Goal: Task Accomplishment & Management: Manage account settings

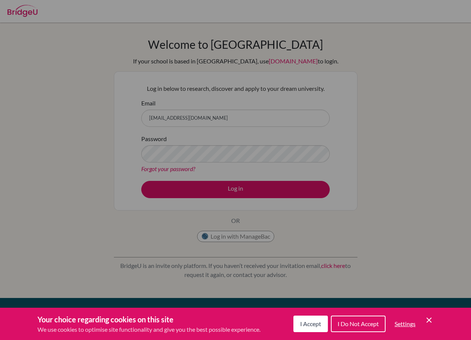
click at [312, 323] on span "I Accept" at bounding box center [310, 323] width 21 height 7
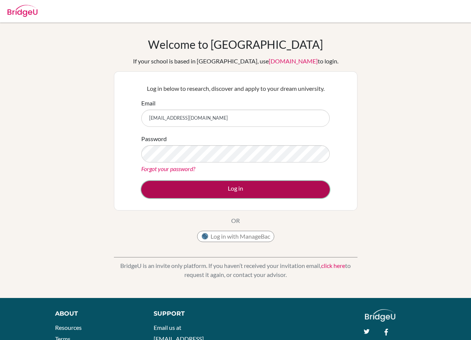
click at [238, 185] on button "Log in" at bounding box center [235, 189] width 188 height 17
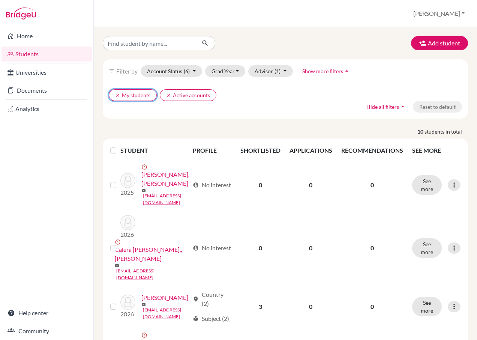
click at [119, 96] on icon "clear" at bounding box center [117, 95] width 5 height 5
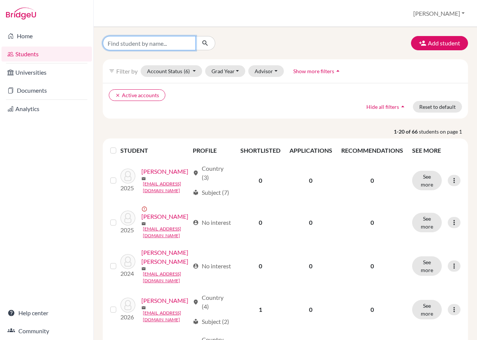
click at [141, 41] on input "Find student by name..." at bounding box center [149, 43] width 93 height 14
type input "banek"
click button "submit" at bounding box center [205, 43] width 20 height 14
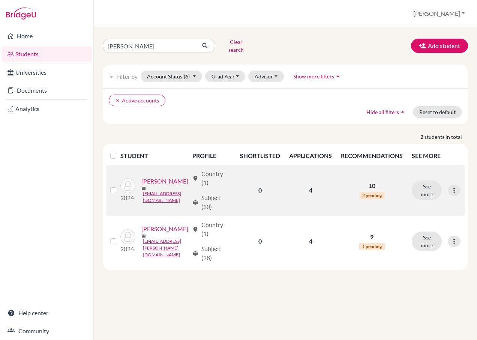
click at [166, 188] on div "2024 Banek, Karol Zbigniew mail karolbanek@hotmail.com" at bounding box center [152, 190] width 74 height 27
click at [169, 184] on div "2024 Banek, Karol Zbigniew mail karolbanek@hotmail.com" at bounding box center [152, 190] width 74 height 27
click at [426, 185] on button "See more" at bounding box center [426, 189] width 30 height 19
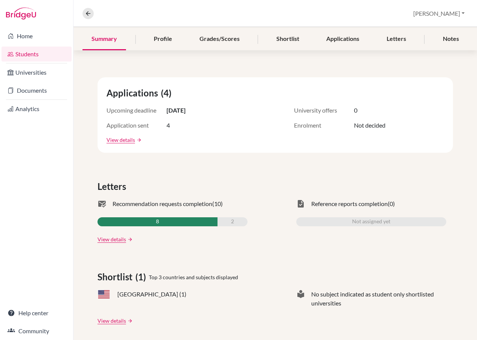
scroll to position [112, 0]
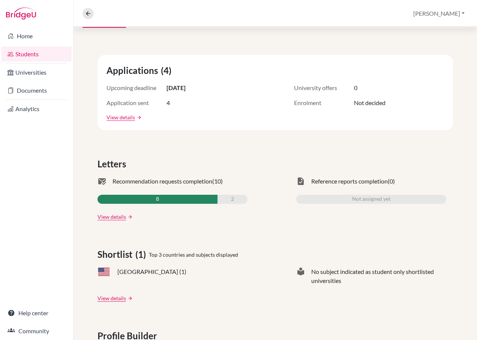
click at [231, 199] on span "2" at bounding box center [232, 198] width 3 height 9
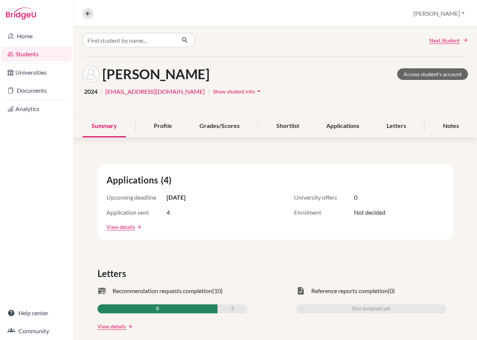
scroll to position [0, 0]
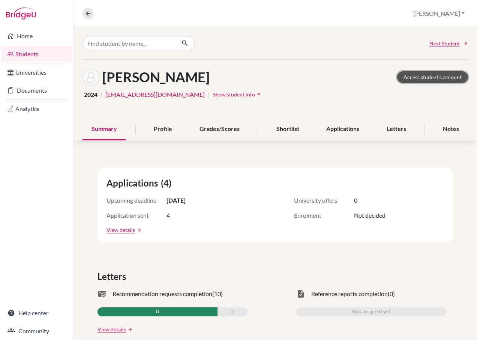
click at [412, 77] on link "Access student's account" at bounding box center [432, 77] width 71 height 12
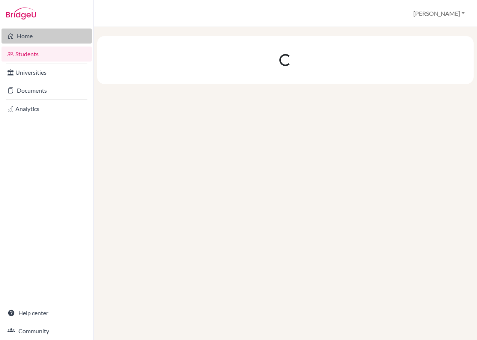
click at [16, 38] on link "Home" at bounding box center [46, 35] width 90 height 15
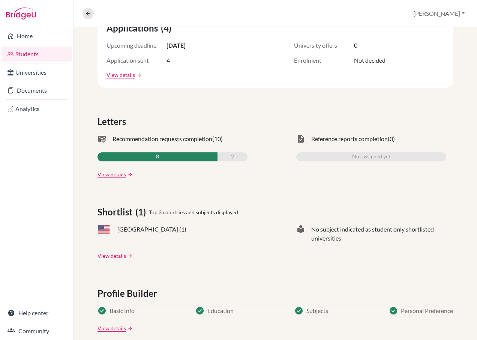
scroll to position [187, 0]
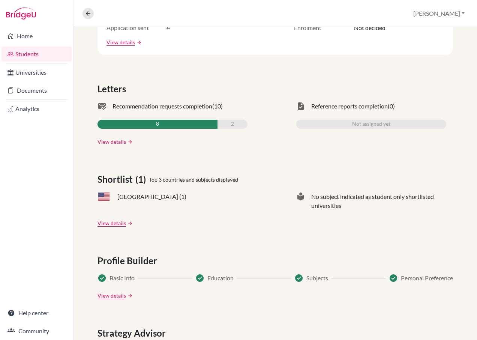
click at [103, 141] on link "View details" at bounding box center [111, 142] width 28 height 8
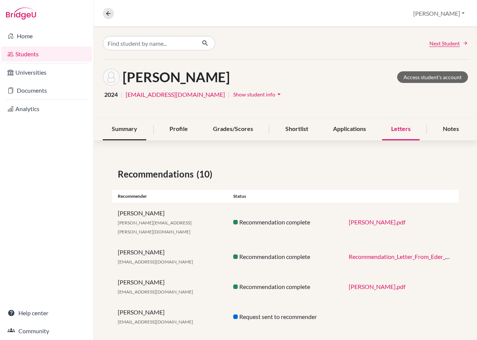
click at [123, 129] on div "Summary" at bounding box center [124, 129] width 43 height 22
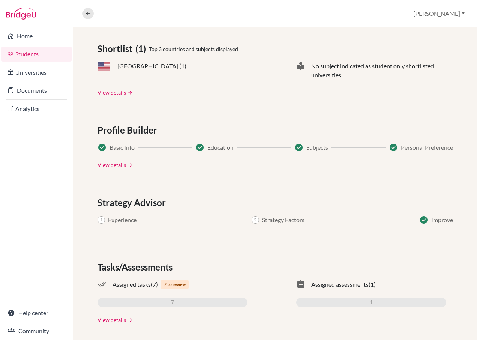
scroll to position [320, 0]
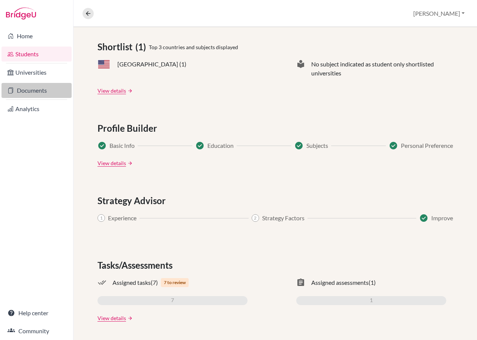
click at [17, 93] on link "Documents" at bounding box center [36, 90] width 70 height 15
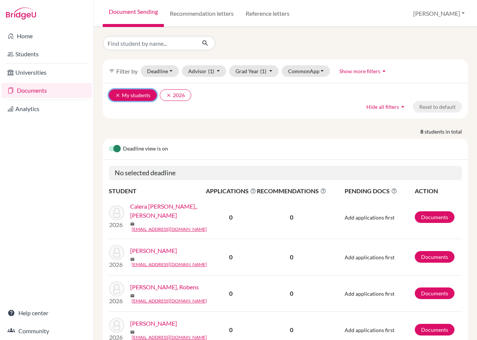
click at [116, 94] on icon "clear" at bounding box center [117, 95] width 5 height 5
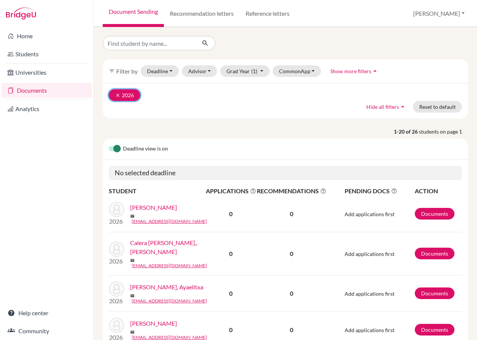
click at [115, 96] on icon "clear" at bounding box center [117, 95] width 5 height 5
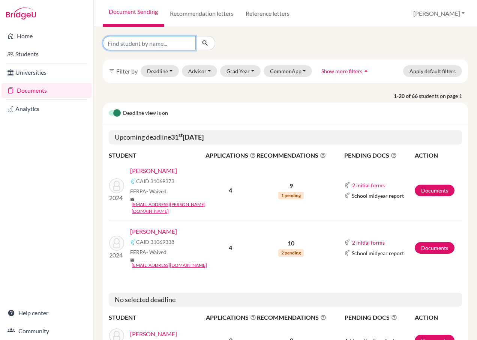
click at [133, 45] on input "Find student by name..." at bounding box center [149, 43] width 93 height 14
click at [164, 172] on link "Banek, Pawel Zbigniew" at bounding box center [153, 170] width 47 height 9
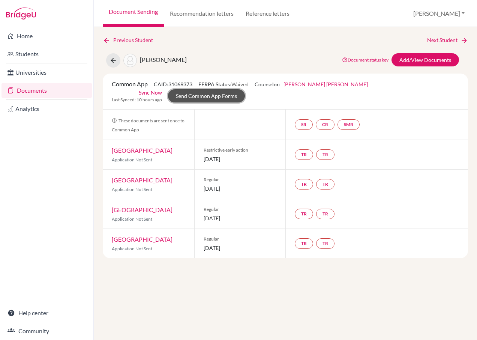
click at [200, 100] on link "Send Common App Forms" at bounding box center [206, 95] width 77 height 13
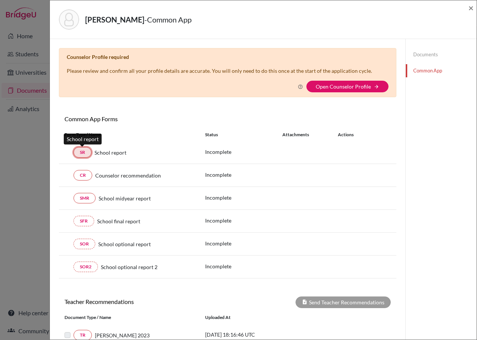
click at [81, 152] on link "SR" at bounding box center [82, 152] width 18 height 10
click at [81, 154] on link "SR" at bounding box center [82, 152] width 18 height 10
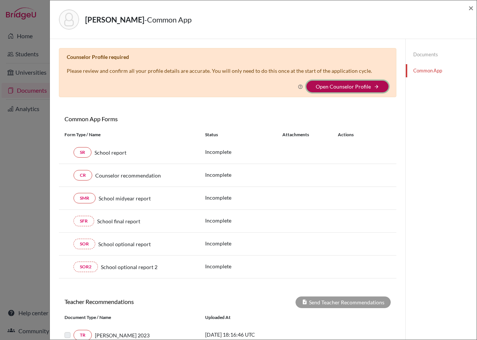
click at [338, 82] on button "Open Counselor Profile arrow_forward" at bounding box center [347, 87] width 82 height 12
click at [340, 85] on link "Open Counselor Profile" at bounding box center [343, 86] width 55 height 6
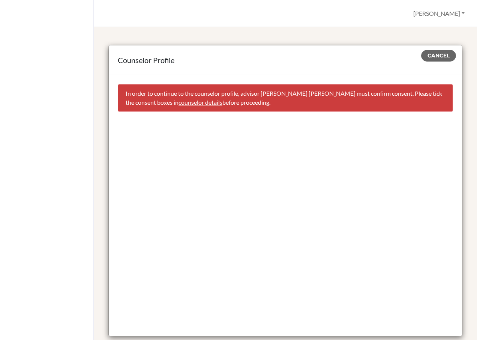
click at [178, 101] on link "counselor details" at bounding box center [200, 102] width 44 height 7
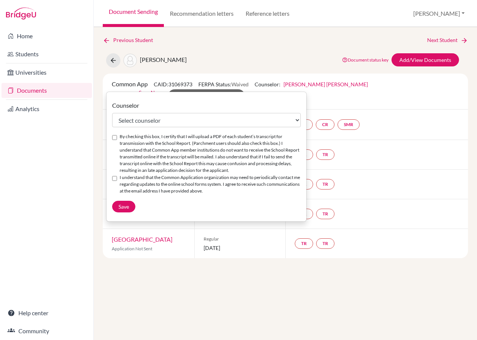
select select "355674"
click at [115, 137] on input "By checking this box, I certify that I will upload a PDF of each student’s tran…" at bounding box center [114, 137] width 5 height 5
checkbox input "true"
click at [115, 181] on input "I understand that the Common Application organization may need to periodically …" at bounding box center [114, 178] width 5 height 5
checkbox input "true"
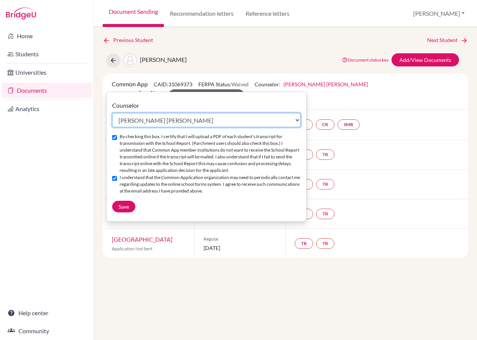
click at [134, 118] on select "Select counselor [PERSON_NAME] [PERSON_NAME] [PERSON_NAME] [PERSON_NAME] [PERSO…" at bounding box center [206, 120] width 188 height 14
select select "311547"
click at [112, 113] on select "Select counselor [PERSON_NAME] [PERSON_NAME] [PERSON_NAME] [PERSON_NAME] [PERSO…" at bounding box center [206, 120] width 188 height 14
checkbox input "false"
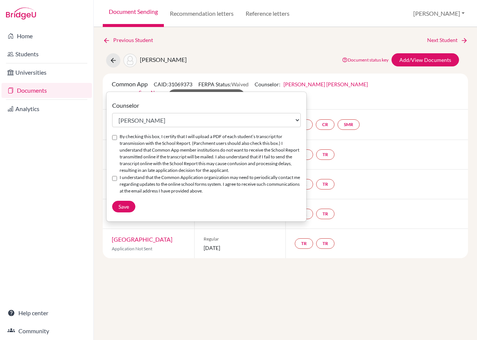
click at [117, 142] on div "By checking this box, I certify that I will upload a PDF of each student’s tran…" at bounding box center [206, 153] width 188 height 41
click at [115, 134] on div "By checking this box, I certify that I will upload a PDF of each student’s tran…" at bounding box center [206, 153] width 188 height 41
click at [117, 135] on input "By checking this box, I certify that I will upload a PDF of each student’s tran…" at bounding box center [114, 137] width 5 height 5
checkbox input "true"
click at [113, 181] on input "I understand that the Common Application organization may need to periodically …" at bounding box center [114, 178] width 5 height 5
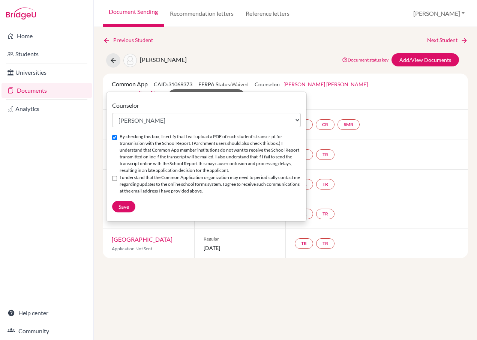
checkbox input "true"
click at [119, 209] on span "Save" at bounding box center [123, 206] width 10 height 6
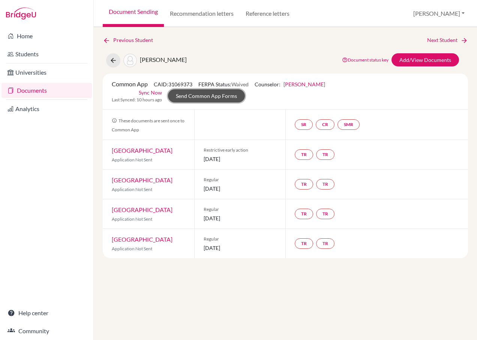
click at [245, 89] on link "Send Common App Forms" at bounding box center [206, 95] width 77 height 13
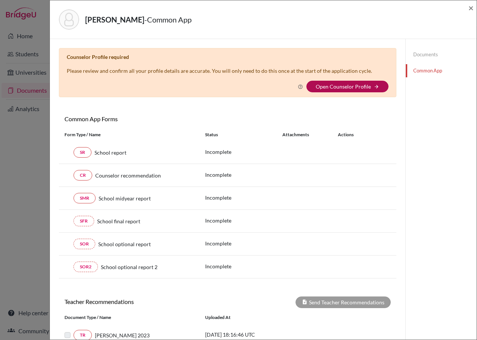
click at [346, 88] on link "Open Counselor Profile" at bounding box center [343, 86] width 55 height 6
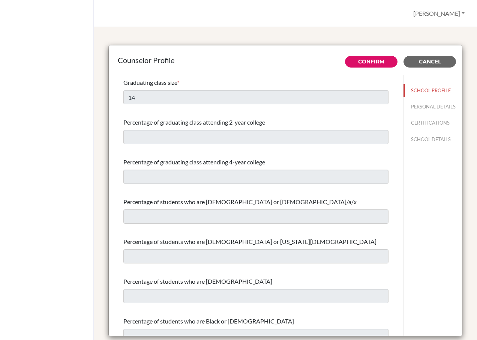
select select "0"
click at [409, 104] on button "PERSONAL DETAILS" at bounding box center [432, 106] width 58 height 13
type input "[PERSON_NAME]"
type input "Counselor"
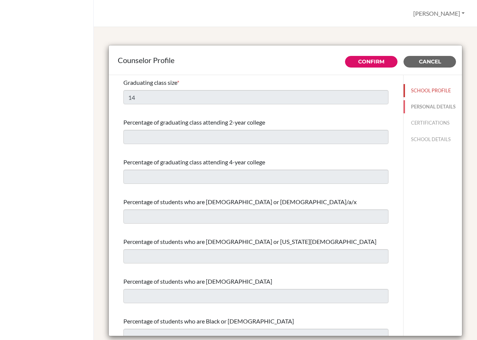
type input "1.809-688-2944"
type input "[EMAIL_ADDRESS][DOMAIN_NAME]"
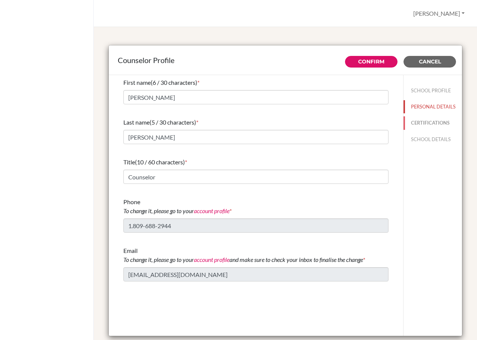
click at [422, 127] on button "CERTIFICATIONS" at bounding box center [432, 122] width 58 height 13
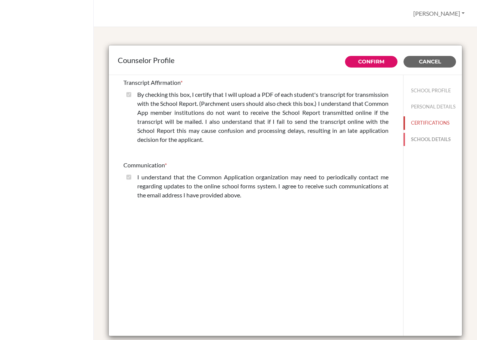
click at [421, 146] on button "SCHOOL DETAILS" at bounding box center [432, 139] width 58 height 13
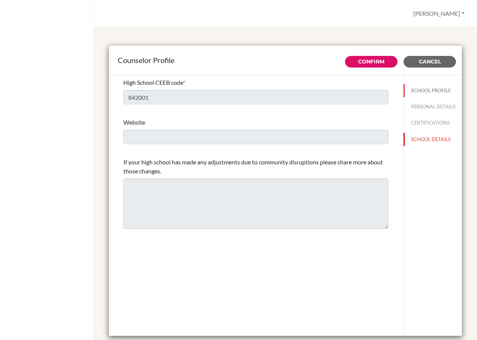
click at [414, 89] on button "SCHOOL PROFILE" at bounding box center [432, 90] width 58 height 13
type input "14"
select select "0"
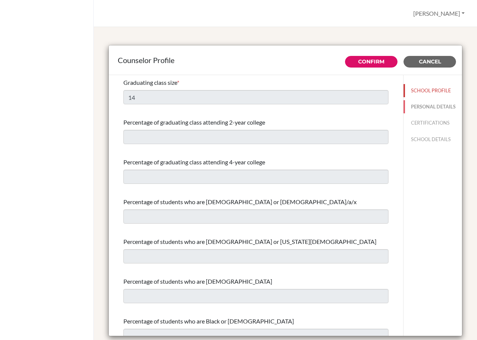
click at [419, 106] on button "PERSONAL DETAILS" at bounding box center [432, 106] width 58 height 13
type input "[PERSON_NAME]"
type input "Gallo"
type input "1.809-688-2944"
type input "counseling@bbs.edu.do"
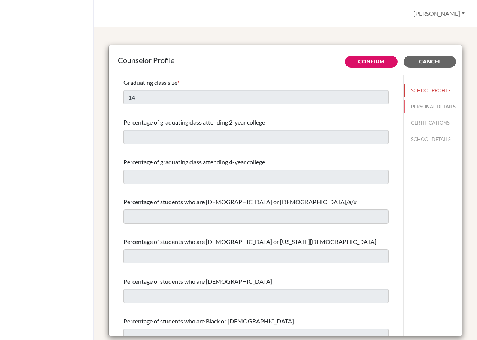
type input "Counselor"
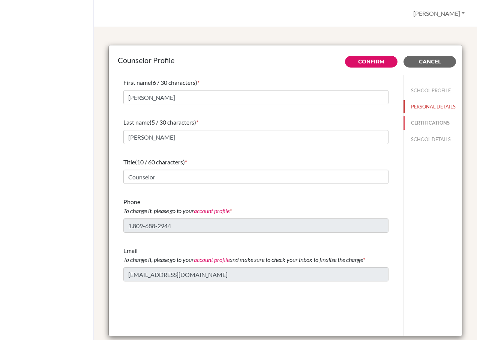
click at [436, 129] on button "CERTIFICATIONS" at bounding box center [432, 122] width 58 height 13
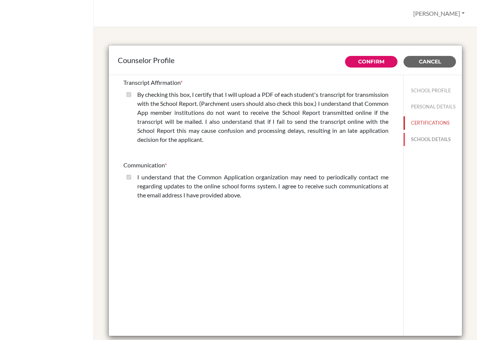
click at [423, 144] on button "SCHOOL DETAILS" at bounding box center [432, 139] width 58 height 13
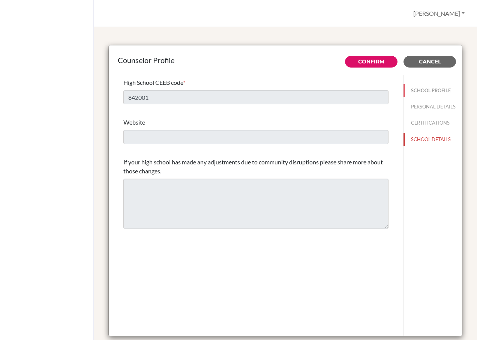
click at [422, 86] on button "SCHOOL PROFILE" at bounding box center [432, 90] width 58 height 13
type input "14"
select select "0"
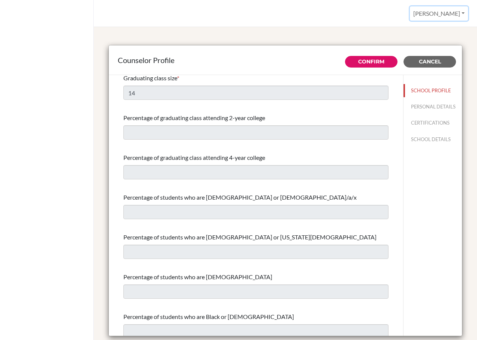
click at [443, 13] on button "Lilian" at bounding box center [439, 13] width 58 height 14
click at [235, 31] on div "Counselor Profile Confirm Cancel Graduating class size * 14 Percentage of gradu…" at bounding box center [285, 183] width 383 height 313
click at [419, 59] on span "Cancel" at bounding box center [430, 61] width 22 height 7
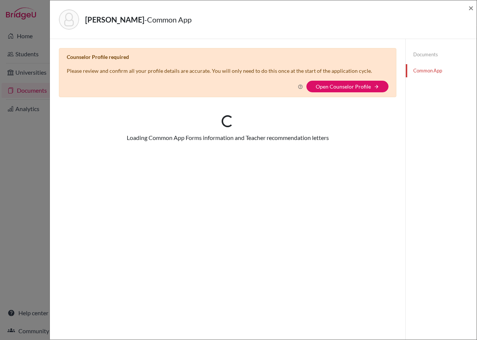
select select "311547"
checkbox input "true"
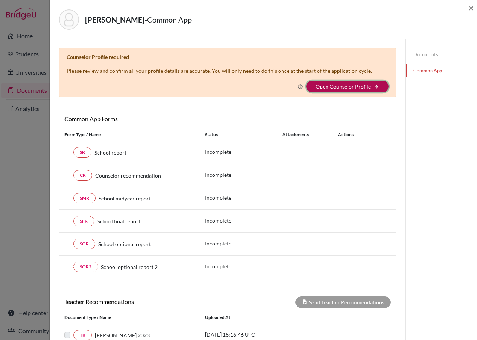
click at [329, 90] on button "Open Counselor Profile arrow_forward" at bounding box center [347, 87] width 82 height 12
click at [374, 84] on icon "arrow_forward" at bounding box center [376, 86] width 5 height 5
click at [317, 89] on link "Open Counselor Profile" at bounding box center [343, 86] width 55 height 6
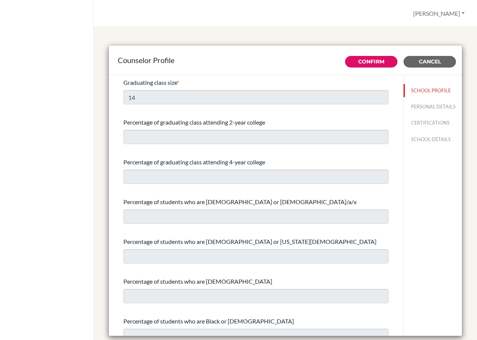
select select "0"
click at [453, 15] on button "[PERSON_NAME]" at bounding box center [439, 13] width 58 height 14
click at [450, 52] on button "Log out" at bounding box center [437, 49] width 59 height 12
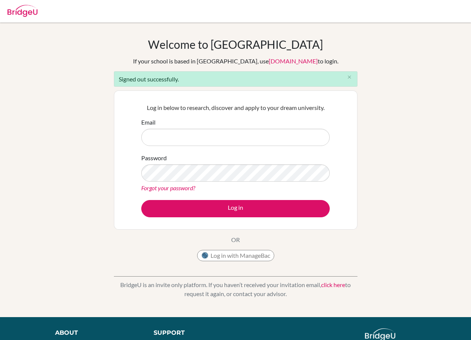
type input "[EMAIL_ADDRESS][DOMAIN_NAME]"
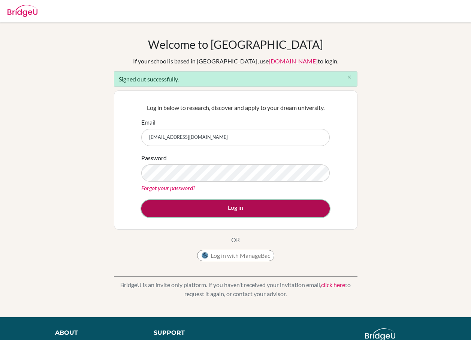
click at [238, 212] on button "Log in" at bounding box center [235, 208] width 188 height 17
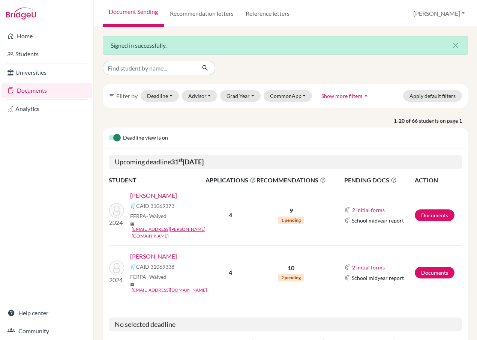
click at [158, 196] on link "[PERSON_NAME]" at bounding box center [153, 195] width 47 height 9
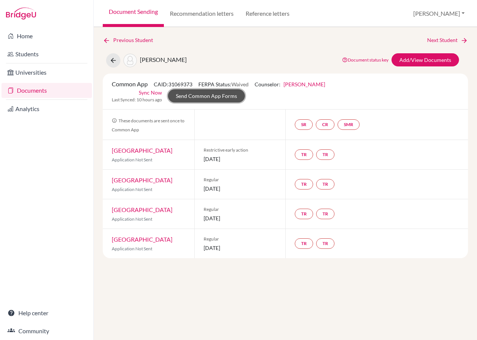
click at [245, 89] on link "Send Common App Forms" at bounding box center [206, 95] width 77 height 13
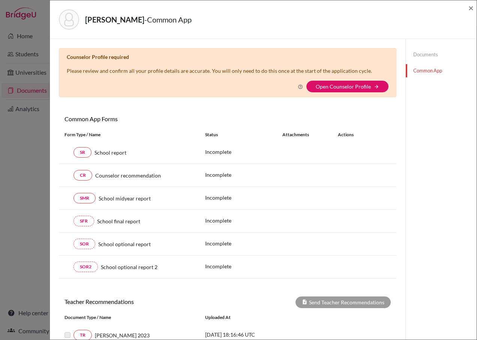
drag, startPoint x: 260, startPoint y: 141, endPoint x: 265, endPoint y: 147, distance: 7.0
click at [262, 142] on div "SR School report Incomplete" at bounding box center [227, 152] width 337 height 23
click at [89, 152] on link "SR" at bounding box center [82, 152] width 18 height 10
click at [78, 153] on link "SR" at bounding box center [82, 152] width 18 height 10
click at [343, 88] on link "Open Counselor Profile" at bounding box center [343, 86] width 55 height 6
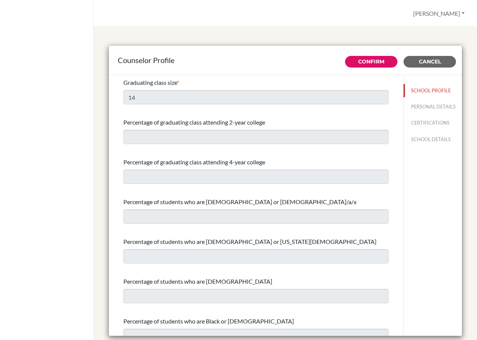
select select "0"
click at [412, 61] on button "Cancel" at bounding box center [429, 62] width 52 height 12
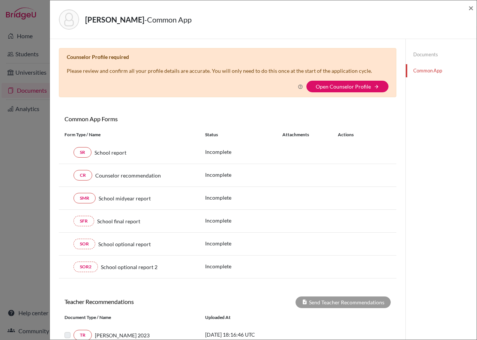
click at [411, 51] on link "Documents" at bounding box center [440, 54] width 71 height 13
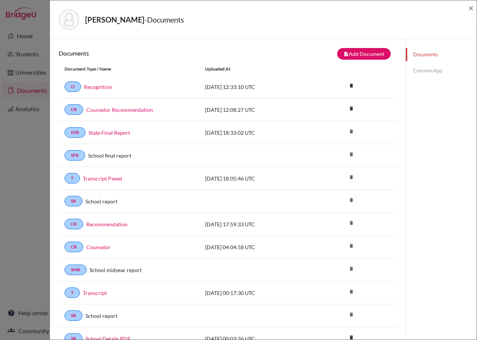
click at [14, 43] on div "[PERSON_NAME] - Documents × Documents note_add Add Document Document type Chang…" at bounding box center [238, 170] width 477 height 340
click at [470, 8] on span "×" at bounding box center [470, 7] width 5 height 11
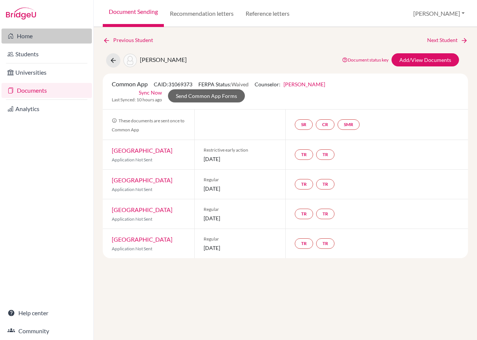
click at [40, 36] on link "Home" at bounding box center [46, 35] width 90 height 15
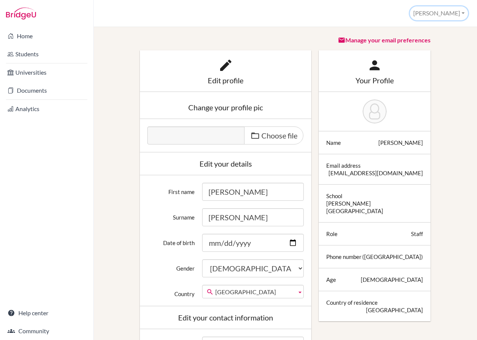
click at [461, 13] on button "[PERSON_NAME]" at bounding box center [439, 13] width 58 height 14
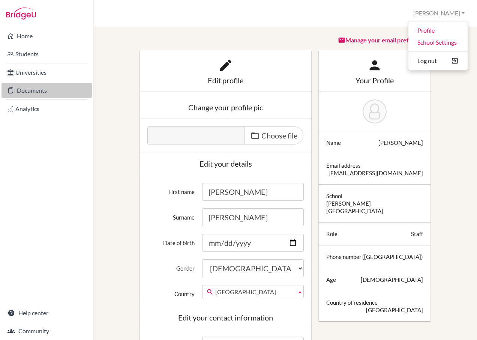
click at [32, 88] on link "Documents" at bounding box center [46, 90] width 90 height 15
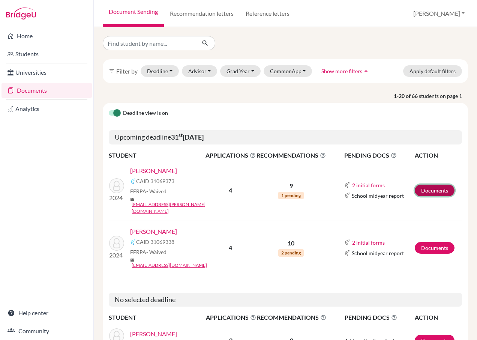
click at [416, 184] on link "Documents" at bounding box center [434, 190] width 40 height 12
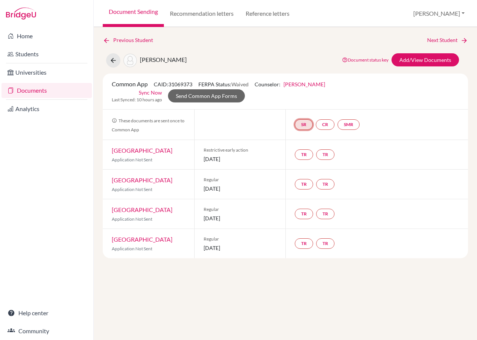
click at [306, 119] on link "SR" at bounding box center [304, 124] width 18 height 10
click at [301, 99] on link "School report" at bounding box center [303, 102] width 32 height 6
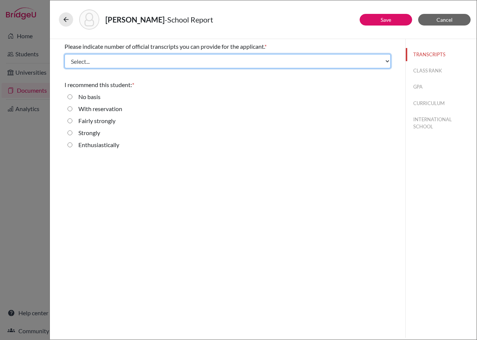
click at [141, 66] on select "Select... 1 2 3 4" at bounding box center [227, 61] width 326 height 14
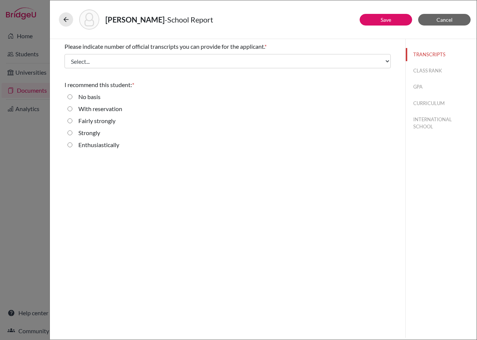
click at [90, 144] on label "Enthusiastically" at bounding box center [98, 144] width 41 height 9
click at [72, 144] on input "Enthusiastically" at bounding box center [69, 144] width 5 height 9
radio input "true"
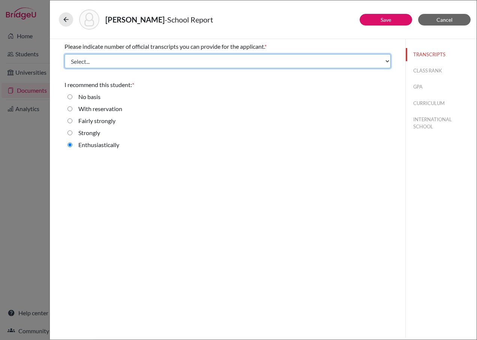
click at [157, 60] on select "Select... 1 2 3 4" at bounding box center [227, 61] width 326 height 14
select select "1"
click at [64, 54] on select "Select... 1 2 3 4" at bounding box center [227, 61] width 326 height 14
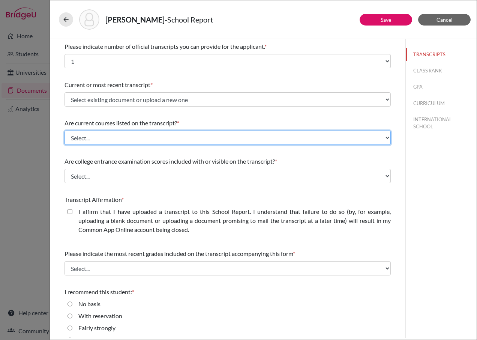
click at [169, 137] on select "Select... Yes No" at bounding box center [227, 137] width 326 height 14
select select "0"
click at [64, 130] on select "Select... Yes No" at bounding box center [227, 137] width 326 height 14
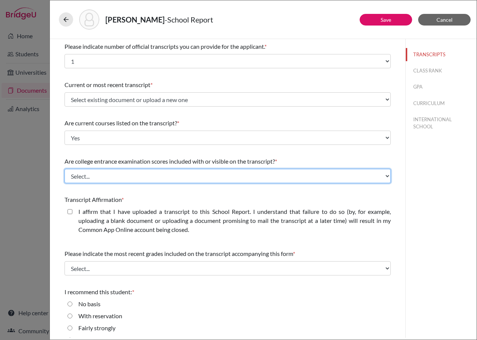
click at [108, 174] on select "Select... Yes No" at bounding box center [227, 176] width 326 height 14
select select "1"
click at [64, 169] on select "Select... Yes No" at bounding box center [227, 176] width 326 height 14
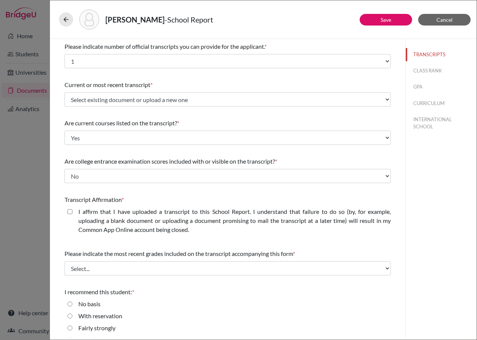
click at [67, 212] on closed\ "I affirm that I have uploaded a transcript to this School Report. I understand …" at bounding box center [69, 211] width 5 height 9
checkbox closed\ "true"
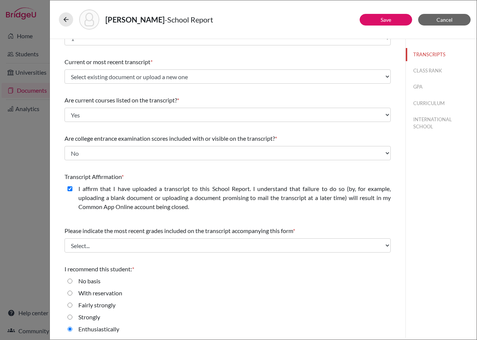
scroll to position [25, 0]
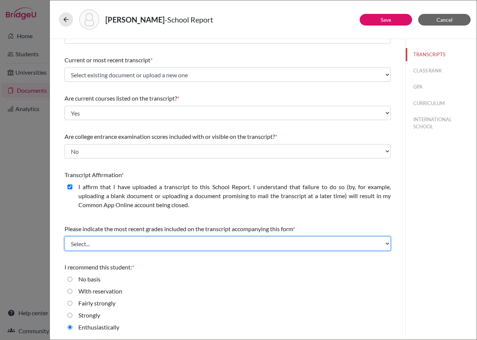
click at [121, 247] on select "Select... Final junior year grades 1st Quarter senior year grades 2nd Quarter/1…" at bounding box center [227, 243] width 326 height 14
select select "6"
click at [64, 236] on select "Select... Final junior year grades 1st Quarter senior year grades 2nd Quarter/1…" at bounding box center [227, 243] width 326 height 14
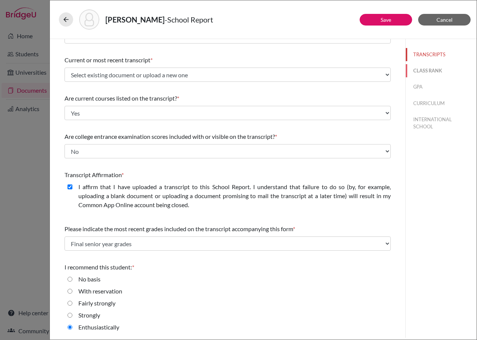
click at [428, 67] on button "CLASS RANK" at bounding box center [440, 70] width 71 height 13
select select "Select..."
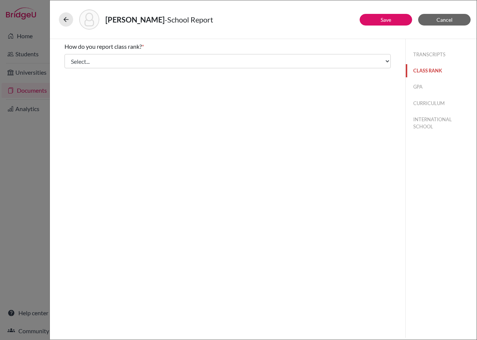
scroll to position [0, 0]
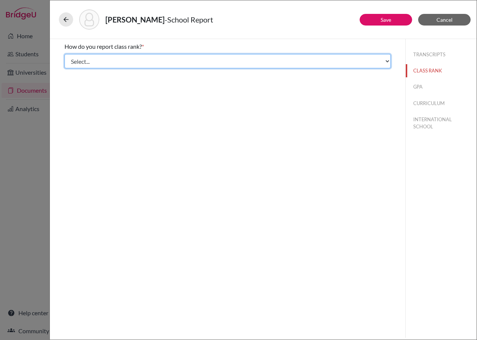
click at [169, 65] on select "Select... Exact Decile Quintile Quartile None" at bounding box center [227, 61] width 326 height 14
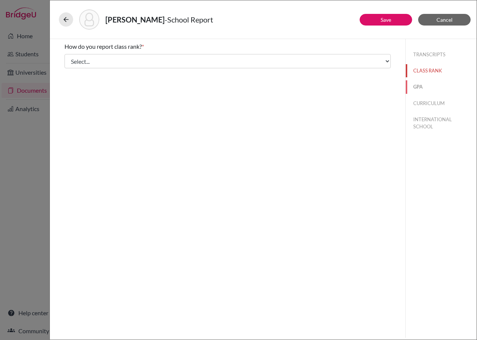
click at [417, 87] on button "GPA" at bounding box center [440, 86] width 71 height 13
click at [75, 60] on div "Yes" at bounding box center [79, 60] width 15 height 12
click at [70, 59] on input "Yes" at bounding box center [69, 58] width 5 height 9
radio input "true"
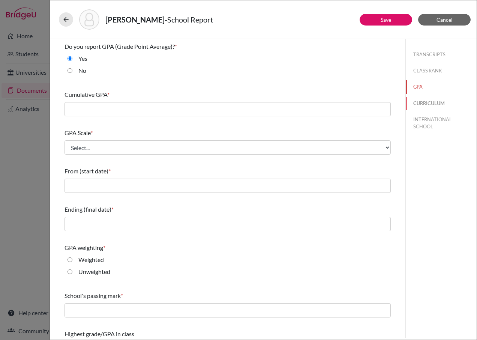
click at [426, 100] on button "CURRICULUM" at bounding box center [440, 103] width 71 height 13
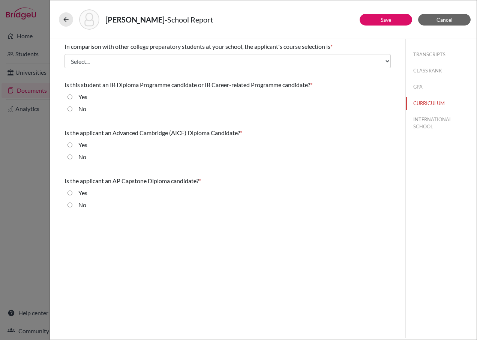
click at [76, 113] on div "No" at bounding box center [79, 110] width 14 height 12
click at [73, 111] on div "No" at bounding box center [79, 110] width 14 height 12
click at [72, 110] on input "No" at bounding box center [69, 108] width 5 height 9
radio input "true"
click at [69, 158] on input "No" at bounding box center [69, 156] width 5 height 9
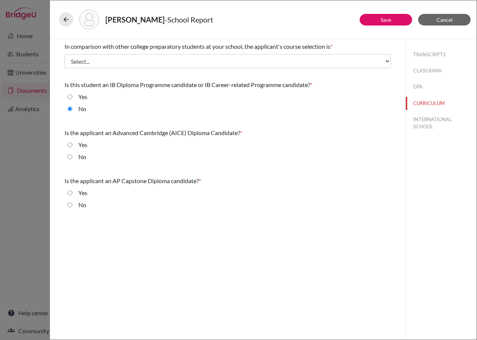
radio input "true"
click at [70, 204] on input "No" at bounding box center [69, 204] width 5 height 9
radio input "true"
click at [423, 128] on button "INTERNATIONAL SCHOOL" at bounding box center [440, 123] width 71 height 20
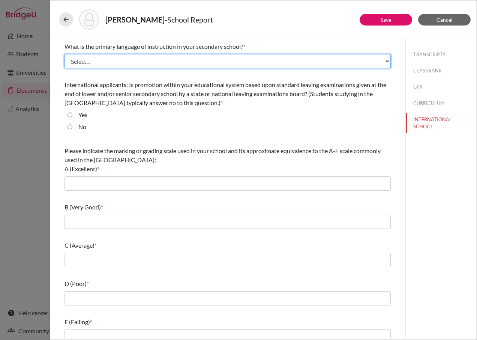
click at [159, 66] on select "Select... Albanian Arabic Armenian Assamese Azerbaijani Belarusian Bengali Bulg…" at bounding box center [227, 61] width 326 height 14
select select "14"
click at [64, 54] on select "Select... Albanian Arabic Armenian Assamese Azerbaijani Belarusian Bengali Bulg…" at bounding box center [227, 61] width 326 height 14
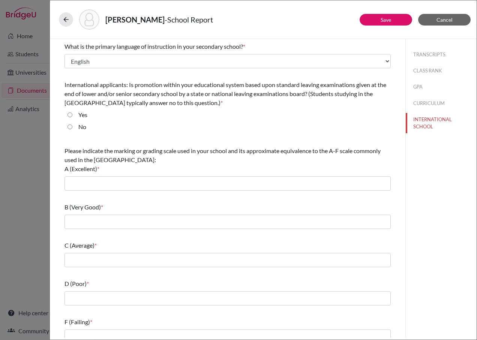
click at [75, 112] on div "Yes" at bounding box center [79, 116] width 15 height 12
click at [69, 114] on input "Yes" at bounding box center [69, 114] width 5 height 9
radio input "true"
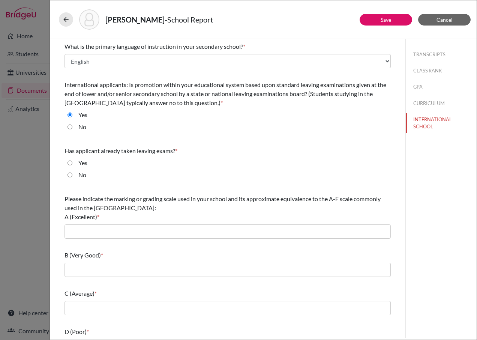
click at [69, 163] on input "Yes" at bounding box center [69, 162] width 5 height 9
radio input "true"
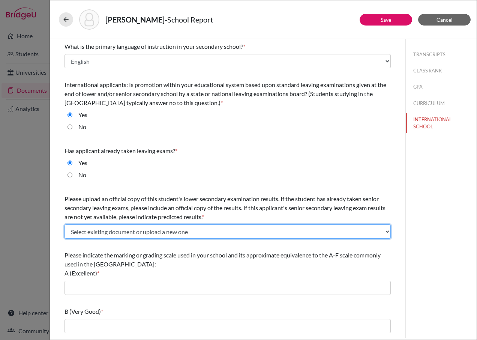
click at [226, 230] on select "Select existing document or upload a new one State Final Report Upload New File" at bounding box center [227, 231] width 326 height 14
click at [64, 224] on select "Select existing document or upload a new one State Final Report Upload New File" at bounding box center [227, 231] width 326 height 14
click at [111, 230] on select "Select existing document or upload a new one State Final Report Upload New File" at bounding box center [227, 231] width 326 height 14
select select "1337"
click at [64, 224] on select "Select existing document or upload a new one State Final Report Upload New File" at bounding box center [227, 231] width 326 height 14
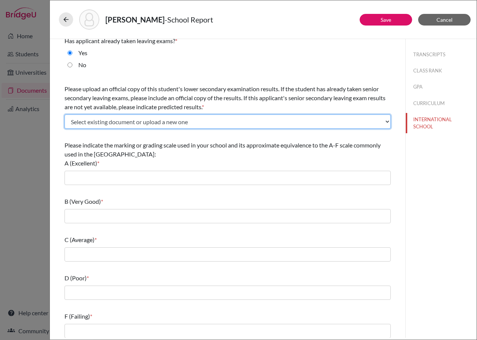
scroll to position [113, 0]
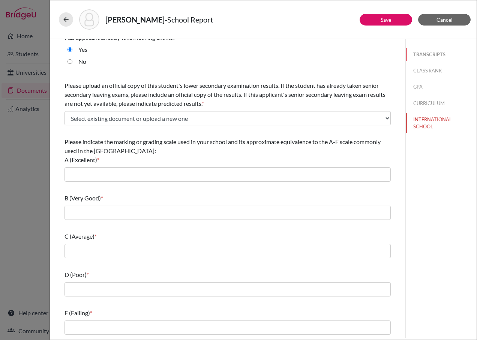
click at [411, 52] on button "TRANSCRIPTS" at bounding box center [440, 54] width 71 height 13
select select "1"
select select "6"
select select "0"
select select "1"
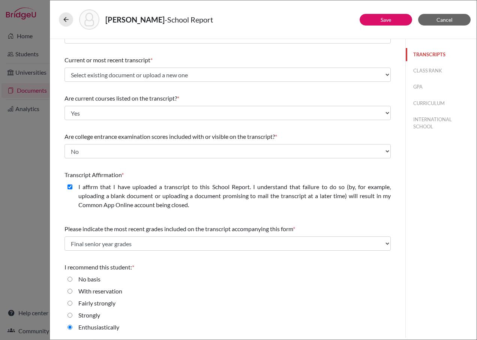
scroll to position [0, 0]
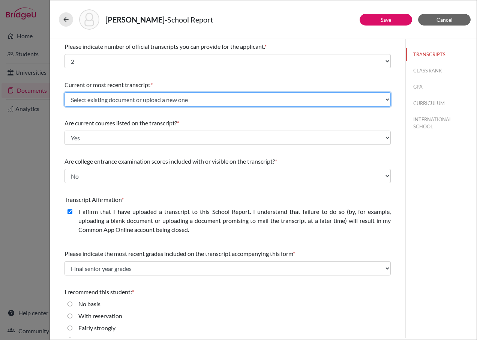
click at [165, 101] on select "Select existing document or upload a new one Trancript Transcript Transcript Pa…" at bounding box center [227, 99] width 326 height 14
select select "Upload New File"
click at [64, 92] on select "Select existing document or upload a new one Trancript Transcript Transcript Pa…" at bounding box center [227, 99] width 326 height 14
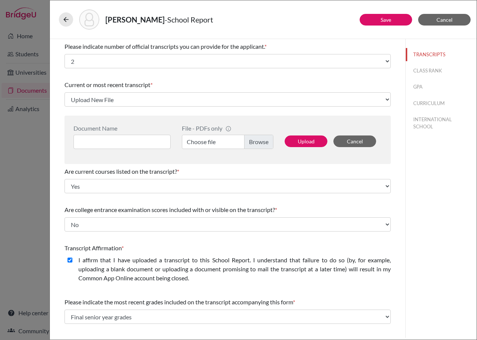
click at [254, 142] on label "Choose file" at bounding box center [227, 142] width 91 height 14
click at [254, 142] on input "Choose file" at bounding box center [227, 142] width 91 height 14
click at [151, 143] on input at bounding box center [121, 142] width 97 height 14
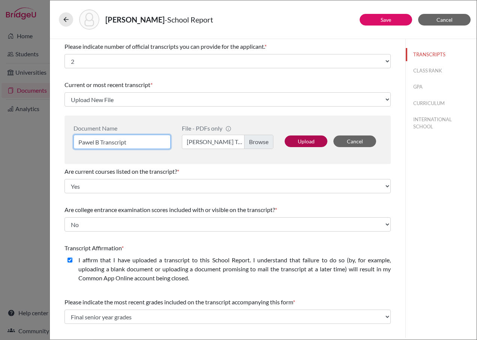
type input "Pawel B Transcript"
click at [302, 140] on button "Upload" at bounding box center [305, 141] width 43 height 12
select select "665262"
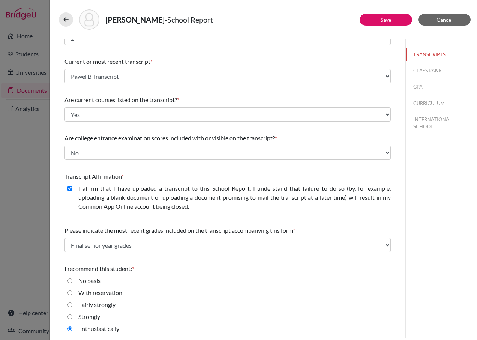
scroll to position [25, 0]
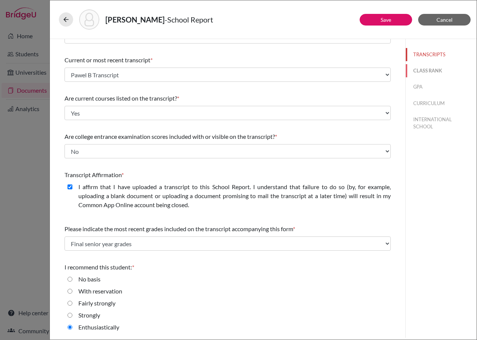
click at [414, 68] on button "CLASS RANK" at bounding box center [440, 70] width 71 height 13
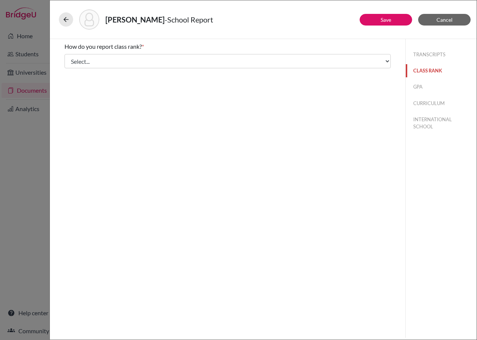
scroll to position [0, 0]
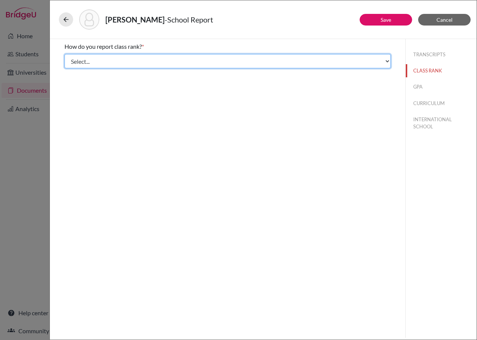
click at [223, 64] on select "Select... Exact Decile Quintile Quartile None" at bounding box center [227, 61] width 326 height 14
select select "1"
click at [64, 54] on select "Select... Exact Decile Quintile Quartile None" at bounding box center [227, 61] width 326 height 14
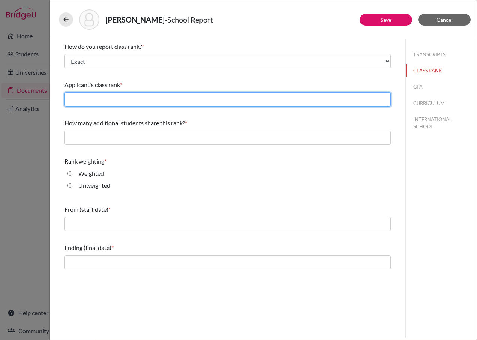
click at [160, 99] on input "text" at bounding box center [227, 99] width 326 height 14
type input "1"
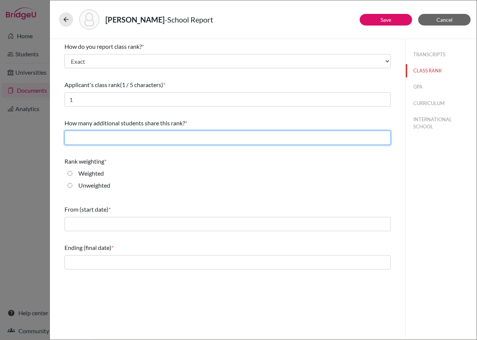
click at [139, 139] on input "text" at bounding box center [227, 137] width 326 height 14
type input "1"
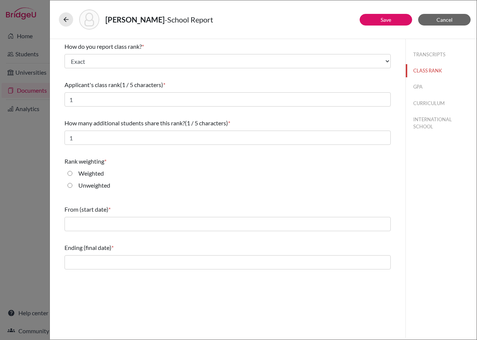
click at [103, 186] on label "Unweighted" at bounding box center [94, 185] width 32 height 9
click at [72, 186] on input "Unweighted" at bounding box center [69, 185] width 5 height 9
radio input "true"
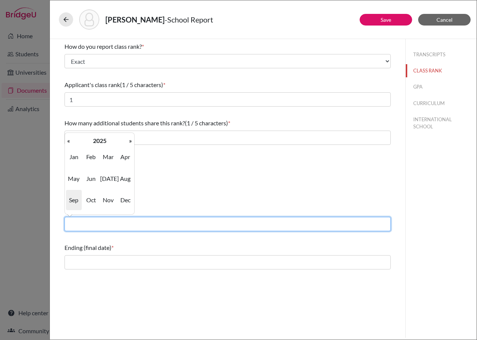
click at [114, 223] on input "text" at bounding box center [227, 224] width 326 height 14
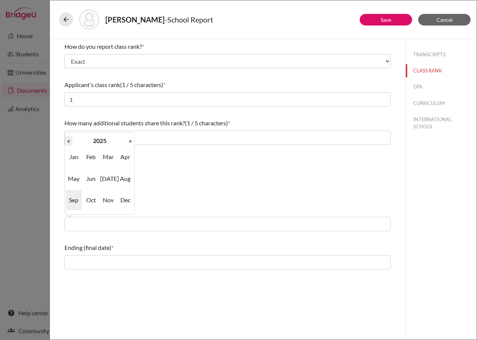
click at [67, 139] on th "«" at bounding box center [68, 141] width 7 height 10
click at [124, 180] on span "Aug" at bounding box center [125, 178] width 16 height 20
type input "08/2024"
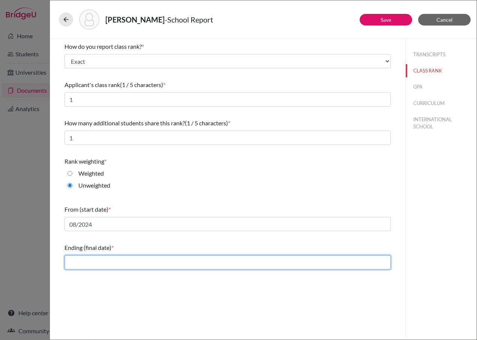
click at [118, 264] on input "text" at bounding box center [227, 262] width 326 height 14
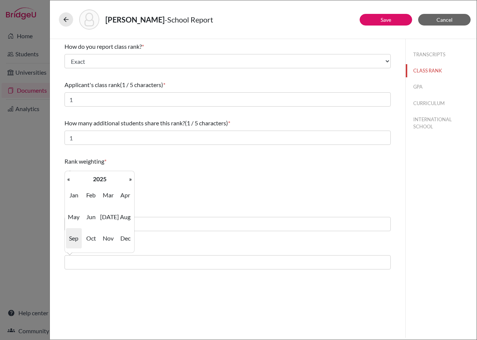
click at [181, 174] on div "Weighted" at bounding box center [227, 175] width 326 height 12
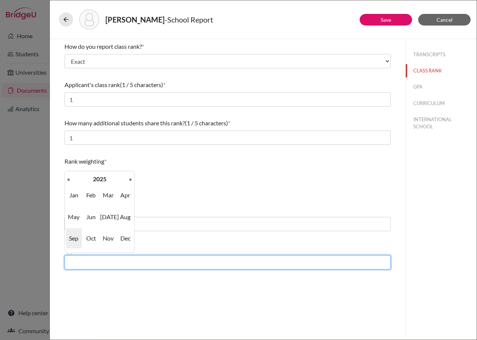
click at [89, 265] on input "text" at bounding box center [227, 262] width 326 height 14
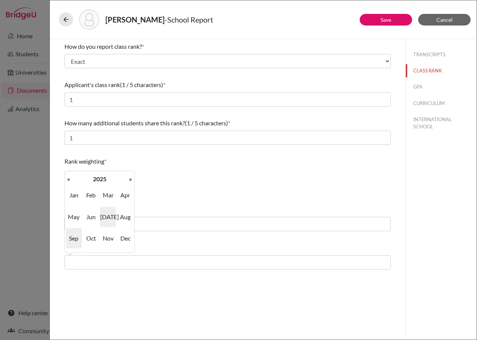
click at [107, 216] on span "Jul" at bounding box center [108, 216] width 16 height 20
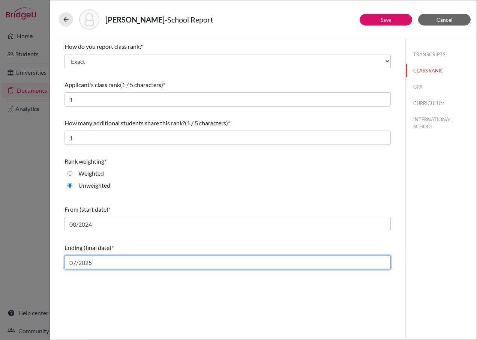
click at [99, 259] on input "07/2025" at bounding box center [227, 262] width 326 height 14
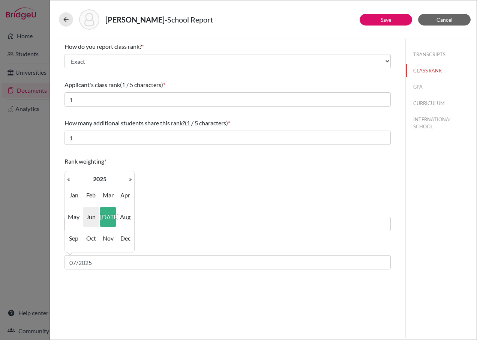
click at [89, 218] on span "Jun" at bounding box center [91, 216] width 16 height 20
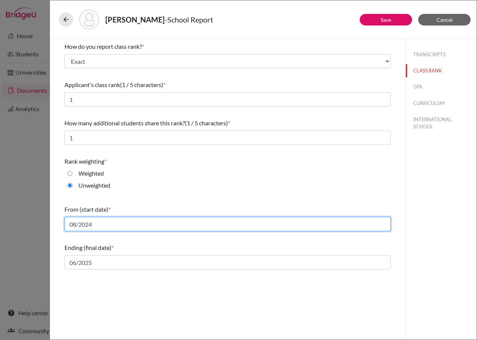
click at [119, 226] on input "08/2024" at bounding box center [227, 224] width 326 height 14
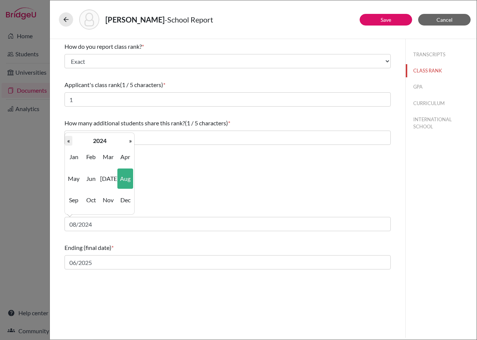
click at [68, 140] on th "«" at bounding box center [68, 141] width 7 height 10
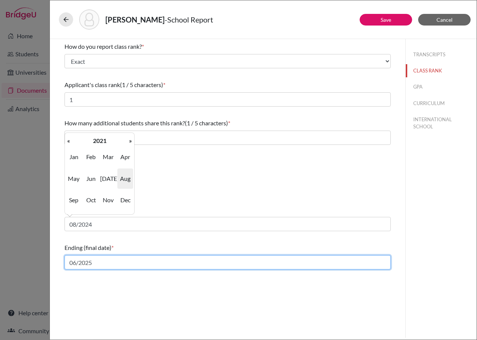
click at [97, 266] on input "06/2025" at bounding box center [227, 262] width 326 height 14
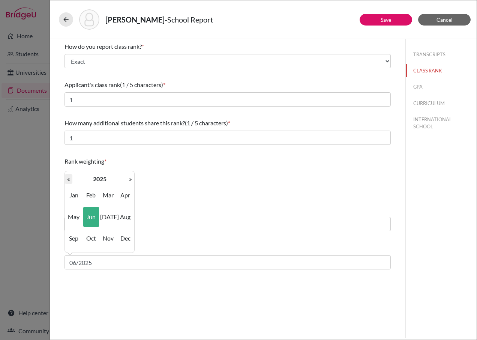
click at [70, 180] on th "«" at bounding box center [68, 179] width 7 height 10
click at [92, 219] on span "Jun" at bounding box center [91, 216] width 16 height 20
type input "06/2024"
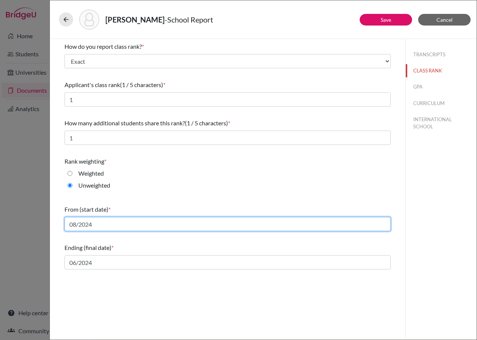
click at [94, 224] on input "08/2024" at bounding box center [227, 224] width 326 height 14
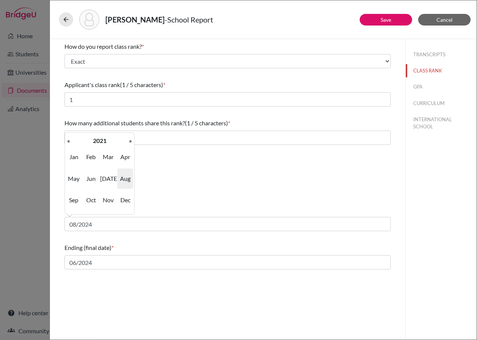
click at [123, 174] on span "Aug" at bounding box center [125, 178] width 16 height 20
type input "08/2021"
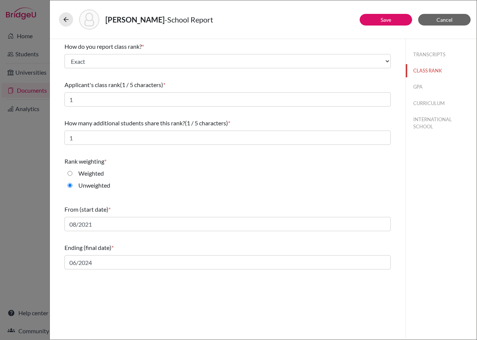
click at [132, 292] on div "How do you report class rank? * Select... Exact Decile Quintile Quartile None A…" at bounding box center [227, 188] width 355 height 298
click at [417, 85] on button "GPA" at bounding box center [440, 86] width 71 height 13
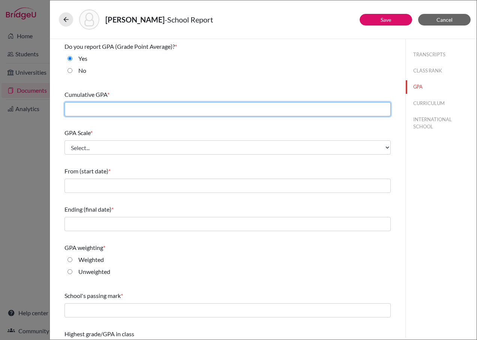
click at [169, 111] on input "text" at bounding box center [227, 109] width 326 height 14
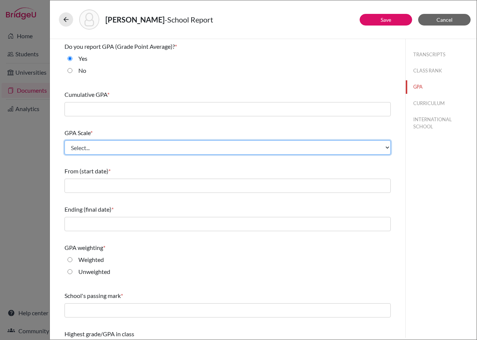
click at [129, 147] on select "Select... 4 5 6 7 8 9 10 11 12 13 14 15 16 17 18 19 20 100" at bounding box center [227, 147] width 326 height 14
select select "4"
click at [64, 140] on select "Select... 4 5 6 7 8 9 10 11 12 13 14 15 16 17 18 19 20 100" at bounding box center [227, 147] width 326 height 14
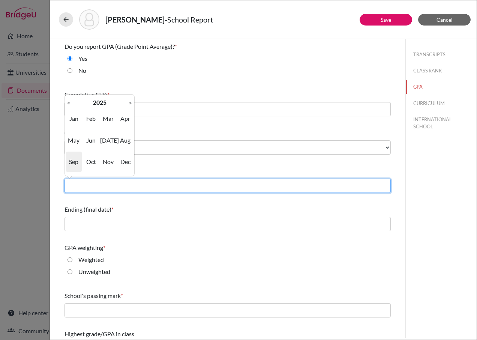
click at [145, 186] on input "text" at bounding box center [227, 185] width 326 height 14
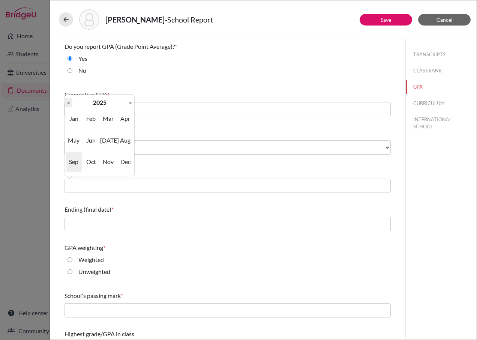
click at [66, 104] on th "«" at bounding box center [68, 102] width 7 height 10
click at [123, 142] on span "Aug" at bounding box center [125, 140] width 16 height 20
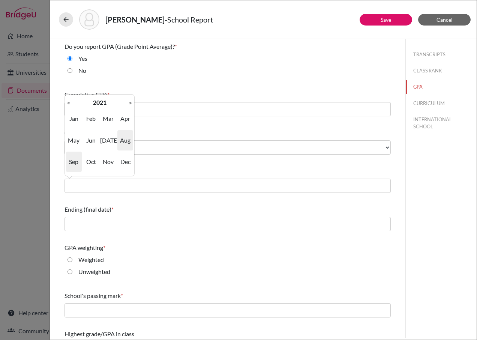
type input "08/2021"
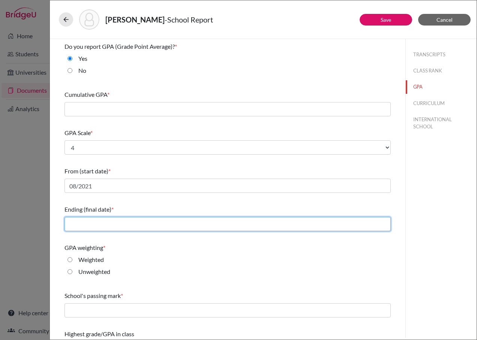
click at [128, 220] on input "text" at bounding box center [227, 224] width 326 height 14
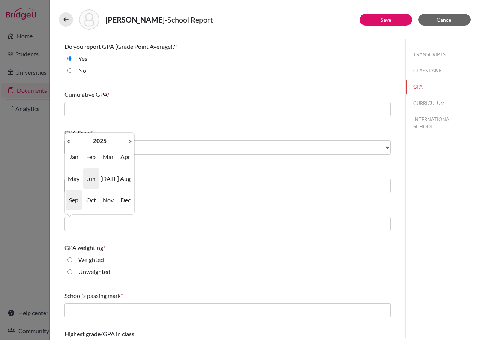
click at [93, 179] on span "Jun" at bounding box center [91, 178] width 16 height 20
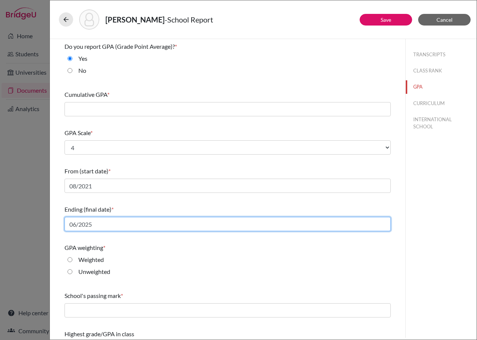
click at [104, 225] on input "06/2025" at bounding box center [227, 224] width 326 height 14
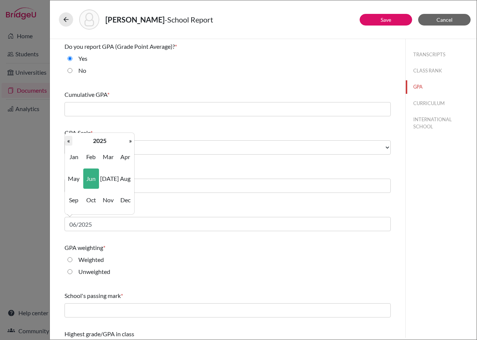
click at [69, 141] on th "«" at bounding box center [68, 141] width 7 height 10
click at [85, 177] on span "Jun" at bounding box center [91, 178] width 16 height 20
type input "06/2024"
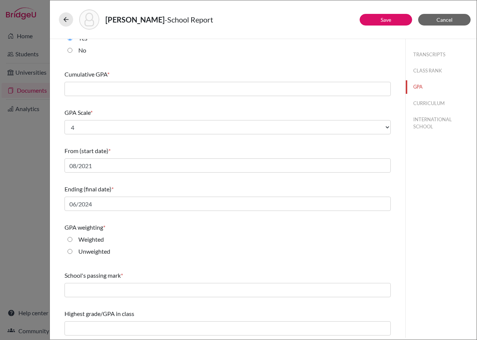
scroll to position [21, 0]
click at [72, 249] on div "Unweighted" at bounding box center [91, 252] width 38 height 12
click at [68, 250] on input "Unweighted" at bounding box center [69, 250] width 5 height 9
radio input "true"
click at [125, 96] on div "Cumulative GPA *" at bounding box center [227, 82] width 326 height 32
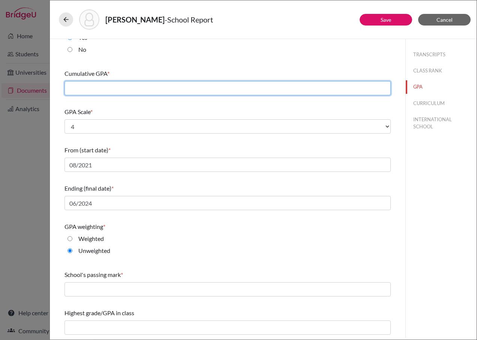
click at [124, 91] on input "text" at bounding box center [227, 88] width 326 height 14
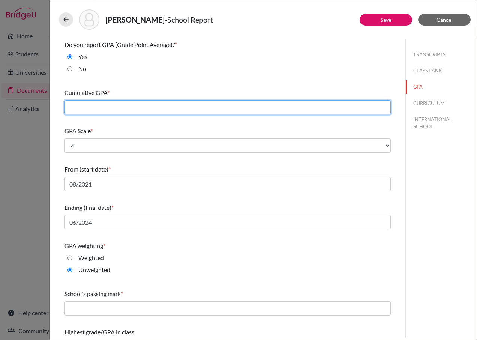
scroll to position [0, 0]
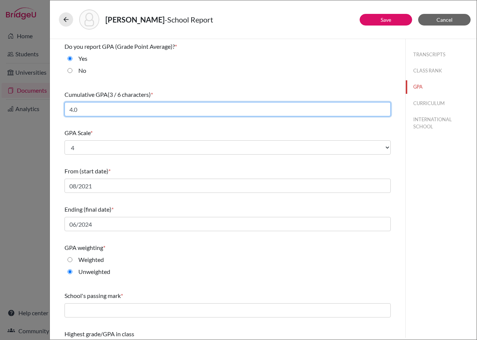
type input "4.0"
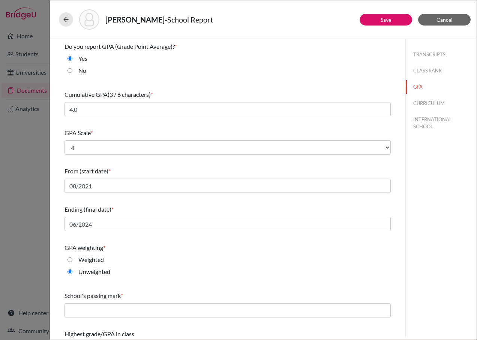
click at [150, 117] on div "Cumulative GPA (3 / 6 characters) * 4.0" at bounding box center [227, 103] width 326 height 32
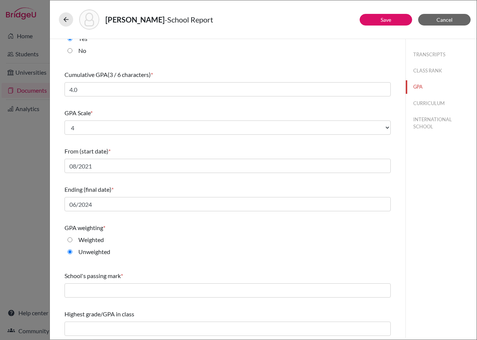
scroll to position [21, 0]
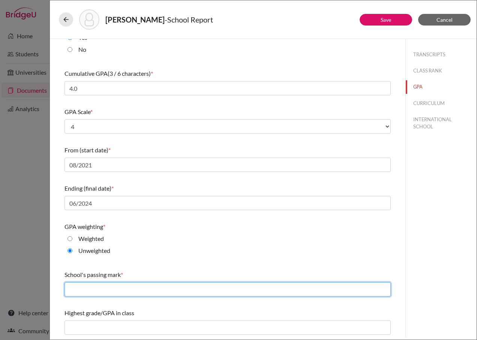
click at [153, 288] on input "text" at bounding box center [227, 289] width 326 height 14
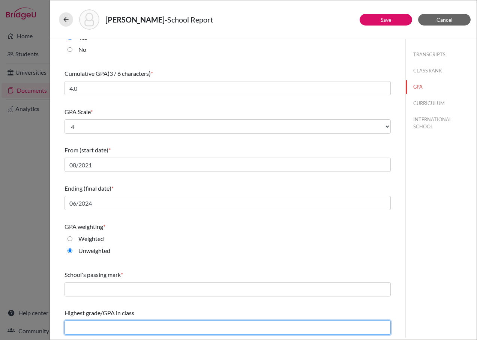
click at [193, 323] on input "text" at bounding box center [227, 327] width 326 height 14
type input "4.0"
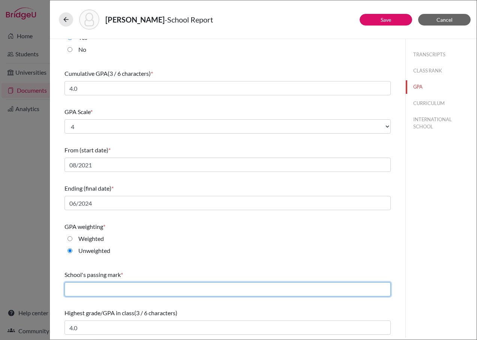
click at [186, 291] on input "text" at bounding box center [227, 289] width 326 height 14
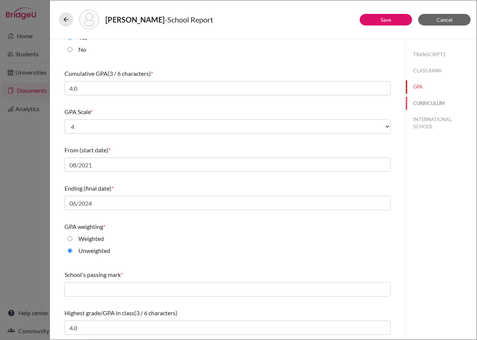
click at [422, 101] on button "CURRICULUM" at bounding box center [440, 103] width 71 height 13
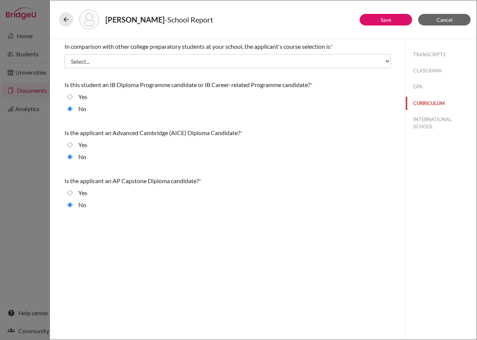
scroll to position [0, 0]
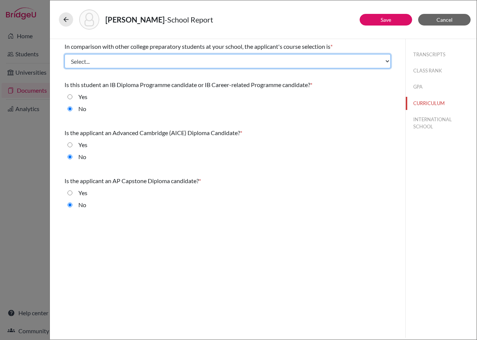
click at [267, 61] on select "Select... Less than demanding Average Demanding Very demanding Most demanding P…" at bounding box center [227, 61] width 326 height 14
select select "4"
click at [64, 54] on select "Select... Less than demanding Average Demanding Very demanding Most demanding P…" at bounding box center [227, 61] width 326 height 14
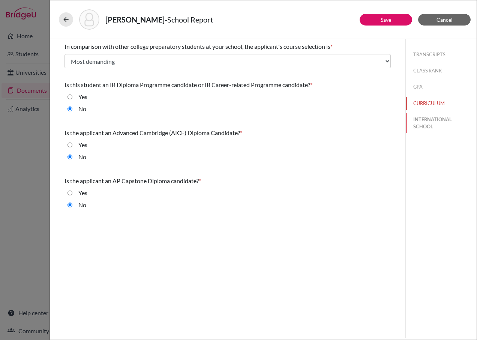
click at [432, 122] on button "INTERNATIONAL SCHOOL" at bounding box center [440, 123] width 71 height 20
radio input "false"
radio input "true"
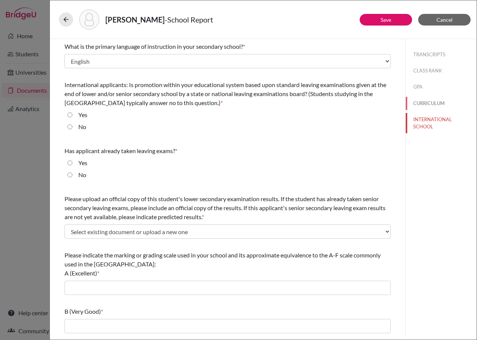
click at [422, 102] on button "CURRICULUM" at bounding box center [440, 103] width 71 height 13
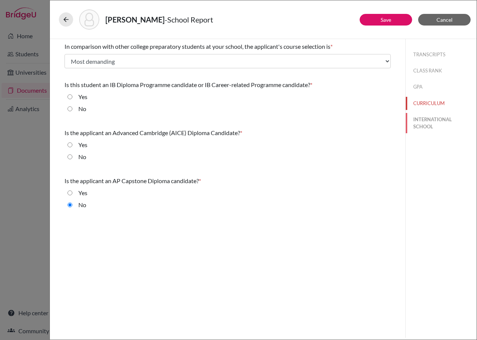
click at [432, 118] on button "INTERNATIONAL SCHOOL" at bounding box center [440, 123] width 71 height 20
select select "14"
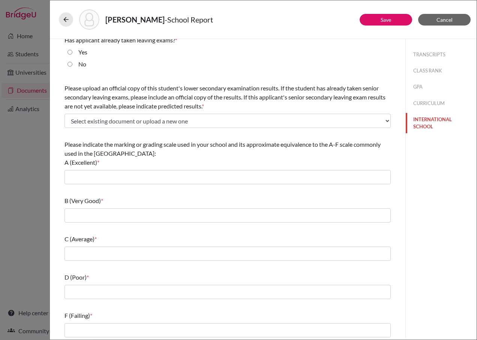
scroll to position [113, 0]
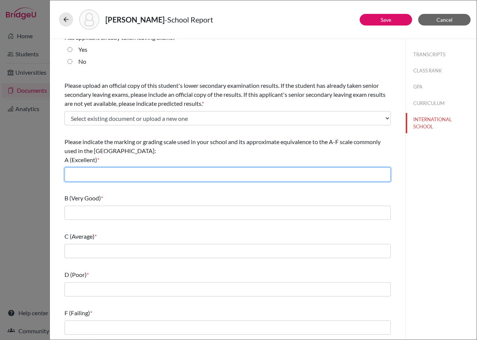
click at [122, 175] on input "text" at bounding box center [227, 174] width 326 height 14
type input "90-100"
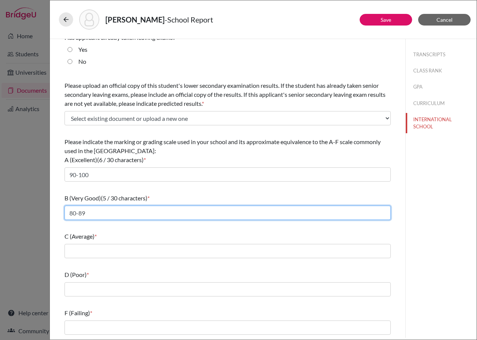
type input "80-89"
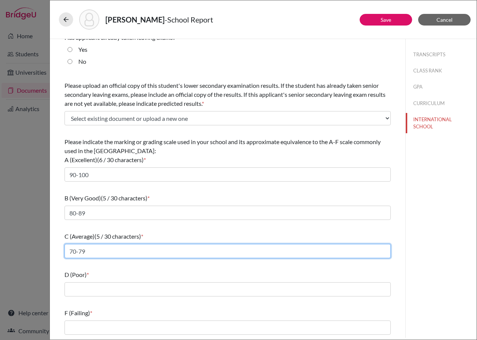
type input "70-79"
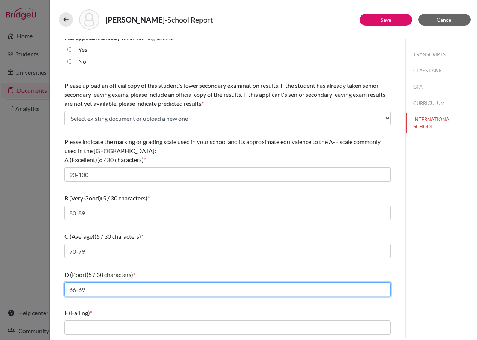
type input "66-69"
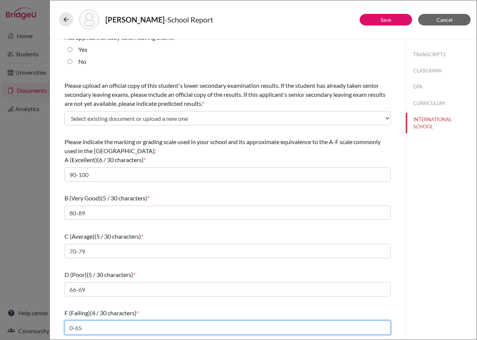
type input "0-65"
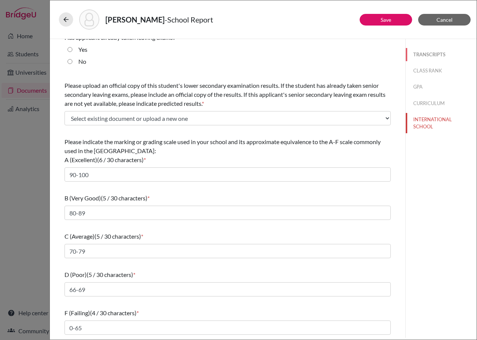
click at [416, 54] on button "TRANSCRIPTS" at bounding box center [440, 54] width 71 height 13
select select "1"
select select "6"
select select "665262"
select select "0"
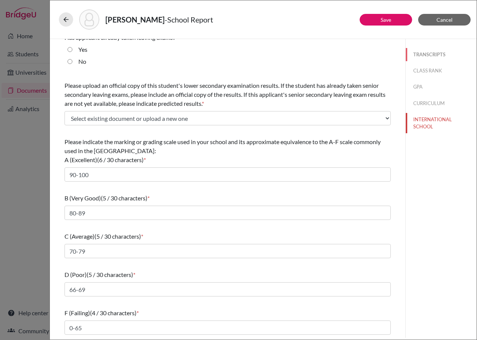
select select "1"
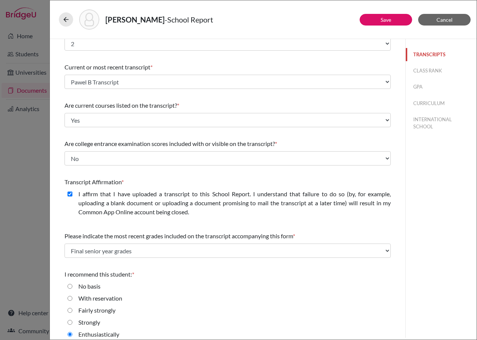
scroll to position [25, 0]
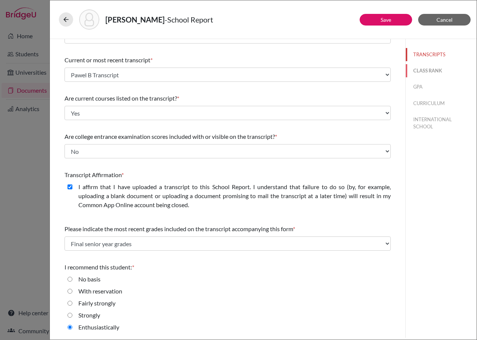
click at [430, 69] on button "CLASS RANK" at bounding box center [440, 70] width 71 height 13
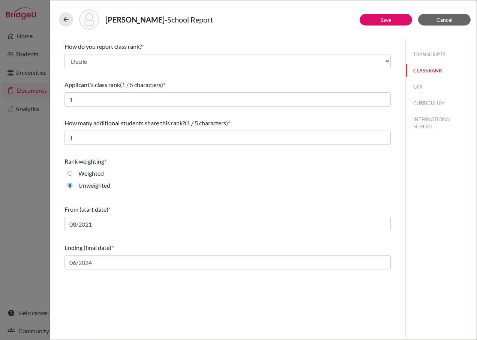
scroll to position [0, 0]
click at [419, 88] on button "GPA" at bounding box center [440, 86] width 71 height 13
type input "4.0"
select select "4"
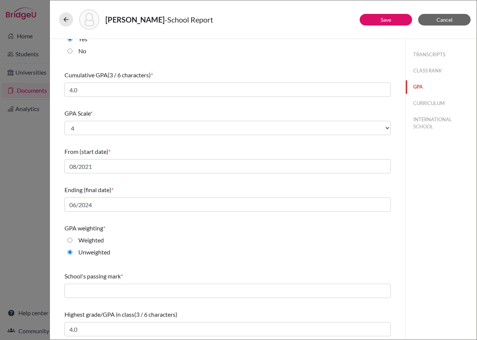
scroll to position [21, 0]
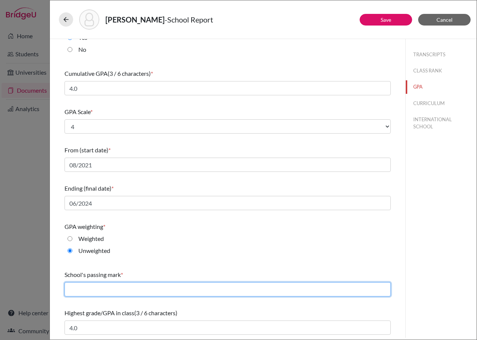
click at [174, 293] on input "text" at bounding box center [227, 289] width 326 height 14
type input "2.0"
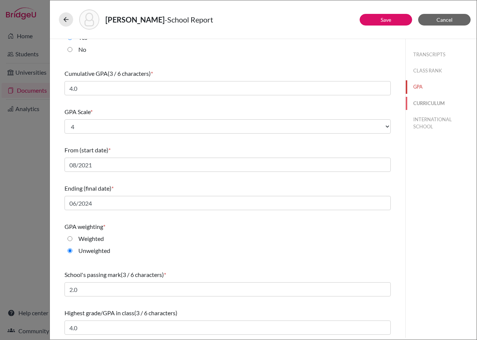
click at [416, 99] on button "CURRICULUM" at bounding box center [440, 103] width 71 height 13
select select "4"
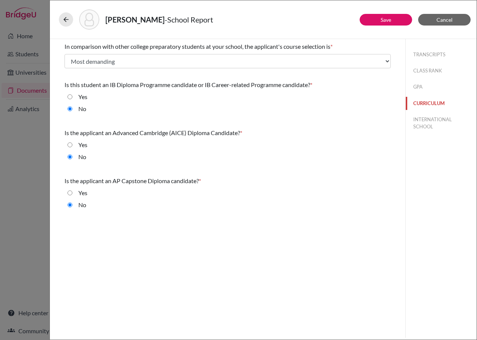
scroll to position [0, 0]
click at [420, 122] on button "INTERNATIONAL SCHOOL" at bounding box center [440, 123] width 71 height 20
radio input "false"
radio input "true"
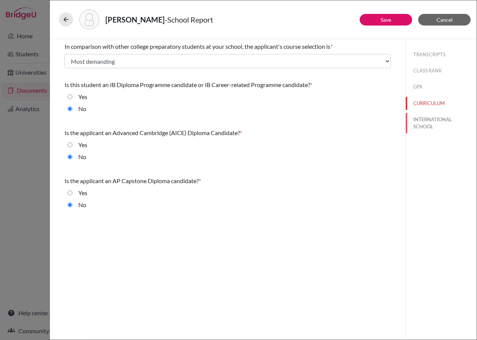
radio input "true"
select select "14"
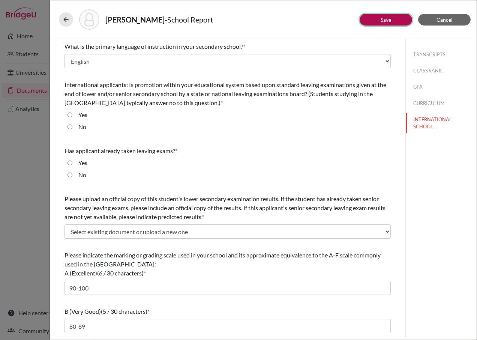
click at [385, 21] on link "Save" at bounding box center [385, 19] width 10 height 6
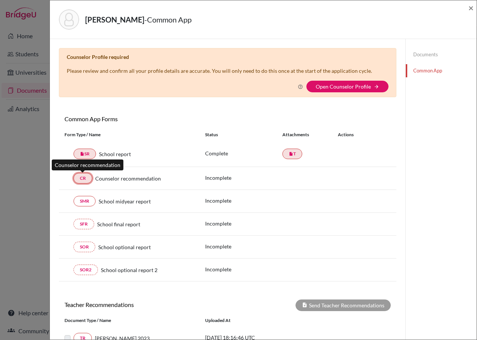
click at [78, 177] on link "CR" at bounding box center [82, 178] width 19 height 10
click at [81, 180] on link "CR" at bounding box center [82, 178] width 19 height 10
click at [85, 178] on link "CR" at bounding box center [82, 178] width 19 height 10
click at [80, 180] on link "CR" at bounding box center [82, 178] width 19 height 10
click at [81, 175] on link "CR" at bounding box center [82, 178] width 19 height 10
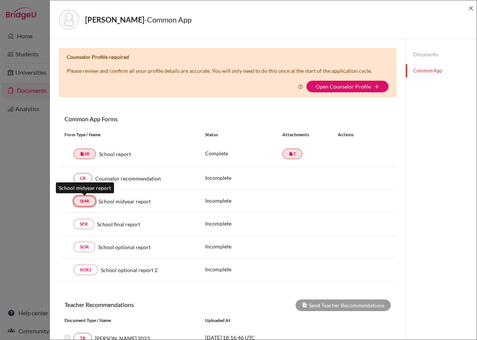
click at [85, 199] on link "SMR" at bounding box center [84, 201] width 22 height 10
click at [89, 202] on link "SMR" at bounding box center [84, 201] width 22 height 10
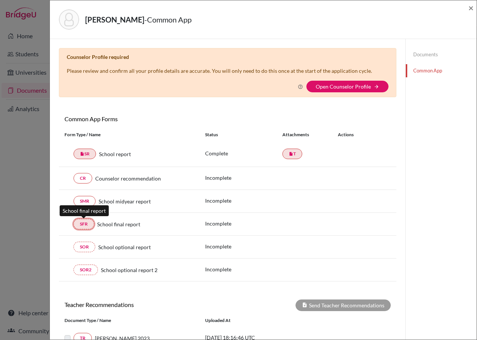
click at [79, 224] on link "SFR" at bounding box center [83, 223] width 21 height 10
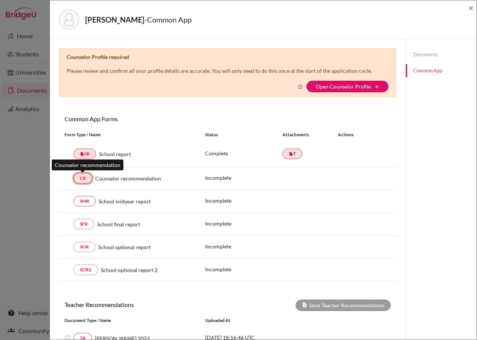
click at [85, 178] on link "CR" at bounding box center [82, 178] width 19 height 10
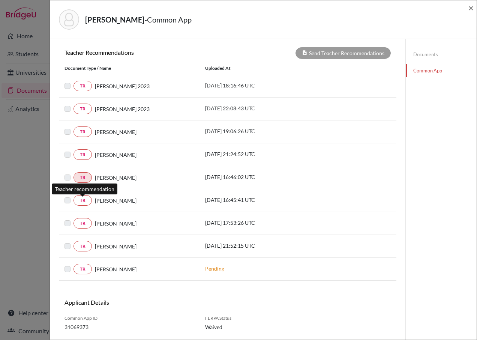
scroll to position [273, 0]
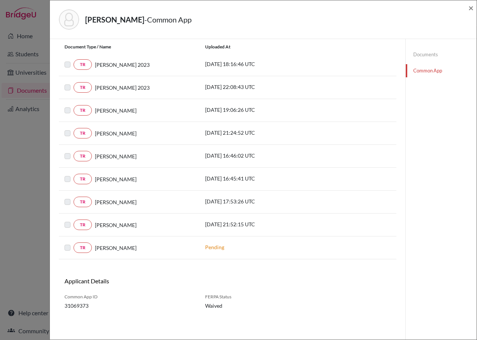
click at [73, 220] on label at bounding box center [73, 220] width 0 height 0
click at [73, 197] on label at bounding box center [73, 197] width 0 height 0
click at [73, 220] on label at bounding box center [73, 220] width 0 height 0
click at [79, 224] on link "TR" at bounding box center [82, 224] width 18 height 10
click at [75, 226] on link "TR" at bounding box center [82, 224] width 18 height 10
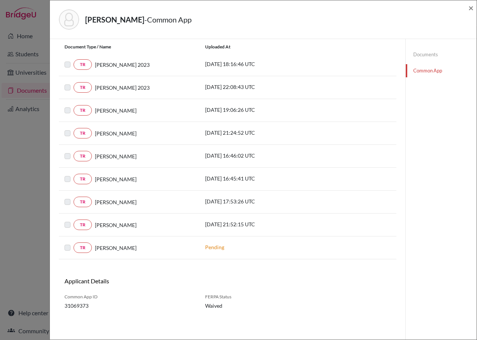
click at [73, 220] on label at bounding box center [73, 220] width 0 height 0
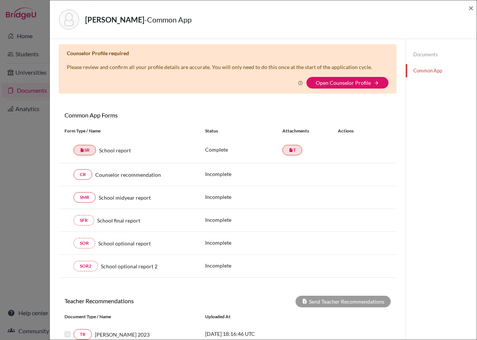
scroll to position [0, 0]
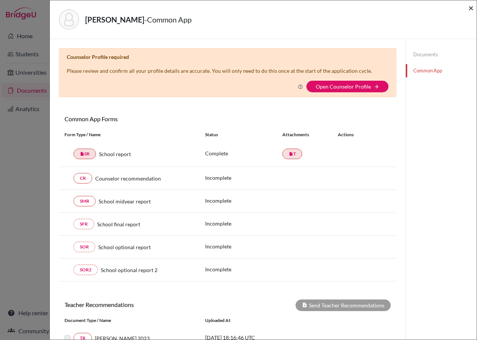
click at [473, 7] on span "×" at bounding box center [470, 7] width 5 height 11
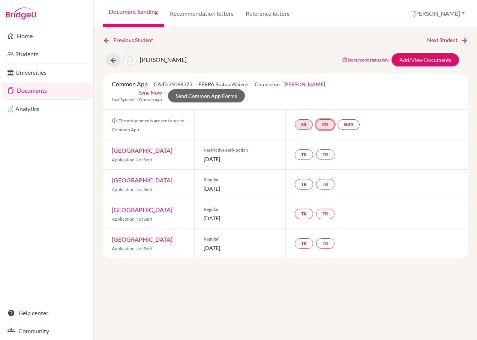
click at [326, 119] on link "CR" at bounding box center [325, 124] width 19 height 10
click at [323, 85] on h3 "Counselor recommendation" at bounding box center [325, 87] width 81 height 13
click at [329, 81] on h3 "Counselor recommendation" at bounding box center [325, 87] width 81 height 13
click at [325, 119] on link "CR" at bounding box center [325, 124] width 19 height 10
click at [322, 99] on link "Counselor recommendation" at bounding box center [326, 102] width 66 height 6
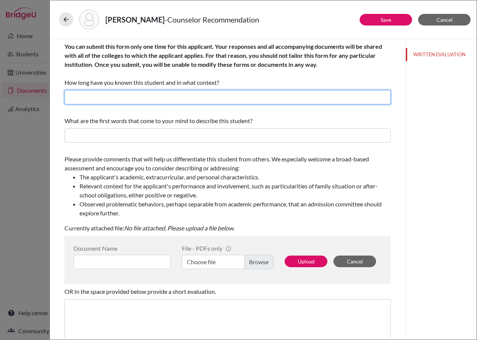
click at [143, 102] on input "text" at bounding box center [227, 97] width 326 height 14
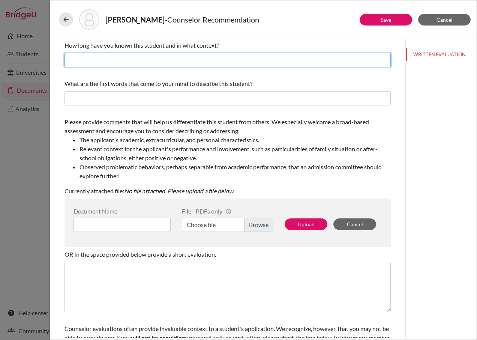
scroll to position [37, 0]
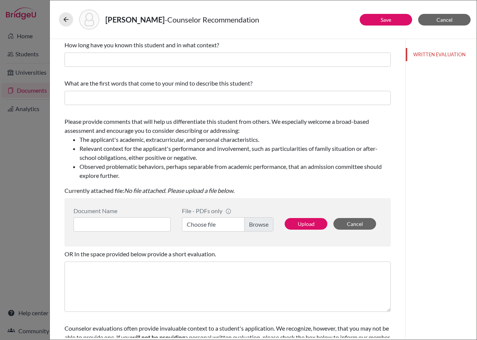
click at [249, 222] on label "Choose file" at bounding box center [227, 224] width 91 height 14
click at [249, 222] on input "Choose file" at bounding box center [227, 224] width 91 height 14
click at [125, 227] on input at bounding box center [121, 224] width 97 height 14
type input "Pawel B CR"
click at [305, 222] on button "Upload" at bounding box center [305, 224] width 43 height 12
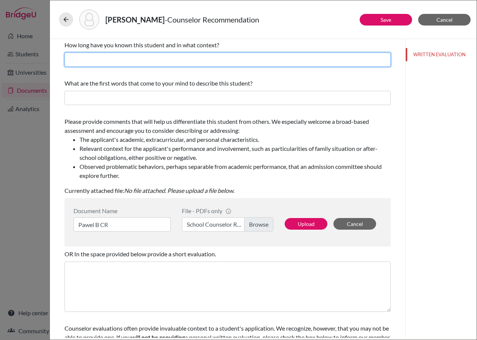
click at [96, 61] on input "text" at bounding box center [227, 59] width 326 height 14
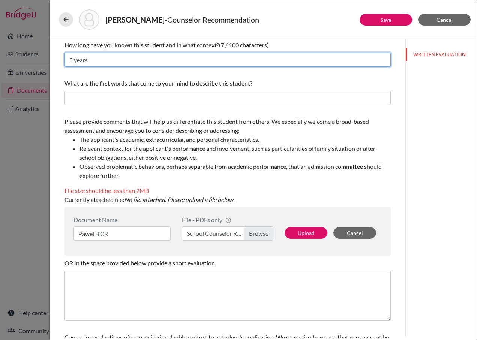
type input "5 years"
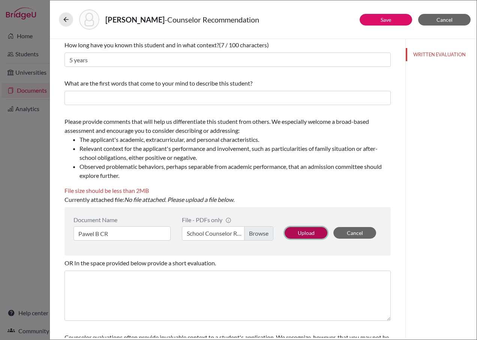
click at [295, 230] on button "Upload" at bounding box center [305, 233] width 43 height 12
click at [345, 228] on button "Cancel" at bounding box center [354, 233] width 43 height 12
click at [255, 233] on label "Choose file" at bounding box center [227, 233] width 91 height 14
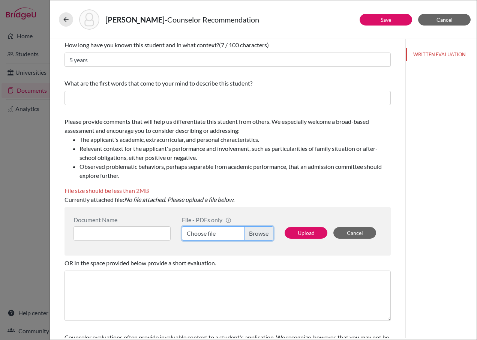
click at [255, 233] on input "Choose file" at bounding box center [227, 233] width 91 height 14
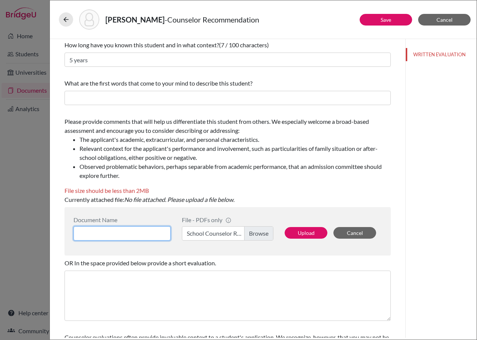
click at [138, 232] on input at bounding box center [121, 233] width 97 height 14
type input "Pawel B CR"
click at [310, 232] on button "Upload" at bounding box center [305, 233] width 43 height 12
click at [264, 232] on label "School Counselor Recommendation. Paweł Banek. 2025.pdf" at bounding box center [227, 233] width 91 height 14
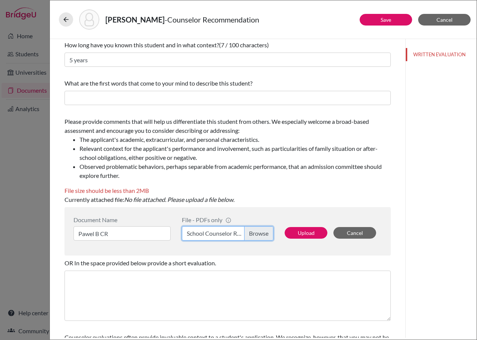
click at [264, 232] on input "School Counselor Recommendation. Paweł Banek. 2025.pdf" at bounding box center [227, 233] width 91 height 14
click at [310, 231] on button "Upload" at bounding box center [305, 233] width 43 height 12
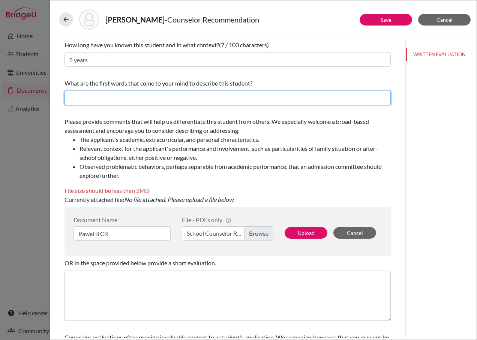
click at [81, 92] on input "text" at bounding box center [227, 98] width 326 height 14
type input "Diligent, Excellence, Collaborative, Responsible"
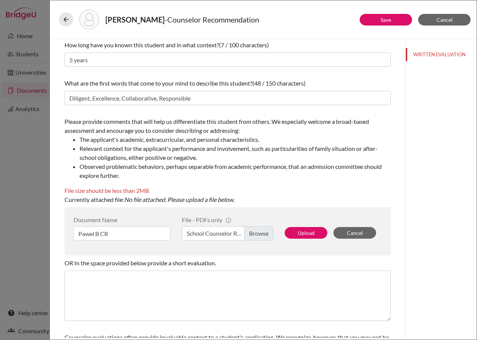
click at [281, 230] on div "Upload Cancel" at bounding box center [330, 228] width 103 height 24
click at [303, 234] on button "Upload" at bounding box center [305, 233] width 43 height 12
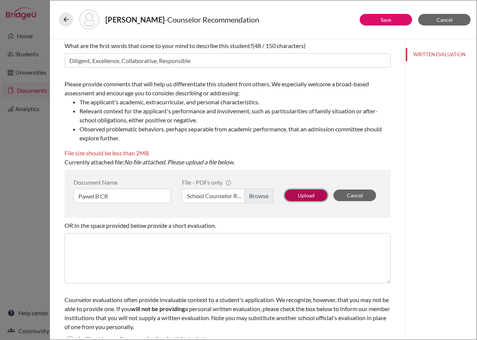
scroll to position [87, 0]
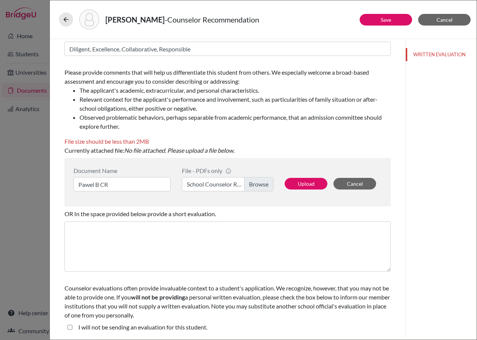
click at [307, 171] on div "Upload Cancel" at bounding box center [330, 179] width 103 height 24
click at [307, 187] on button "Upload" at bounding box center [305, 184] width 43 height 12
click at [377, 19] on button "Save" at bounding box center [385, 20] width 52 height 12
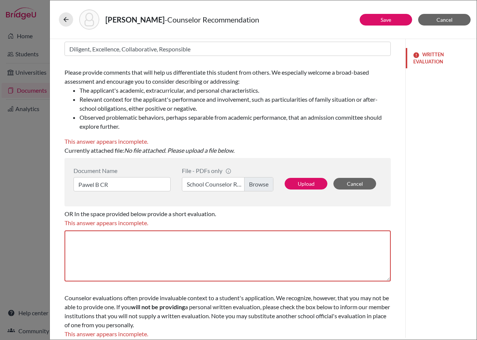
click at [425, 57] on button "WRITTEN EVALUATION" at bounding box center [440, 58] width 71 height 20
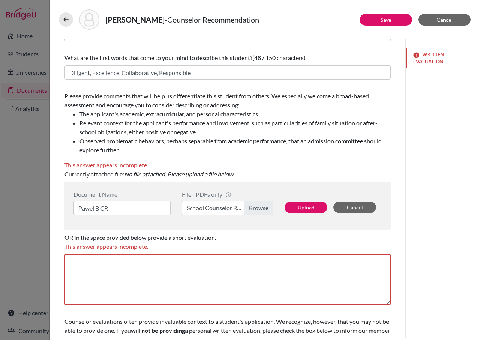
scroll to position [75, 0]
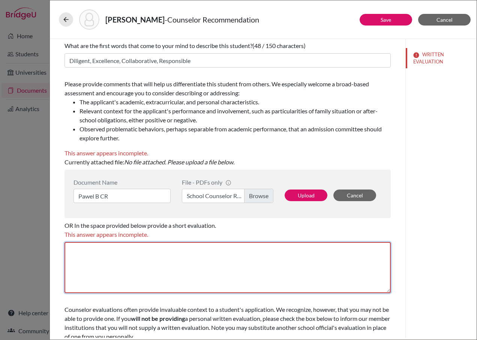
click at [174, 256] on textarea at bounding box center [227, 267] width 326 height 51
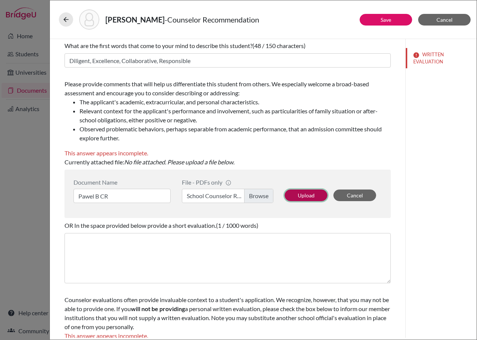
click at [294, 194] on button "Upload" at bounding box center [305, 195] width 43 height 12
click at [298, 191] on button "Upload" at bounding box center [305, 195] width 43 height 12
click at [185, 197] on label "School Counselor Recommendation. Paweł Banek. 2025.pdf" at bounding box center [227, 195] width 91 height 14
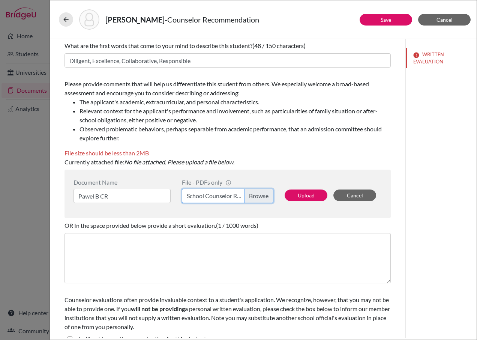
click at [185, 197] on input "School Counselor Recommendation. Paweł Banek. 2025.pdf" at bounding box center [227, 195] width 91 height 14
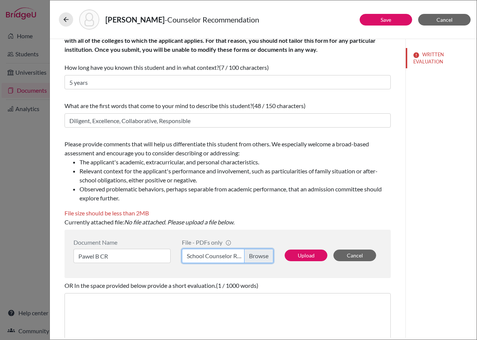
scroll to position [0, 0]
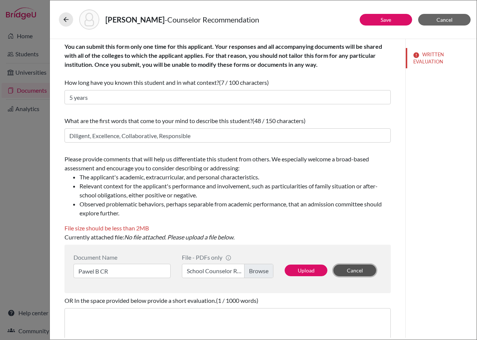
click at [334, 270] on button "Cancel" at bounding box center [354, 270] width 43 height 12
click at [206, 271] on label "Choose file" at bounding box center [227, 270] width 91 height 14
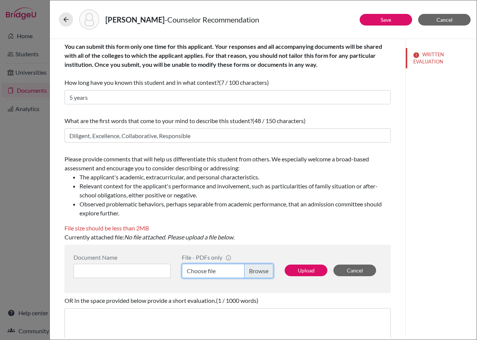
click at [206, 271] on input "Choose file" at bounding box center [227, 270] width 91 height 14
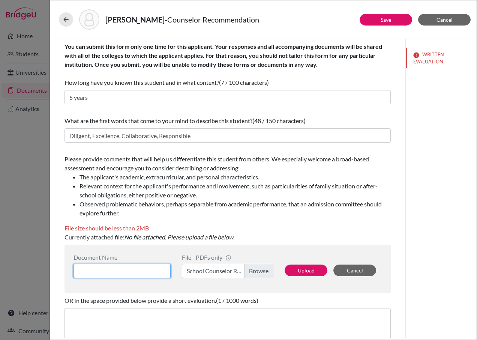
click at [110, 266] on input at bounding box center [121, 270] width 97 height 14
type input "Pawel B CR"
click at [316, 270] on button "Upload" at bounding box center [305, 270] width 43 height 12
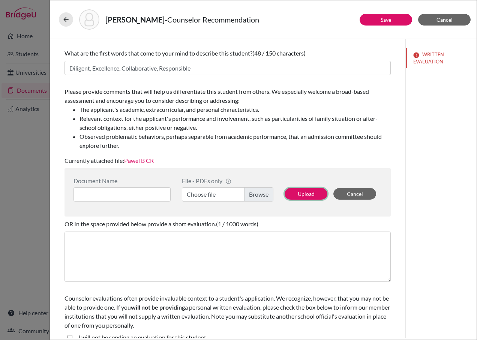
scroll to position [78, 0]
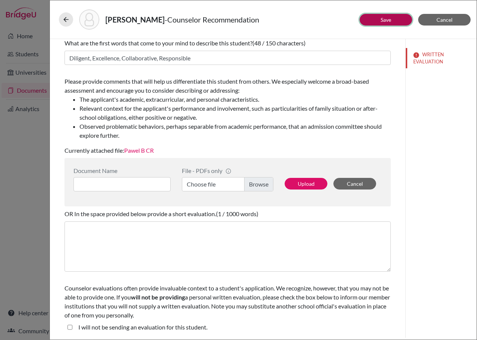
click at [378, 19] on button "Save" at bounding box center [385, 20] width 52 height 12
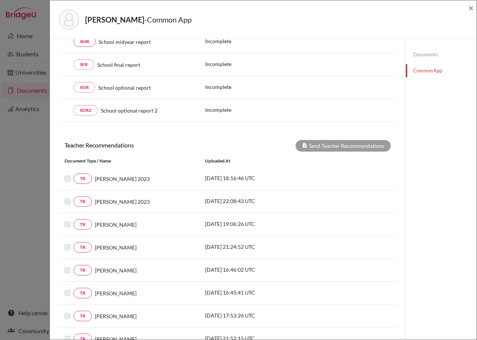
scroll to position [225, 0]
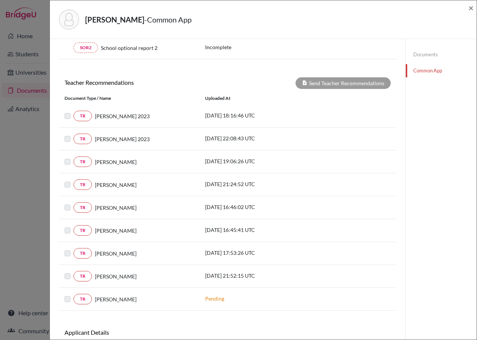
click at [73, 271] on label at bounding box center [73, 271] width 0 height 0
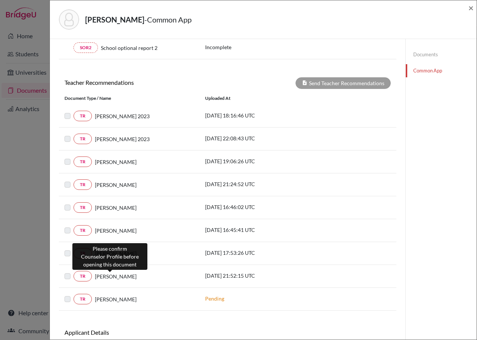
click at [103, 278] on span "Eder Thomas" at bounding box center [116, 276] width 42 height 8
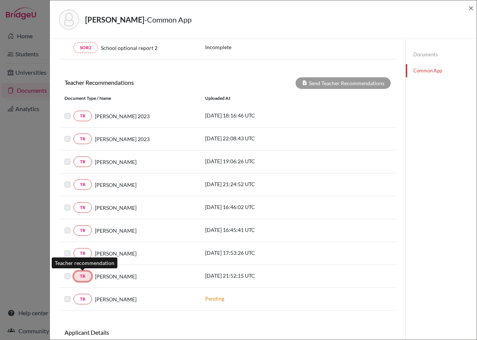
click at [88, 275] on link "TR" at bounding box center [82, 276] width 18 height 10
click at [73, 271] on label at bounding box center [73, 271] width 0 height 0
click at [340, 167] on div "TR Leopoldo Correa 2024-10-28 19:06:26 UTC" at bounding box center [227, 161] width 337 height 10
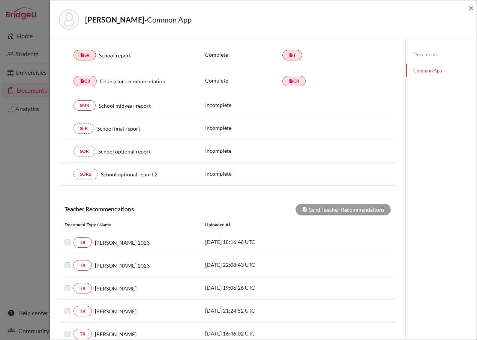
scroll to position [75, 0]
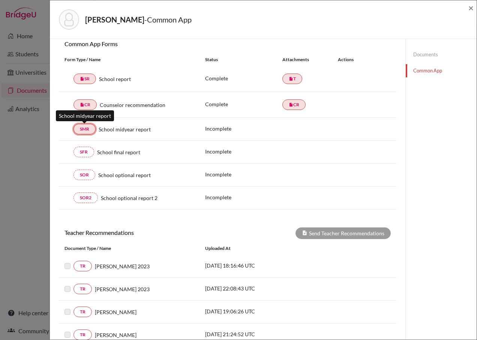
click at [86, 132] on link "SMR" at bounding box center [84, 129] width 22 height 10
click at [86, 124] on link "SMR" at bounding box center [84, 129] width 22 height 10
click at [79, 131] on link "SMR" at bounding box center [84, 129] width 22 height 10
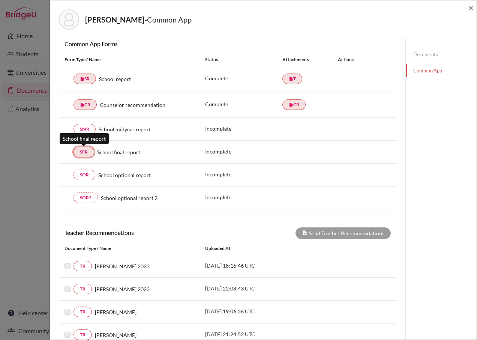
click at [84, 153] on link "SFR" at bounding box center [83, 152] width 21 height 10
click at [471, 8] on span "×" at bounding box center [470, 7] width 5 height 11
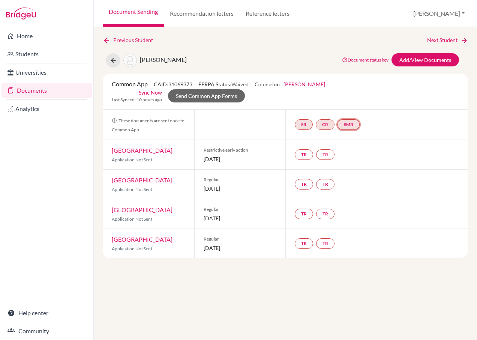
click at [350, 119] on link "SMR" at bounding box center [348, 124] width 22 height 10
click at [347, 99] on link "School midyear report" at bounding box center [350, 102] width 52 height 6
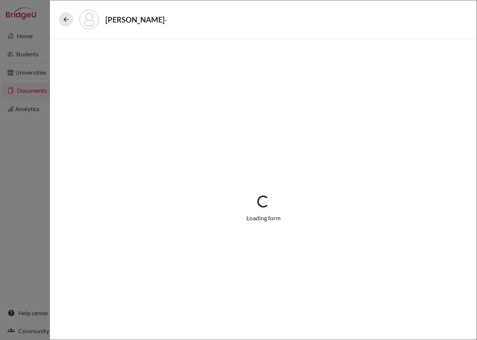
select select "1"
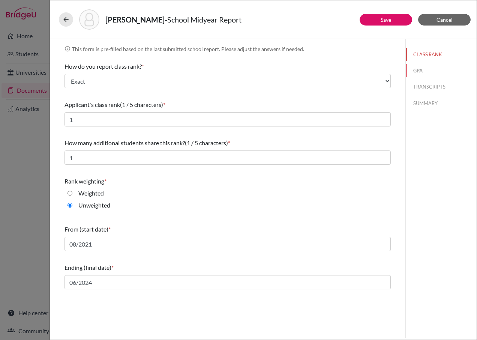
click at [419, 67] on button "GPA" at bounding box center [440, 70] width 71 height 13
type input "4.0"
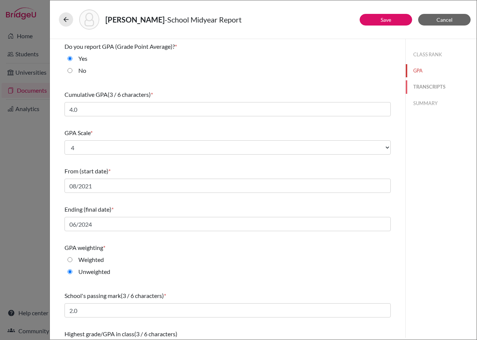
click at [422, 85] on button "TRANSCRIPTS" at bounding box center [440, 86] width 71 height 13
select select "6"
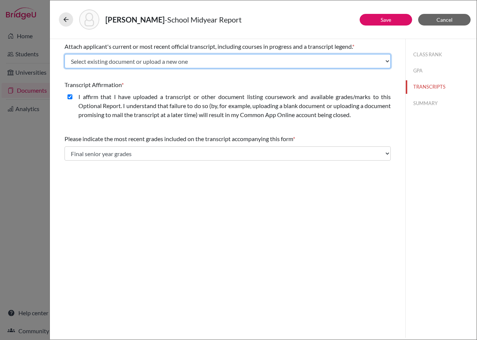
click at [128, 63] on select "Select existing document or upload a new one Pawel B Transcript Trancript Trans…" at bounding box center [227, 61] width 326 height 14
select select "Upload New File"
click at [64, 54] on select "Select existing document or upload a new one Pawel B Transcript Trancript Trans…" at bounding box center [227, 61] width 326 height 14
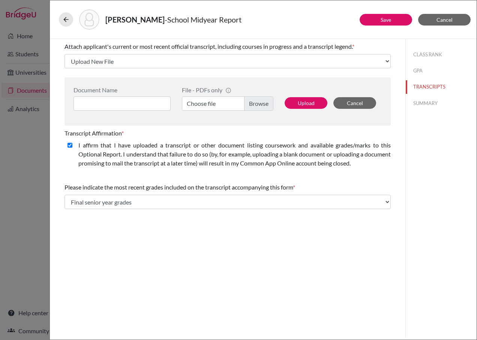
click at [202, 98] on label "Choose file" at bounding box center [227, 103] width 91 height 14
click at [202, 98] on input "Choose file" at bounding box center [227, 103] width 91 height 14
click at [106, 105] on input at bounding box center [121, 103] width 97 height 14
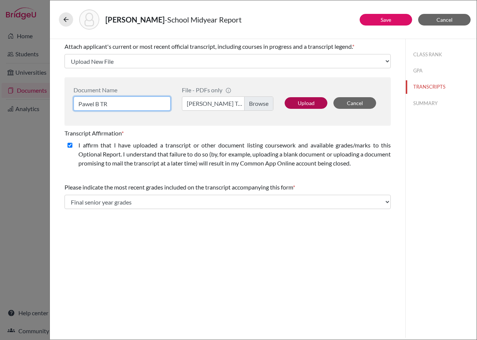
type input "Pawel B TR"
click at [307, 104] on button "Upload" at bounding box center [305, 103] width 43 height 12
select select "665688"
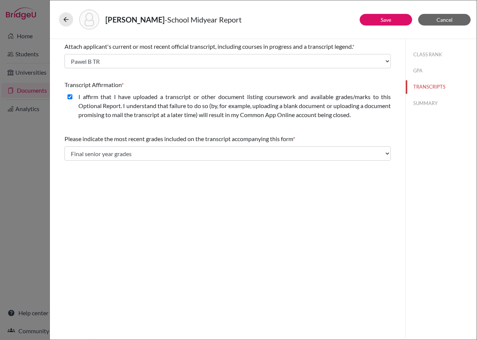
click at [410, 96] on div "CLASS RANK GPA TRANSCRIPTS SUMMARY" at bounding box center [440, 77] width 71 height 77
click at [417, 104] on button "SUMMARY" at bounding box center [440, 103] width 71 height 13
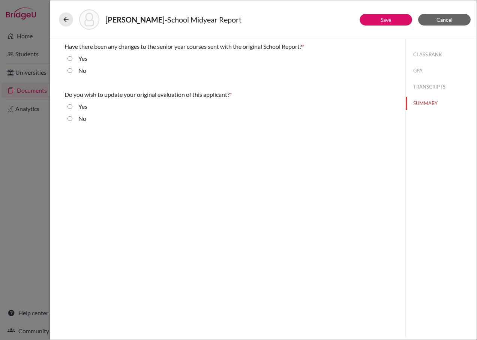
click at [71, 73] on input "No" at bounding box center [69, 70] width 5 height 9
radio input "true"
click at [70, 108] on input "Yes" at bounding box center [69, 106] width 5 height 9
radio input "true"
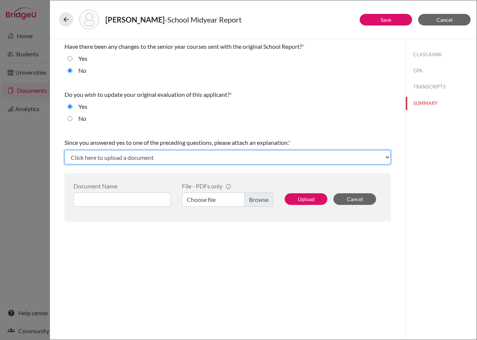
click at [251, 156] on select "Click here to upload a document Upload New File" at bounding box center [227, 157] width 326 height 14
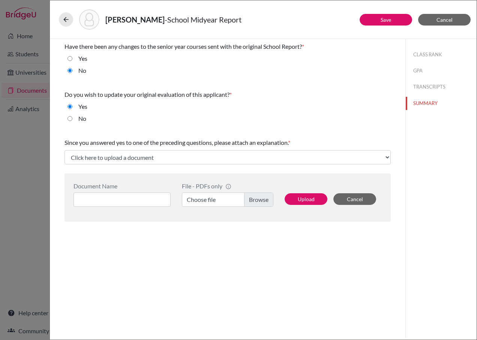
click at [81, 118] on label "No" at bounding box center [82, 118] width 8 height 9
click at [72, 118] on input "No" at bounding box center [69, 118] width 5 height 9
radio input "true"
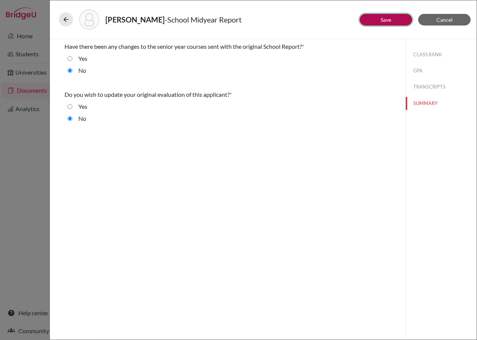
click at [389, 23] on button "Save" at bounding box center [385, 20] width 52 height 12
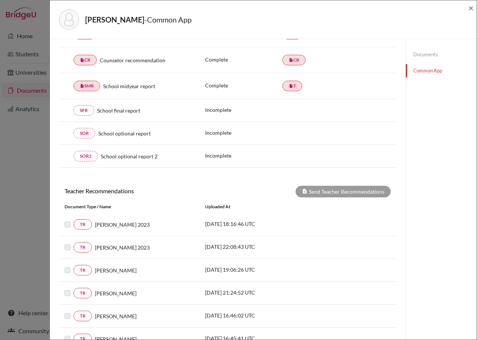
scroll to position [150, 0]
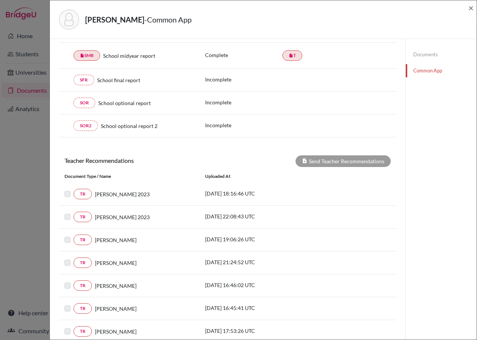
click at [73, 189] on label at bounding box center [73, 189] width 0 height 0
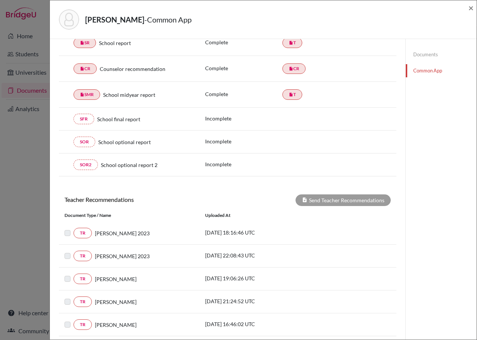
scroll to position [112, 0]
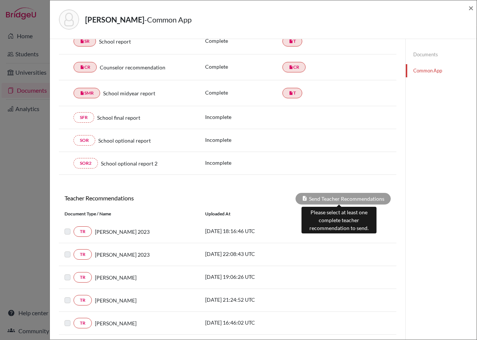
click at [335, 194] on div "Send Teacher Recommendations" at bounding box center [342, 199] width 95 height 12
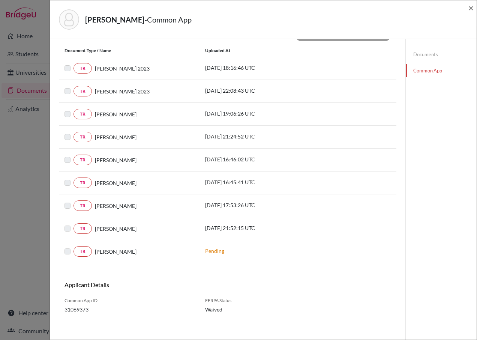
scroll to position [279, 0]
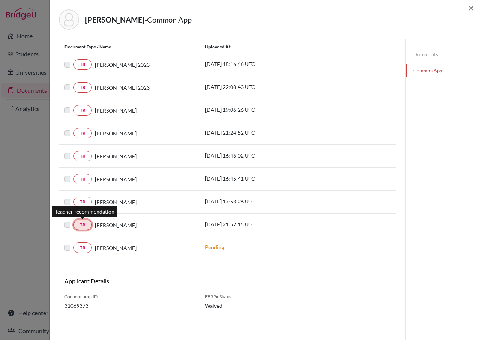
click at [85, 221] on link "TR" at bounding box center [82, 224] width 18 height 10
click at [76, 226] on link "TR" at bounding box center [82, 224] width 18 height 10
click at [471, 6] on span "×" at bounding box center [470, 7] width 5 height 11
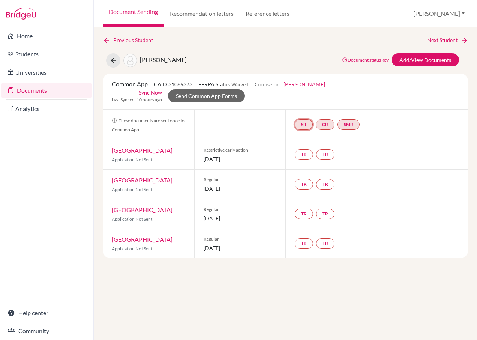
click at [303, 119] on link "SR" at bounding box center [304, 124] width 18 height 10
click at [304, 106] on small "Incomplete" at bounding box center [303, 109] width 35 height 7
click at [308, 119] on link "SR" at bounding box center [304, 124] width 18 height 10
click at [313, 99] on link "School report" at bounding box center [303, 102] width 32 height 6
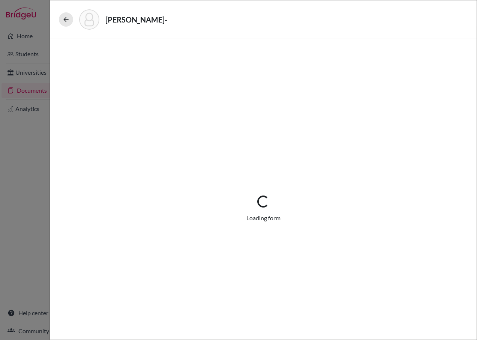
select select "1"
select select "665262"
select select "0"
select select "1"
select select "6"
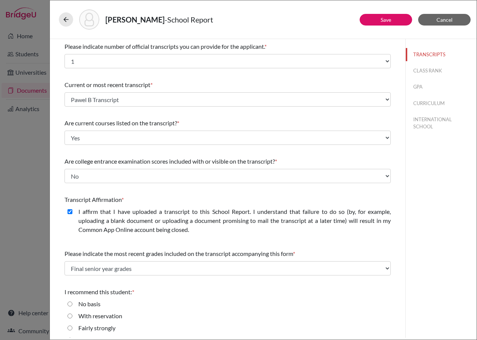
scroll to position [25, 0]
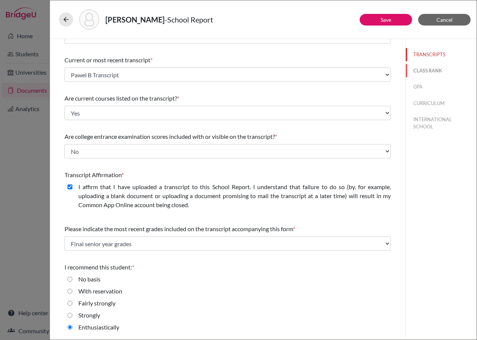
click at [411, 70] on button "CLASS RANK" at bounding box center [440, 70] width 71 height 13
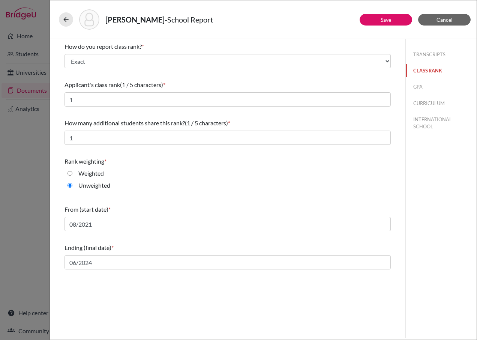
scroll to position [0, 0]
click at [423, 91] on button "GPA" at bounding box center [440, 86] width 71 height 13
type input "4.0"
select select "4"
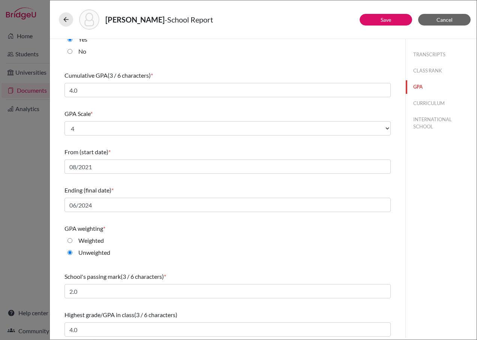
scroll to position [21, 0]
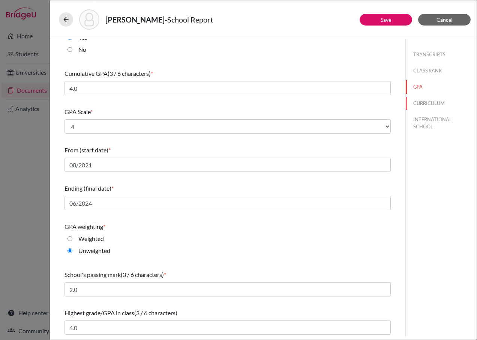
click at [430, 100] on button "CURRICULUM" at bounding box center [440, 103] width 71 height 13
select select "4"
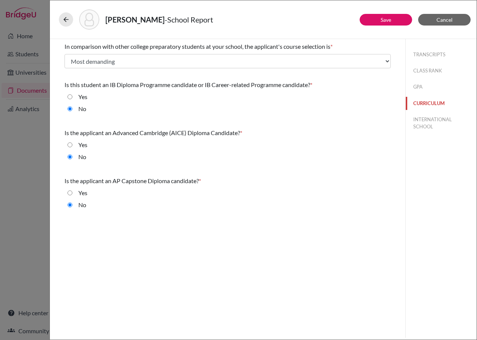
scroll to position [0, 0]
click at [438, 119] on button "INTERNATIONAL SCHOOL" at bounding box center [440, 123] width 71 height 20
radio input "false"
select select "14"
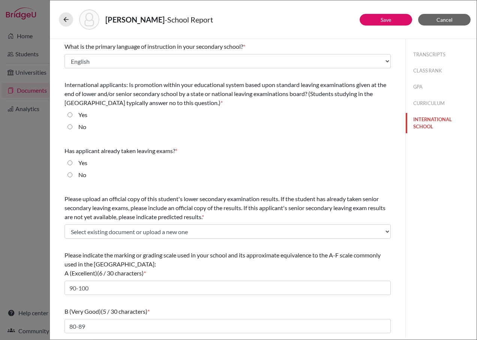
radio input "true"
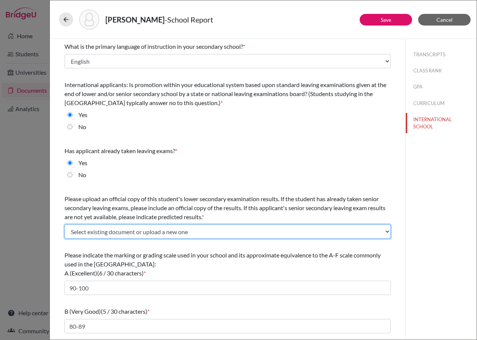
click at [180, 233] on select "Select existing document or upload a new one State Final Report Upload New File" at bounding box center [227, 231] width 326 height 14
select select "Upload New File"
click at [64, 224] on select "Select existing document or upload a new one State Final Report Upload New File" at bounding box center [227, 231] width 326 height 14
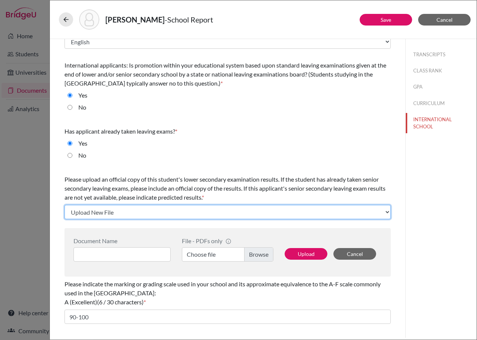
scroll to position [75, 0]
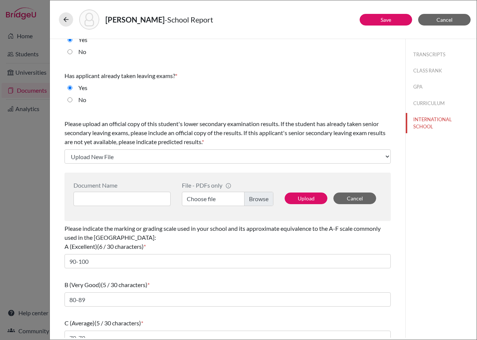
click at [256, 198] on label "Choose file" at bounding box center [227, 198] width 91 height 14
click at [256, 198] on input "Choose file" at bounding box center [227, 198] width 91 height 14
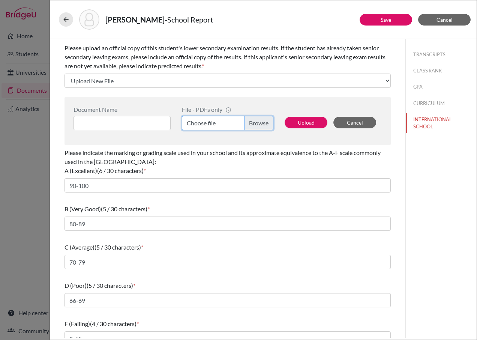
scroll to position [162, 0]
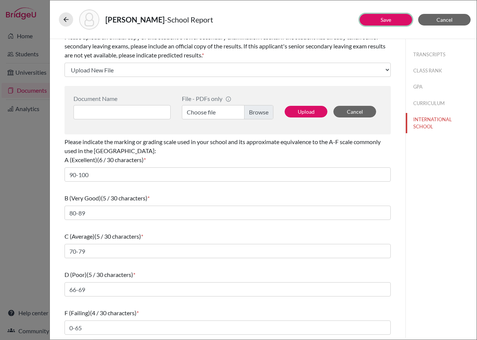
click at [372, 23] on button "Save" at bounding box center [385, 20] width 52 height 12
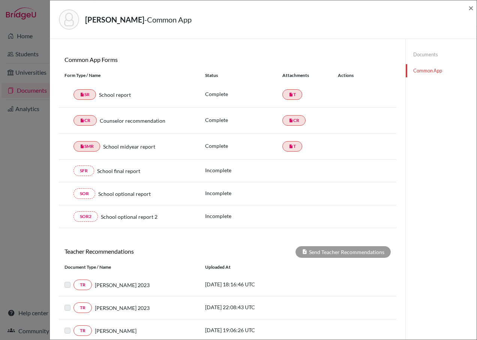
scroll to position [75, 0]
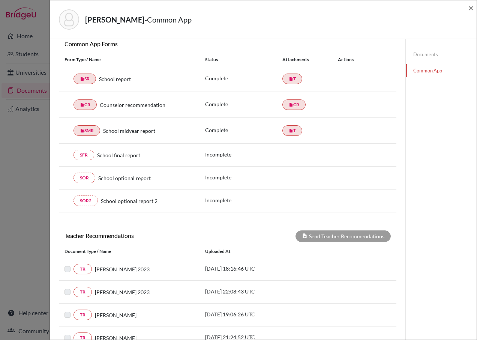
click at [73, 264] on label at bounding box center [73, 264] width 0 height 0
click at [81, 153] on link "SFR" at bounding box center [83, 155] width 21 height 10
click at [469, 8] on span "×" at bounding box center [470, 7] width 5 height 11
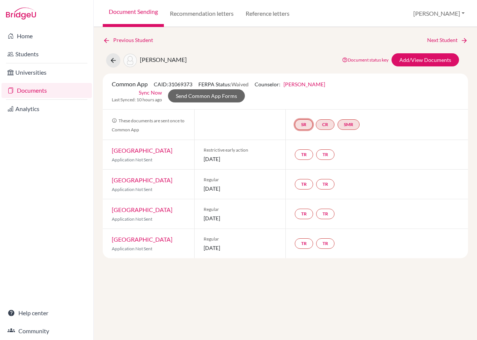
click at [307, 119] on link "SR" at bounding box center [304, 124] width 18 height 10
click at [298, 99] on link "School report" at bounding box center [303, 102] width 32 height 6
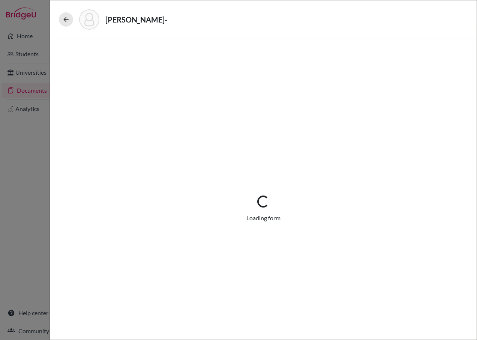
select select "1"
select select "665262"
select select "0"
select select "1"
select select "6"
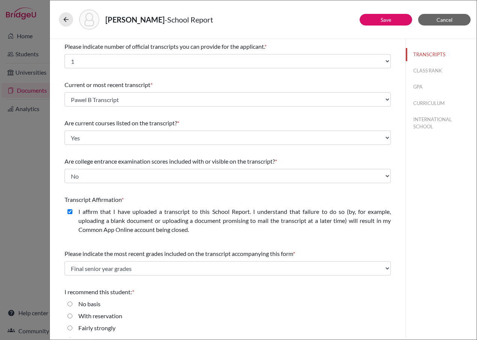
scroll to position [25, 0]
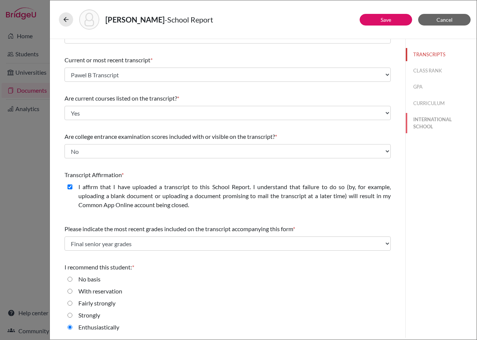
click at [417, 118] on button "INTERNATIONAL SCHOOL" at bounding box center [440, 123] width 71 height 20
select select "14"
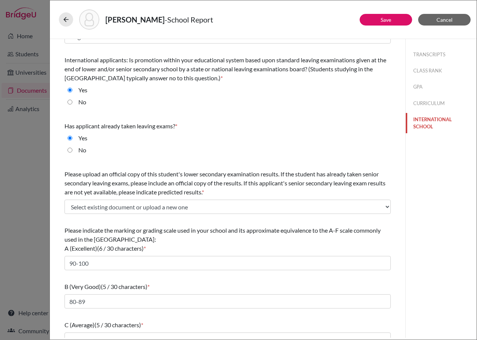
scroll to position [0, 0]
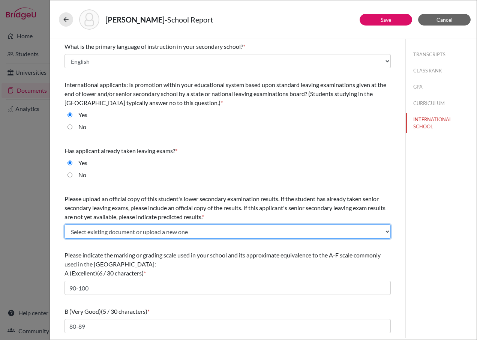
click at [184, 227] on select "Select existing document or upload a new one State Final Report Upload New File" at bounding box center [227, 231] width 326 height 14
select select "Upload New File"
click at [64, 224] on select "Select existing document or upload a new one State Final Report Upload New File" at bounding box center [227, 231] width 326 height 14
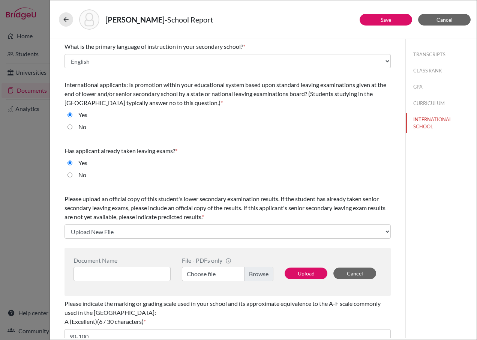
click at [196, 277] on label "Choose file" at bounding box center [227, 273] width 91 height 14
click at [196, 277] on input "Choose file" at bounding box center [227, 273] width 91 height 14
click at [104, 268] on input at bounding box center [121, 273] width 97 height 14
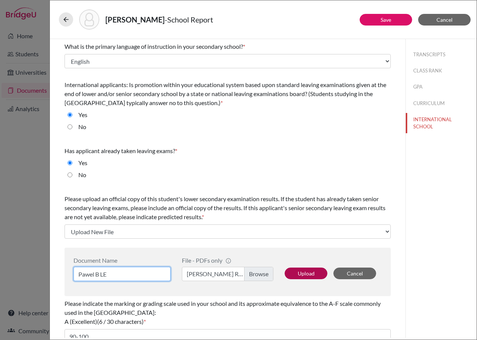
type input "Pawel B LE"
click at [291, 271] on button "Upload" at bounding box center [305, 273] width 43 height 12
select select "665691"
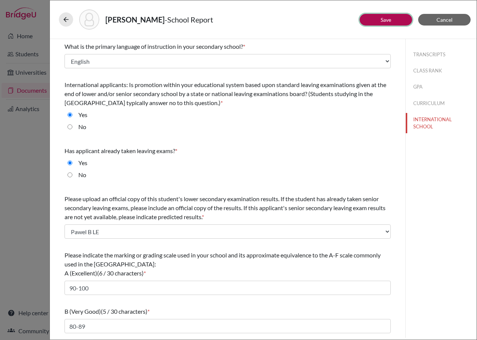
click at [380, 21] on button "Save" at bounding box center [385, 20] width 52 height 12
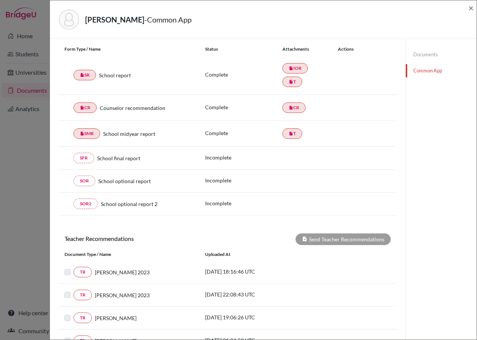
scroll to position [37, 0]
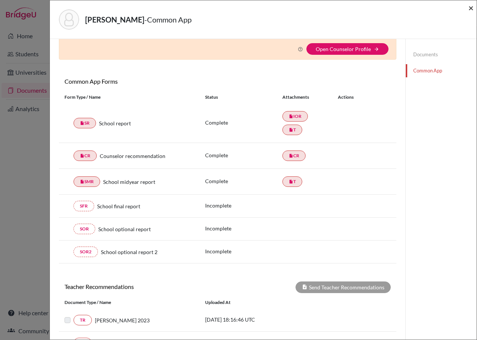
drag, startPoint x: 470, startPoint y: 4, endPoint x: 417, endPoint y: 77, distance: 90.1
click at [470, 4] on span "×" at bounding box center [470, 7] width 5 height 11
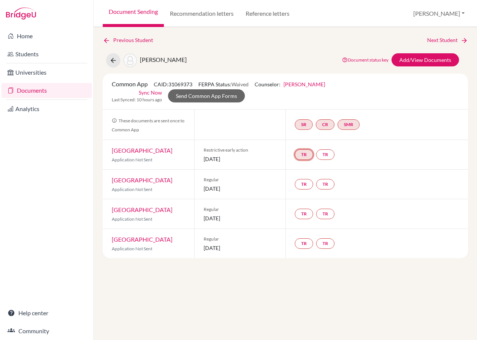
click at [307, 149] on link "TR" at bounding box center [304, 154] width 18 height 10
click at [302, 119] on h3 "Teacher recommendation" at bounding box center [303, 125] width 74 height 13
click at [300, 136] on small "Incomplete" at bounding box center [303, 139] width 65 height 7
click at [299, 119] on link "SR" at bounding box center [304, 124] width 18 height 10
click at [296, 106] on small "Incomplete" at bounding box center [303, 109] width 35 height 7
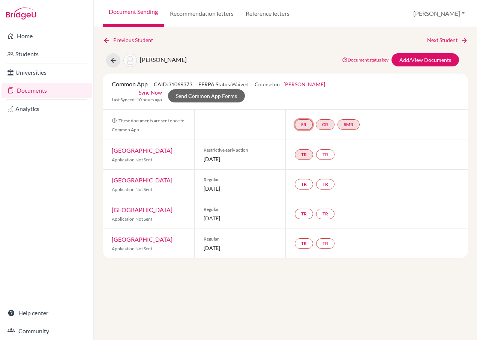
click at [303, 119] on link "SR" at bounding box center [304, 124] width 18 height 10
click at [301, 99] on link "School report" at bounding box center [303, 102] width 32 height 6
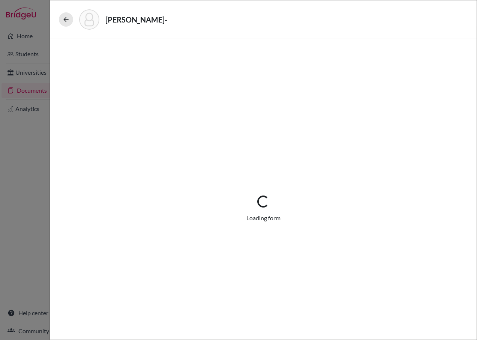
select select "1"
select select "665262"
select select "0"
select select "1"
select select "6"
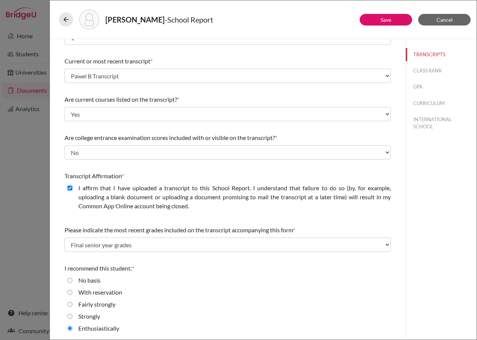
scroll to position [25, 0]
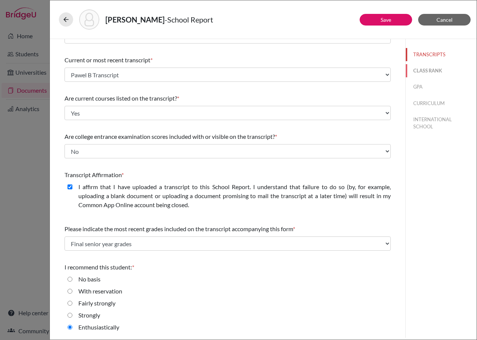
click at [416, 69] on button "CLASS RANK" at bounding box center [440, 70] width 71 height 13
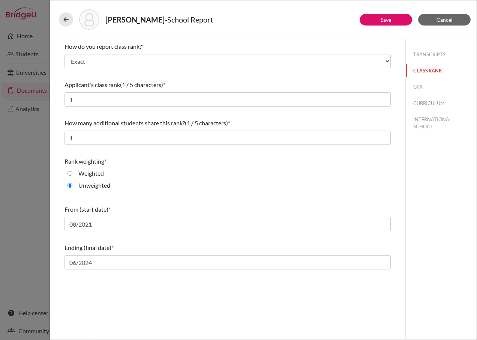
scroll to position [0, 0]
click at [423, 89] on button "GPA" at bounding box center [440, 86] width 71 height 13
type input "4.0"
select select "4"
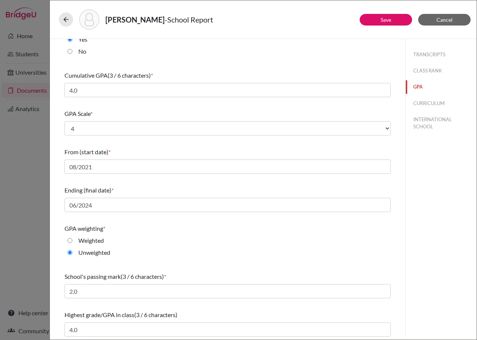
scroll to position [21, 0]
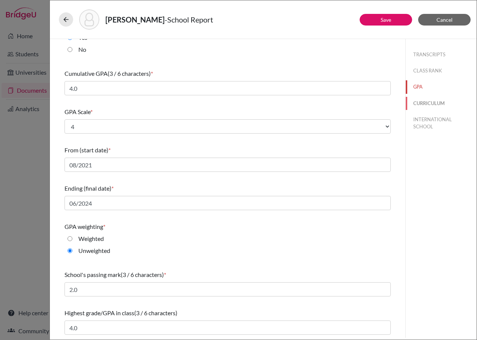
click at [420, 101] on button "CURRICULUM" at bounding box center [440, 103] width 71 height 13
select select "4"
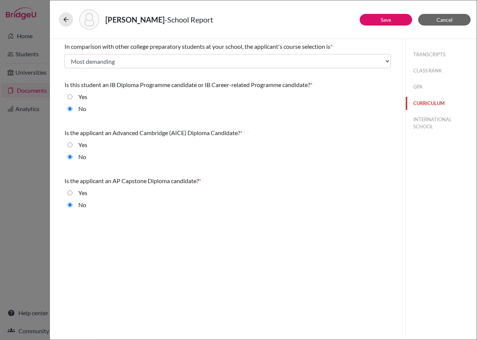
scroll to position [0, 0]
click at [429, 122] on button "INTERNATIONAL SCHOOL" at bounding box center [440, 123] width 71 height 20
radio input "false"
select select "14"
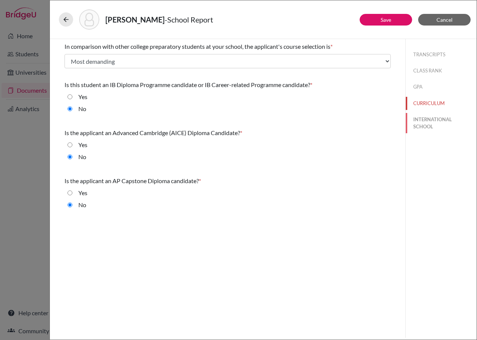
select select "665691"
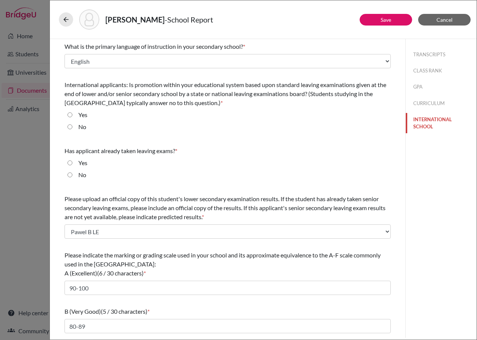
radio input "true"
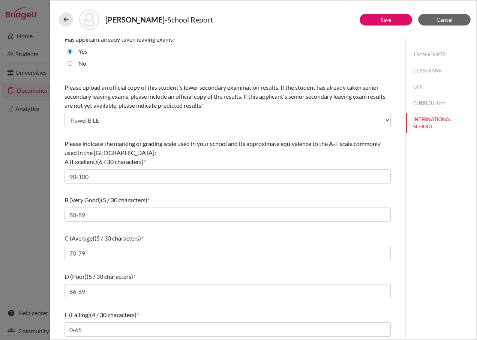
scroll to position [113, 0]
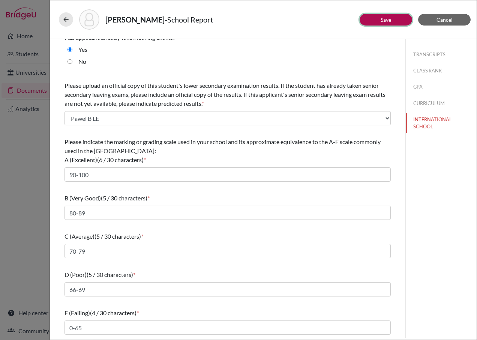
click at [365, 18] on button "Save" at bounding box center [385, 20] width 52 height 12
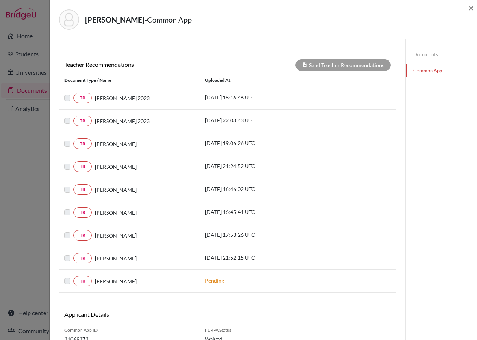
scroll to position [262, 0]
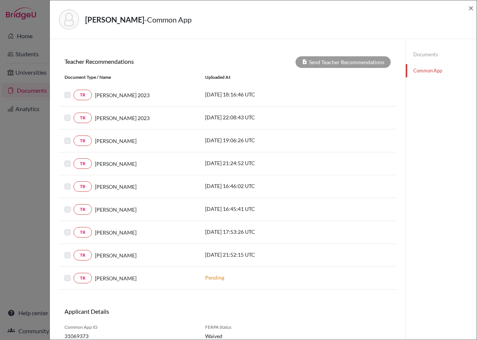
click at [73, 227] on label at bounding box center [73, 227] width 0 height 0
click at [82, 230] on link "TR" at bounding box center [82, 232] width 18 height 10
click at [79, 253] on link "TR" at bounding box center [82, 255] width 18 height 10
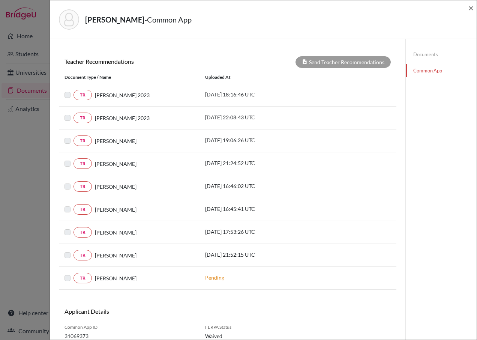
click at [73, 250] on label at bounding box center [73, 250] width 0 height 0
click at [73, 273] on label at bounding box center [73, 273] width 0 height 0
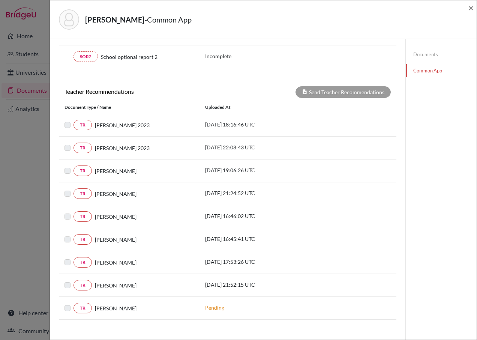
scroll to position [225, 0]
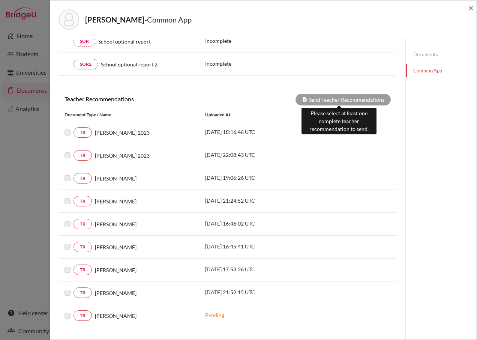
click at [304, 97] on div "Send Teacher Recommendations" at bounding box center [342, 100] width 95 height 12
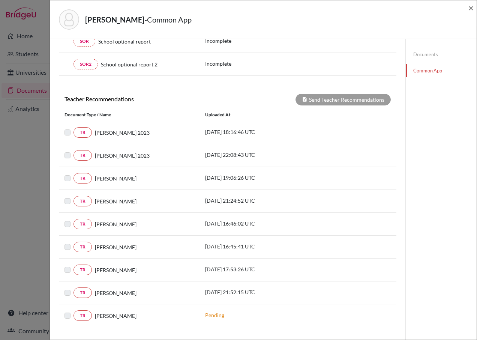
click at [73, 128] on label at bounding box center [73, 128] width 0 height 0
click at [414, 52] on link "Documents" at bounding box center [440, 54] width 71 height 13
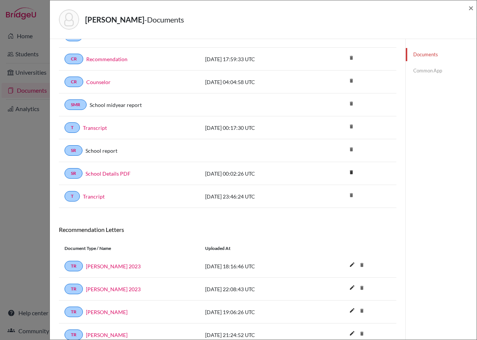
scroll to position [150, 0]
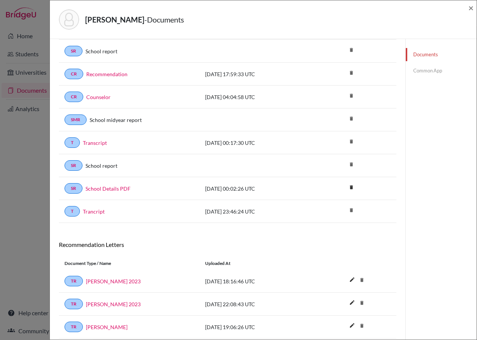
click at [421, 65] on link "Common App" at bounding box center [440, 70] width 71 height 13
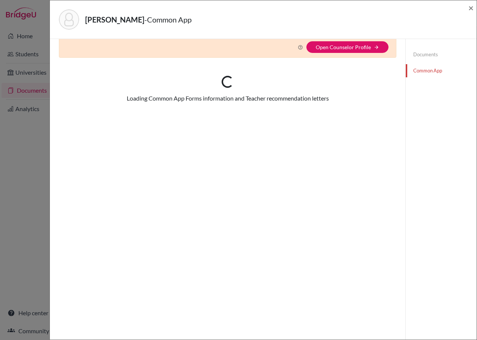
click at [417, 73] on link "Common App" at bounding box center [440, 70] width 71 height 13
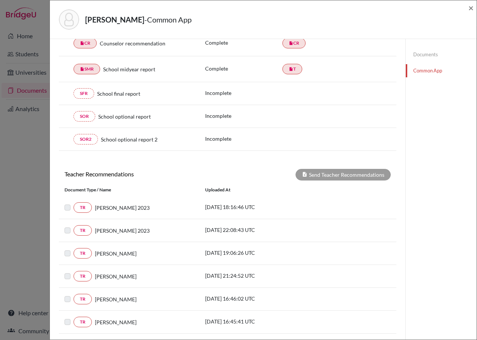
scroll to position [150, 0]
click at [63, 206] on div "TR Leopoldo Correa 2023" at bounding box center [129, 207] width 141 height 10
click at [73, 203] on label at bounding box center [73, 203] width 0 height 0
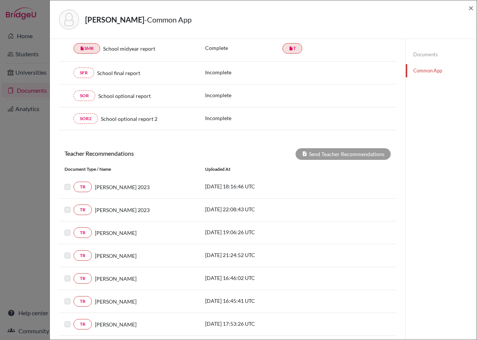
scroll to position [187, 0]
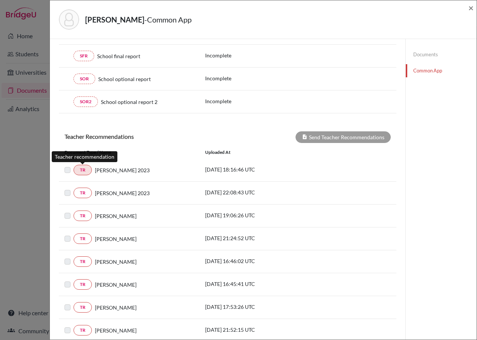
click at [85, 166] on link "TR" at bounding box center [82, 170] width 18 height 10
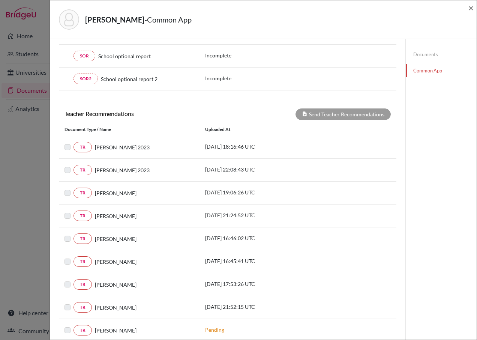
scroll to position [293, 0]
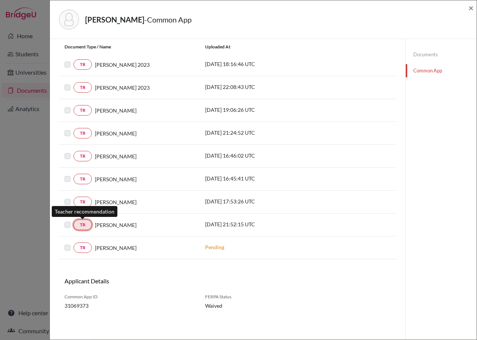
click at [82, 225] on link "TR" at bounding box center [82, 224] width 18 height 10
click at [73, 220] on label at bounding box center [73, 220] width 0 height 0
drag, startPoint x: 67, startPoint y: 223, endPoint x: 65, endPoint y: 200, distance: 23.3
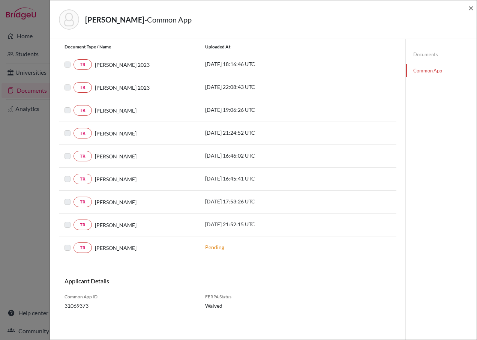
click at [73, 197] on label at bounding box center [73, 197] width 0 height 0
click at [73, 174] on label at bounding box center [73, 174] width 0 height 0
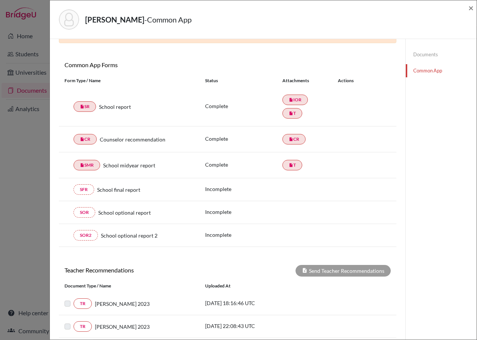
scroll to position [30, 0]
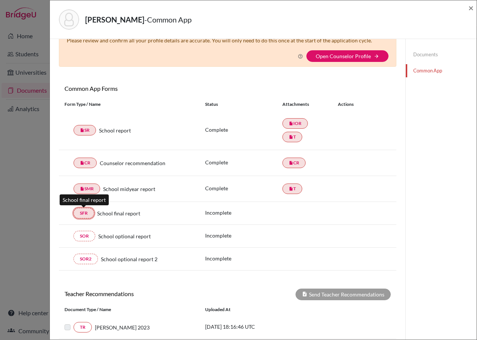
click at [85, 212] on link "SFR" at bounding box center [83, 213] width 21 height 10
click at [97, 212] on div "School final report" at bounding box center [144, 213] width 100 height 8
click at [88, 214] on link "SFR" at bounding box center [83, 213] width 21 height 10
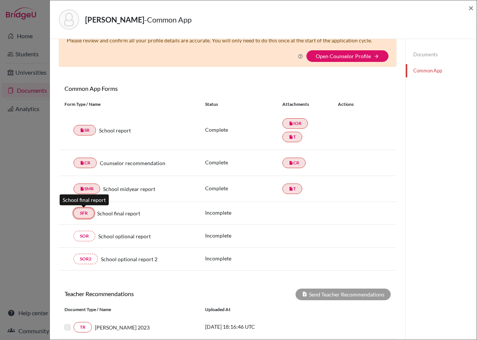
click at [82, 212] on link "SFR" at bounding box center [83, 213] width 21 height 10
click at [84, 212] on link "SFR" at bounding box center [83, 213] width 21 height 10
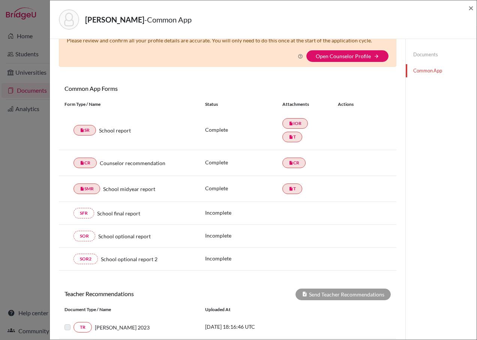
click at [468, 6] on div "Banek, Pawel Zbigniew - Common App ×" at bounding box center [263, 19] width 420 height 32
drag, startPoint x: 470, startPoint y: 6, endPoint x: 324, endPoint y: 119, distance: 184.4
click at [471, 6] on span "×" at bounding box center [470, 7] width 5 height 11
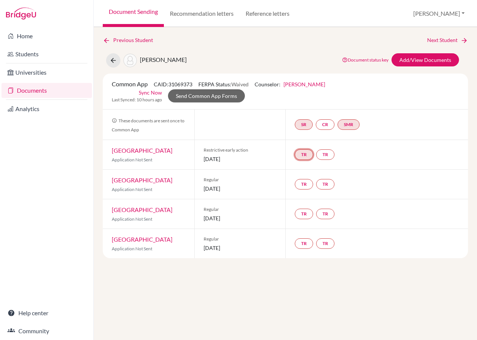
click at [306, 149] on link "TR" at bounding box center [304, 154] width 18 height 10
click at [307, 136] on small "Incomplete" at bounding box center [303, 139] width 65 height 7
click at [325, 149] on link "TR" at bounding box center [325, 154] width 18 height 10
click at [332, 120] on h3 "Teacher recommendation" at bounding box center [325, 125] width 74 height 13
click at [325, 136] on small "Incomplete" at bounding box center [325, 139] width 65 height 7
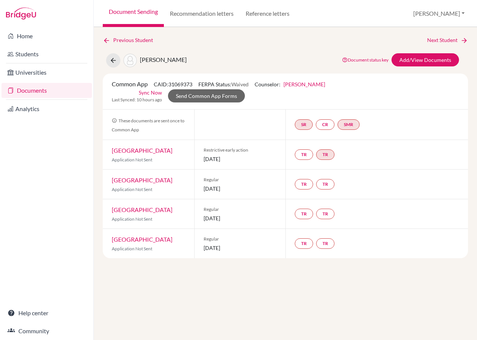
click at [325, 154] on div "TR TR" at bounding box center [376, 154] width 183 height 29
click at [322, 149] on link "TR" at bounding box center [325, 154] width 18 height 10
click at [325, 136] on small "Incomplete" at bounding box center [325, 139] width 65 height 7
click at [301, 179] on link "TR" at bounding box center [304, 184] width 18 height 10
click at [306, 162] on div "Incomplete" at bounding box center [303, 168] width 74 height 13
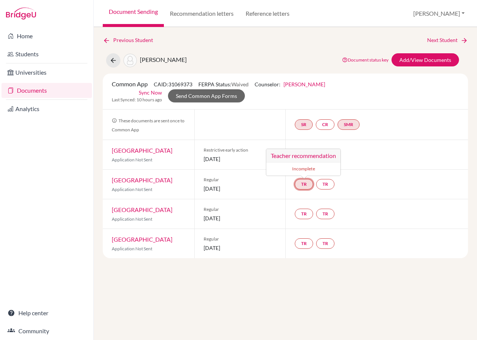
click at [306, 162] on div "Incomplete" at bounding box center [303, 168] width 74 height 13
click at [310, 179] on link "TR" at bounding box center [304, 184] width 18 height 10
click at [329, 179] on link "TR" at bounding box center [325, 184] width 18 height 10
click at [328, 149] on h3 "Teacher recommendation" at bounding box center [325, 155] width 74 height 13
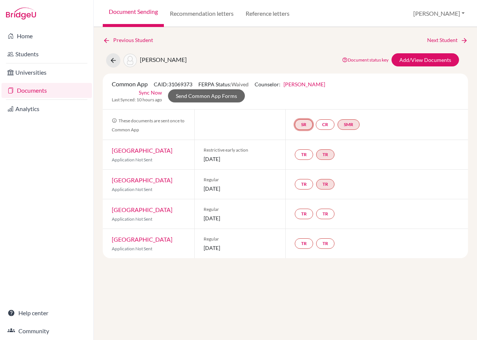
click at [305, 119] on link "SR" at bounding box center [304, 124] width 18 height 10
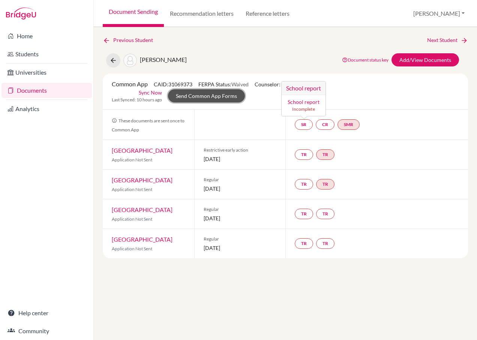
click at [245, 89] on link "Send Common App Forms" at bounding box center [206, 95] width 77 height 13
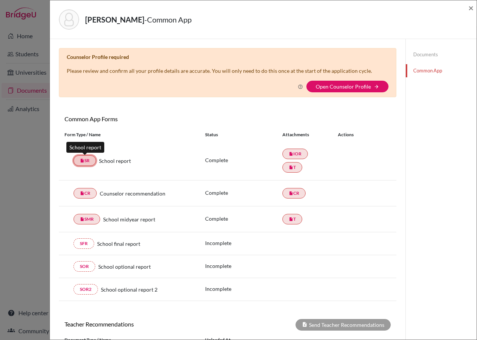
click at [93, 160] on link "insert_drive_file SR" at bounding box center [84, 160] width 22 height 10
click at [87, 162] on link "insert_drive_file SR" at bounding box center [84, 160] width 22 height 10
click at [88, 163] on link "insert_drive_file SR" at bounding box center [84, 160] width 22 height 10
click at [290, 151] on icon "insert_drive_file" at bounding box center [291, 153] width 4 height 4
click at [348, 85] on link "Open Counselor Profile" at bounding box center [343, 86] width 55 height 6
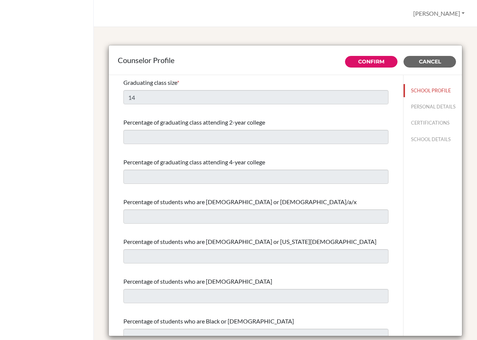
select select "0"
click at [363, 62] on link "Confirm" at bounding box center [371, 61] width 26 height 7
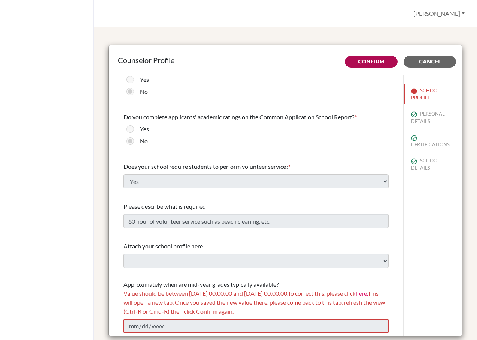
scroll to position [132, 0]
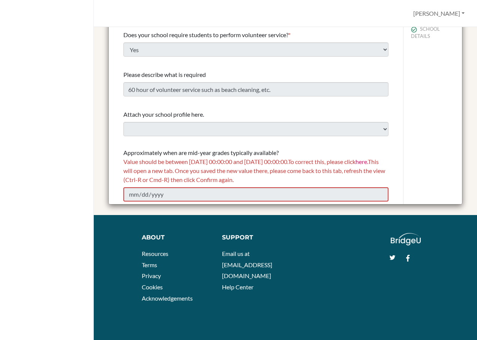
click at [142, 177] on span "Value should be between 01/01/2025 00:00:00 and 12/31/2026 00:00:00. To correct…" at bounding box center [254, 170] width 262 height 25
click at [355, 165] on link "here." at bounding box center [361, 161] width 12 height 7
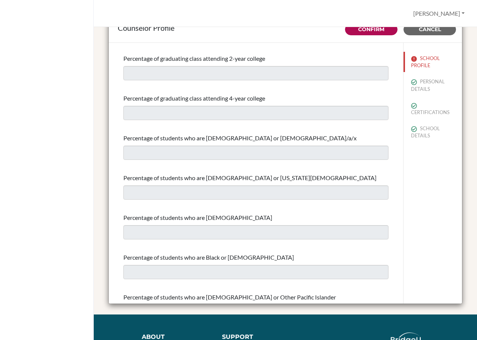
scroll to position [0, 0]
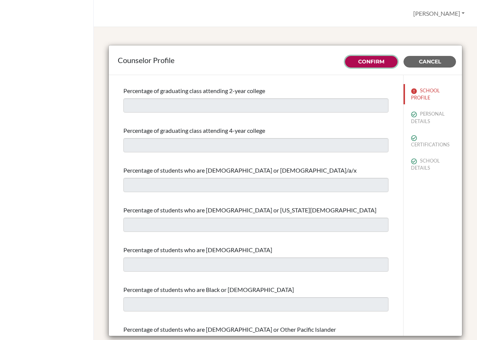
click at [345, 63] on button "Confirm" at bounding box center [371, 62] width 52 height 12
click at [369, 59] on link "Confirm" at bounding box center [371, 61] width 26 height 7
click at [419, 96] on button "SCHOOL PROFILE" at bounding box center [432, 94] width 58 height 20
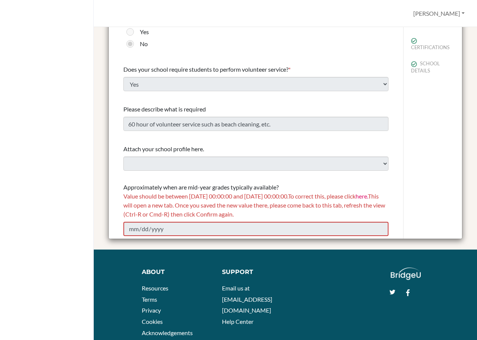
scroll to position [112, 0]
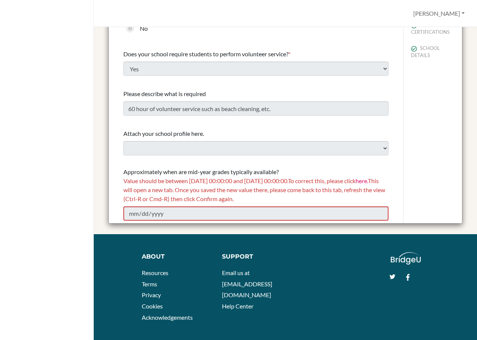
click at [162, 200] on span "Value should be between 01/01/2025 00:00:00 and 12/31/2026 00:00:00. To correct…" at bounding box center [254, 189] width 262 height 25
click at [160, 196] on span "Value should be between 01/01/2025 00:00:00 and 12/31/2026 00:00:00. To correct…" at bounding box center [254, 189] width 262 height 25
click at [160, 191] on span "Value should be between 01/01/2025 00:00:00 and 12/31/2026 00:00:00. To correct…" at bounding box center [254, 189] width 262 height 25
click at [160, 184] on div "Value should be between 01/01/2025 00:00:00 and 12/31/2026 00:00:00. To correct…" at bounding box center [255, 189] width 265 height 27
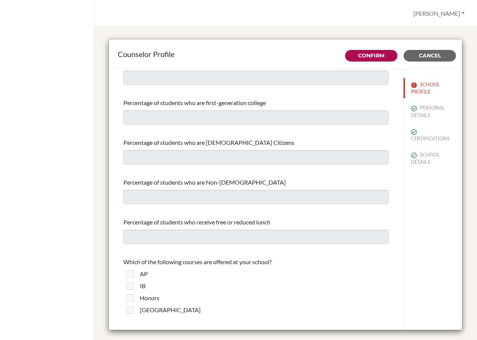
scroll to position [0, 0]
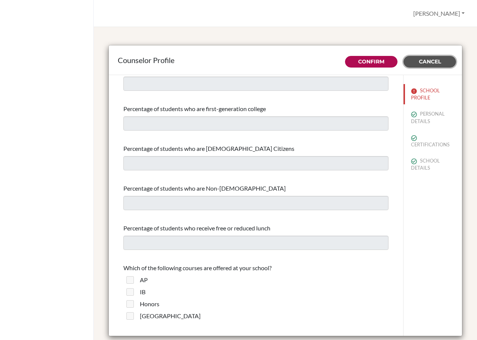
click at [427, 64] on span "Cancel" at bounding box center [430, 61] width 22 height 7
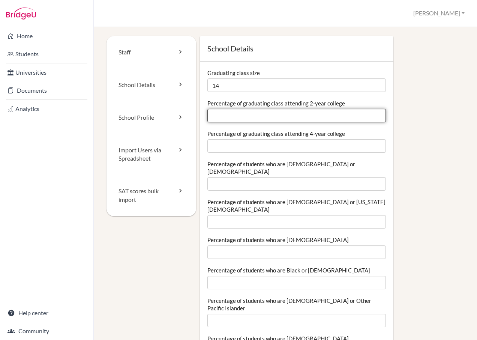
click at [251, 115] on input "Percentage of graduating class attending 2-year college" at bounding box center [296, 115] width 179 height 13
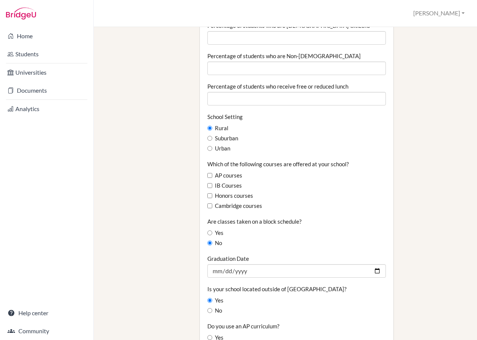
scroll to position [375, 0]
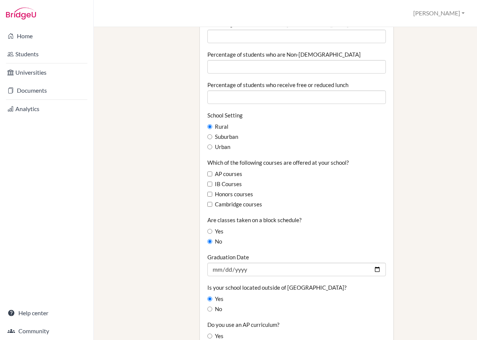
click at [225, 143] on label "Urban" at bounding box center [218, 147] width 23 height 8
click at [212, 144] on input "Urban" at bounding box center [209, 146] width 5 height 5
radio input "true"
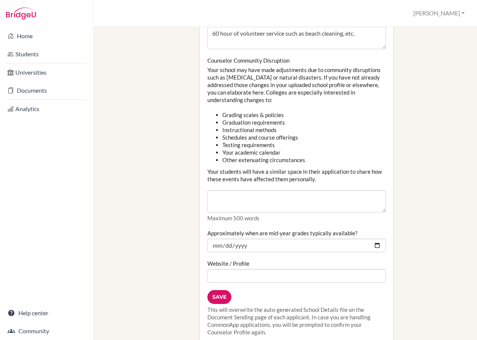
scroll to position [824, 0]
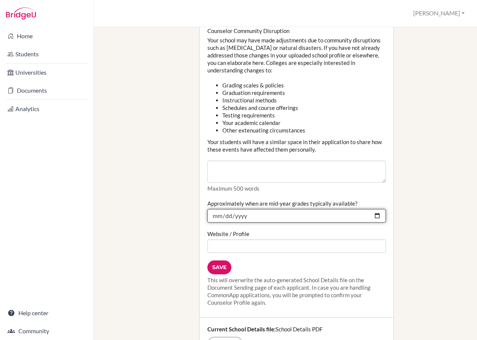
click at [372, 209] on input "[DATE]" at bounding box center [296, 215] width 179 height 13
click at [245, 209] on input "[DATE]" at bounding box center [296, 215] width 179 height 13
drag, startPoint x: 246, startPoint y: 200, endPoint x: 208, endPoint y: 200, distance: 37.5
click at [209, 209] on input "[DATE]" at bounding box center [296, 215] width 179 height 13
click at [211, 209] on input "[DATE]" at bounding box center [296, 215] width 179 height 13
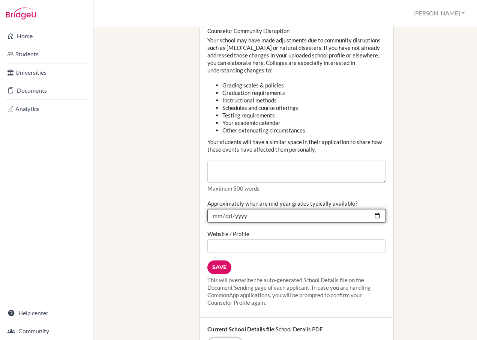
drag, startPoint x: 220, startPoint y: 199, endPoint x: 249, endPoint y: 202, distance: 29.1
click at [221, 209] on input "[DATE]" at bounding box center [296, 215] width 179 height 13
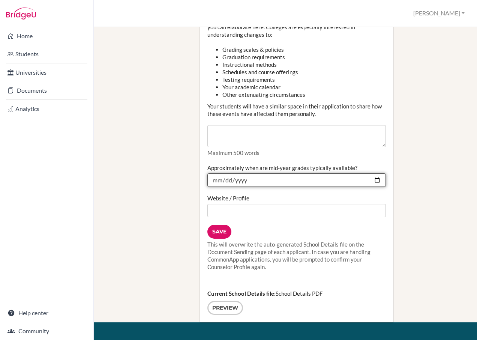
scroll to position [862, 0]
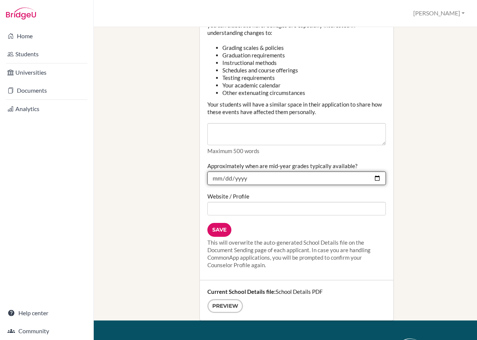
click at [282, 171] on input "[DATE]" at bounding box center [296, 177] width 179 height 13
click at [370, 171] on input "[DATE]" at bounding box center [296, 177] width 179 height 13
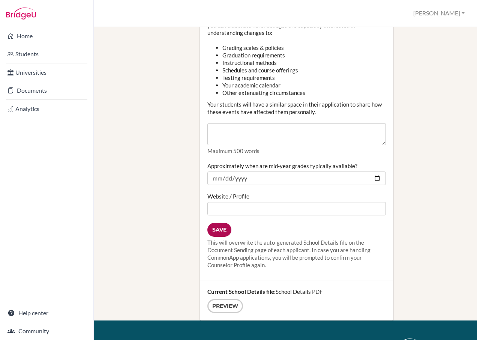
click at [224, 223] on input "Save" at bounding box center [219, 230] width 24 height 14
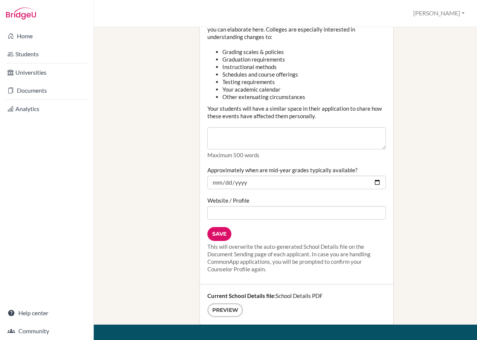
scroll to position [862, 0]
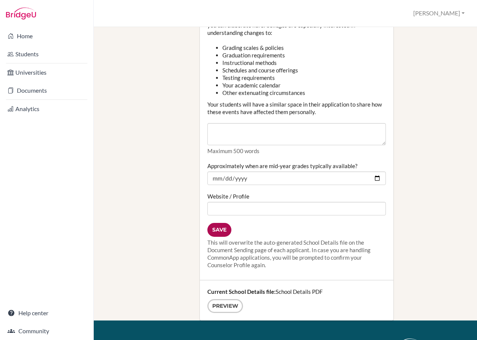
click at [219, 223] on input "Save" at bounding box center [219, 230] width 24 height 14
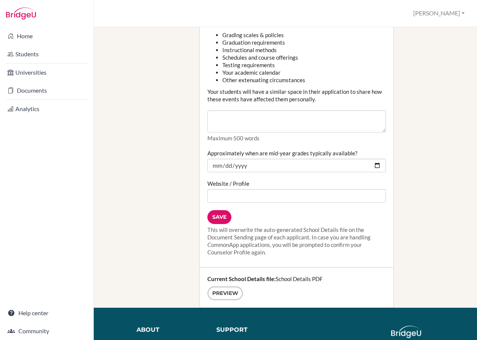
scroll to position [824, 0]
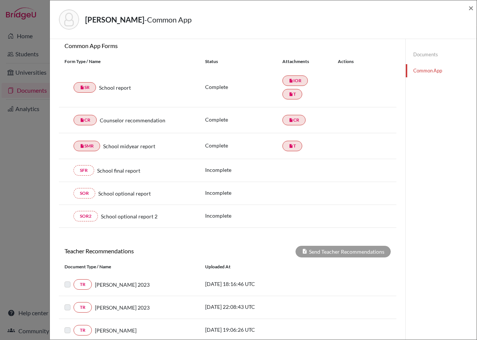
scroll to position [75, 0]
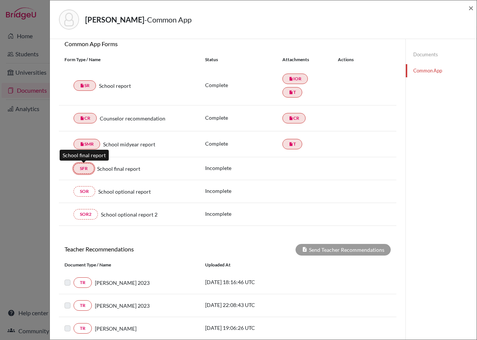
click at [83, 169] on link "SFR" at bounding box center [83, 168] width 21 height 10
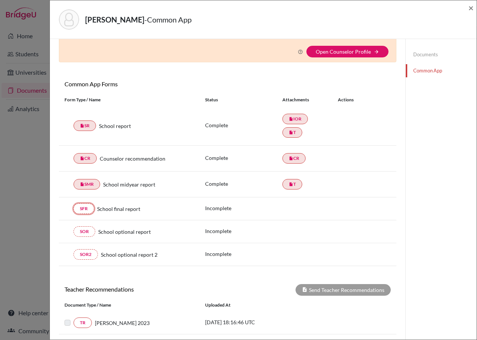
scroll to position [0, 0]
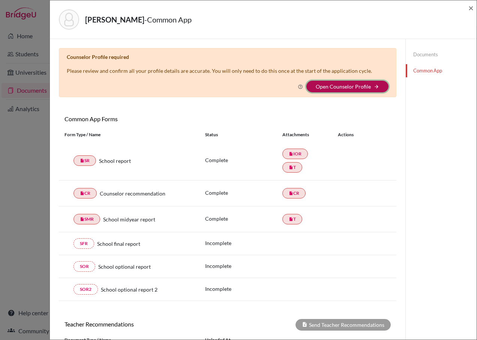
click at [306, 87] on button "Open Counselor Profile arrow_forward" at bounding box center [347, 87] width 82 height 12
click at [316, 87] on link "Open Counselor Profile" at bounding box center [343, 86] width 55 height 6
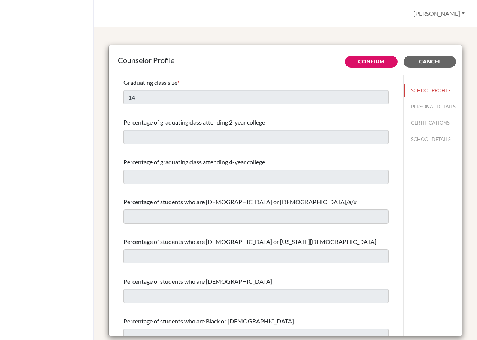
select select "0"
click at [358, 61] on link "Confirm" at bounding box center [371, 61] width 26 height 7
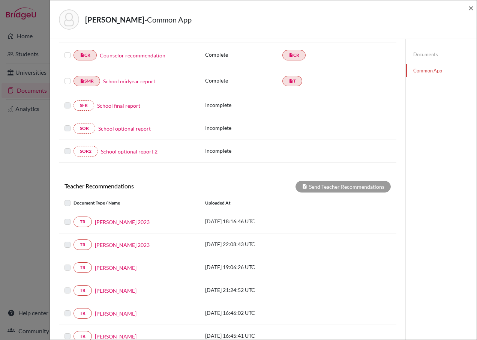
scroll to position [150, 0]
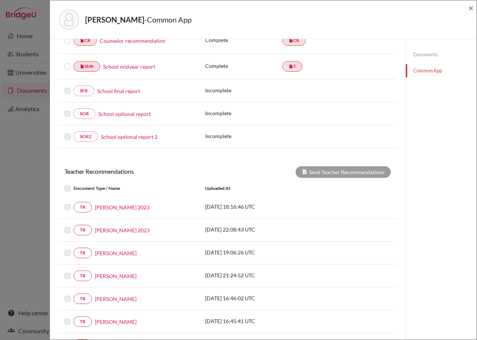
click at [73, 225] on label at bounding box center [73, 225] width 0 height 0
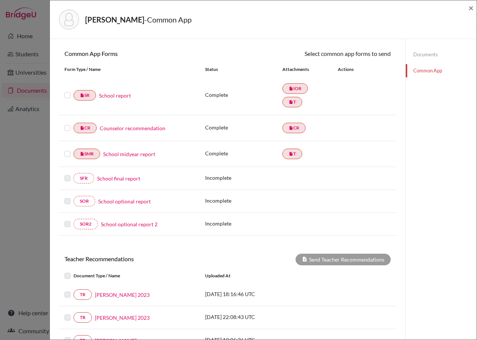
scroll to position [37, 0]
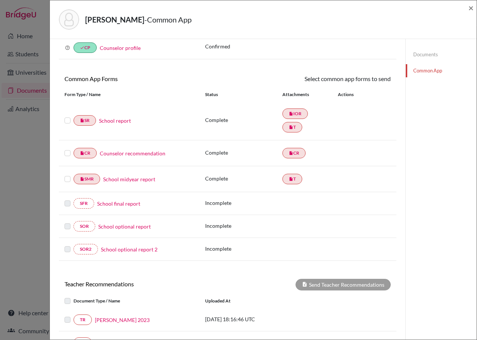
click at [70, 116] on label at bounding box center [67, 116] width 6 height 0
click at [0, 0] on input "checkbox" at bounding box center [0, 0] width 0 height 0
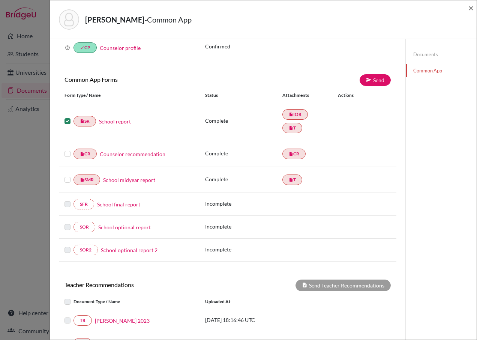
click at [67, 149] on label at bounding box center [67, 149] width 6 height 0
click at [0, 0] on input "checkbox" at bounding box center [0, 0] width 0 height 0
click at [69, 175] on label at bounding box center [67, 175] width 6 height 0
click at [0, 0] on input "checkbox" at bounding box center [0, 0] width 0 height 0
click at [68, 117] on label at bounding box center [67, 117] width 6 height 0
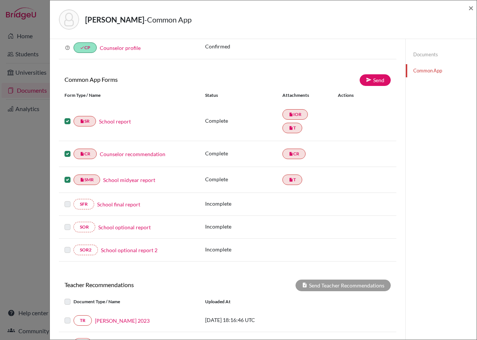
click at [0, 0] on input "checkbox" at bounding box center [0, 0] width 0 height 0
click at [67, 149] on label at bounding box center [67, 149] width 6 height 0
click at [0, 0] on input "checkbox" at bounding box center [0, 0] width 0 height 0
click at [69, 175] on label at bounding box center [67, 175] width 6 height 0
click at [0, 0] on input "checkbox" at bounding box center [0, 0] width 0 height 0
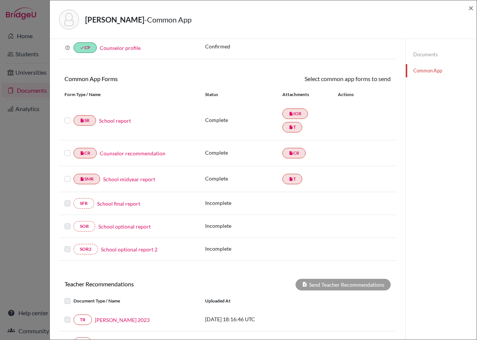
click at [66, 116] on div at bounding box center [68, 120] width 9 height 9
click at [68, 116] on label at bounding box center [67, 116] width 6 height 0
click at [0, 0] on input "checkbox" at bounding box center [0, 0] width 0 height 0
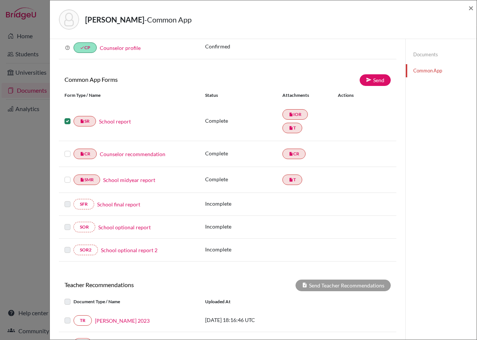
drag, startPoint x: 68, startPoint y: 155, endPoint x: 71, endPoint y: 163, distance: 7.9
click at [68, 149] on label at bounding box center [67, 149] width 6 height 0
click at [0, 0] on input "checkbox" at bounding box center [0, 0] width 0 height 0
click at [67, 175] on label at bounding box center [67, 175] width 6 height 0
click at [0, 0] on input "checkbox" at bounding box center [0, 0] width 0 height 0
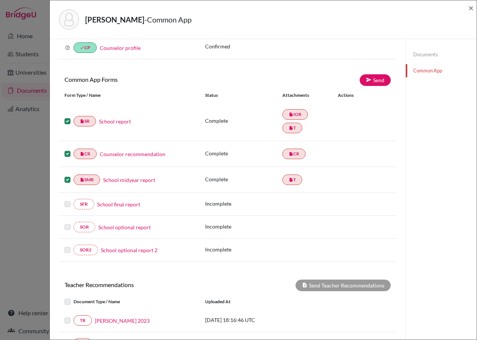
click at [68, 117] on label at bounding box center [67, 117] width 6 height 0
click at [0, 0] on input "checkbox" at bounding box center [0, 0] width 0 height 0
click at [68, 149] on label at bounding box center [67, 149] width 6 height 0
click at [0, 0] on input "checkbox" at bounding box center [0, 0] width 0 height 0
click at [64, 178] on div "insert_drive_file SMR School midyear report" at bounding box center [129, 179] width 141 height 10
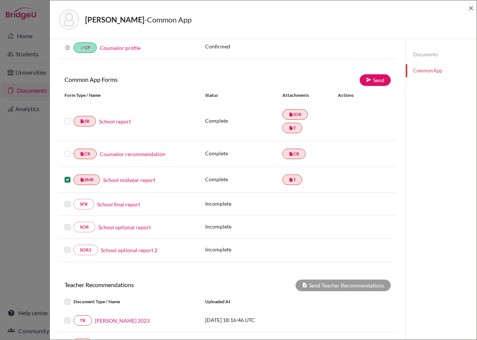
click at [70, 175] on label at bounding box center [67, 175] width 6 height 0
click at [0, 0] on input "checkbox" at bounding box center [0, 0] width 0 height 0
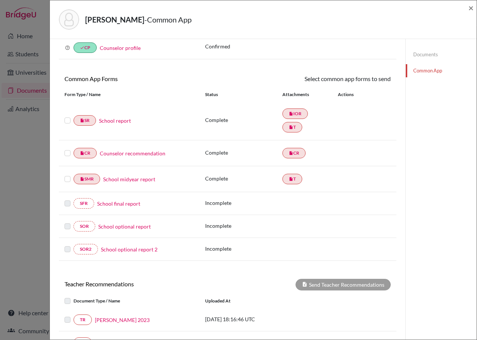
click at [123, 152] on link "Counselor recommendation" at bounding box center [133, 153] width 66 height 8
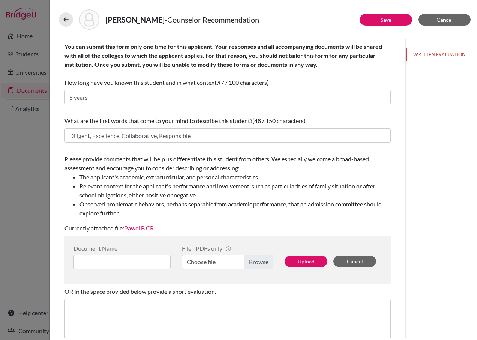
click at [137, 226] on link "Pawel B CR" at bounding box center [139, 227] width 30 height 7
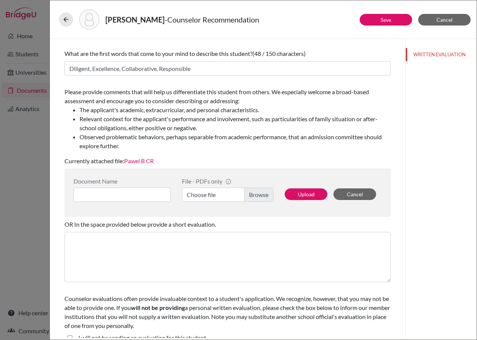
scroll to position [78, 0]
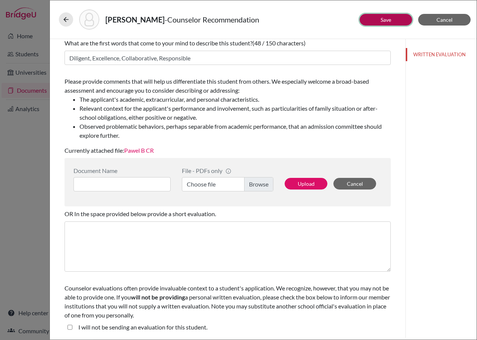
click at [371, 17] on button "Save" at bounding box center [385, 20] width 52 height 12
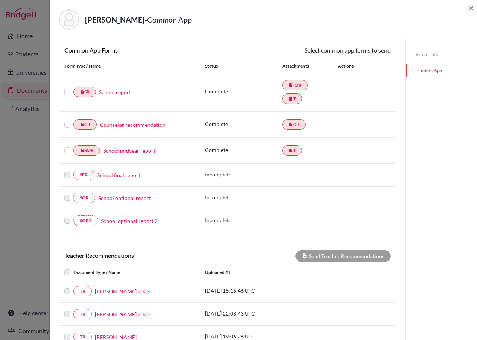
scroll to position [150, 0]
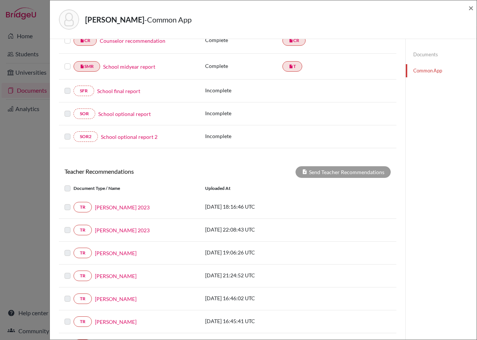
click at [64, 210] on div "TR Leopoldo Correa 2023" at bounding box center [129, 207] width 141 height 10
click at [73, 202] on label at bounding box center [73, 202] width 0 height 0
click at [73, 184] on label at bounding box center [73, 184] width 0 height 0
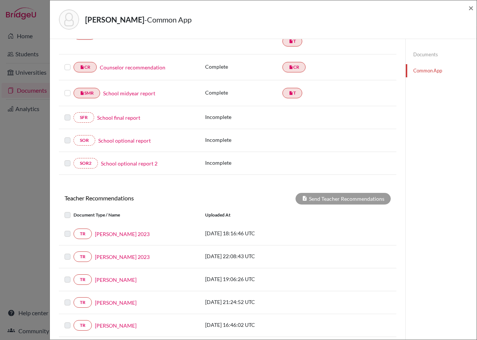
scroll to position [112, 0]
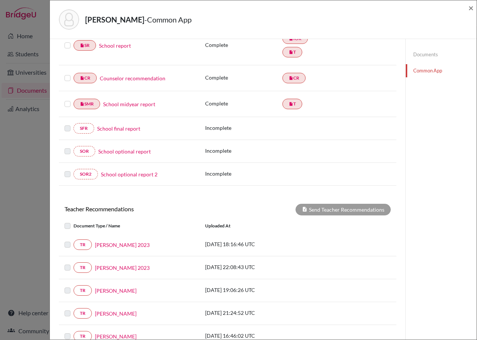
click at [109, 128] on link "School final report" at bounding box center [118, 128] width 43 height 8
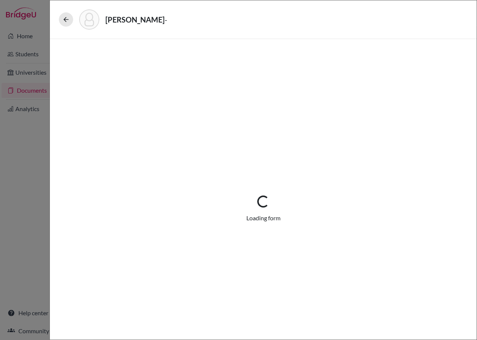
select select "1"
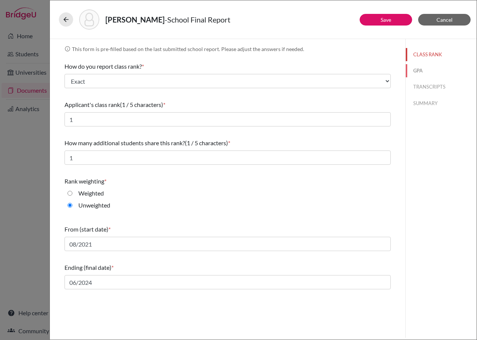
click at [417, 69] on button "GPA" at bounding box center [440, 70] width 71 height 13
type input "4.0"
select select "4"
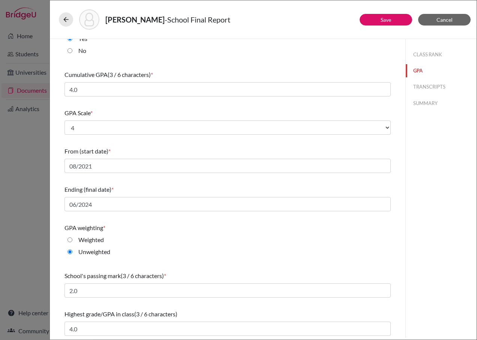
scroll to position [21, 0]
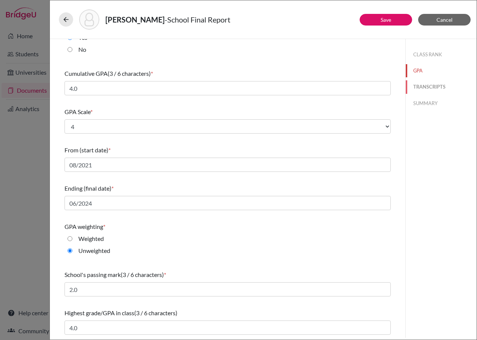
click at [435, 84] on button "TRANSCRIPTS" at bounding box center [440, 86] width 71 height 13
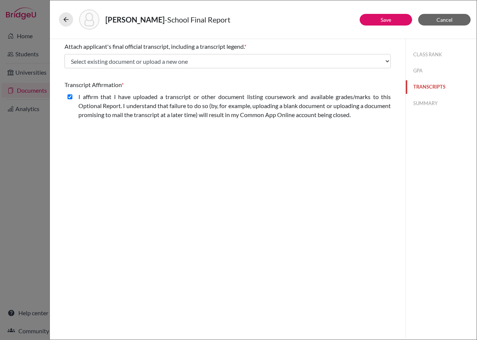
scroll to position [0, 0]
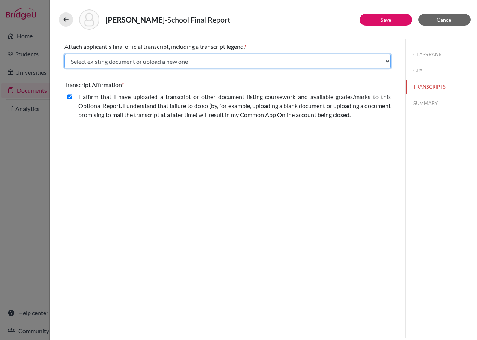
click at [128, 60] on select "Select existing document or upload a new one Pawel B Transcript Trancript Trans…" at bounding box center [227, 61] width 326 height 14
select select "665688"
click at [64, 54] on select "Select existing document or upload a new one Pawel B Transcript Trancript Trans…" at bounding box center [227, 61] width 326 height 14
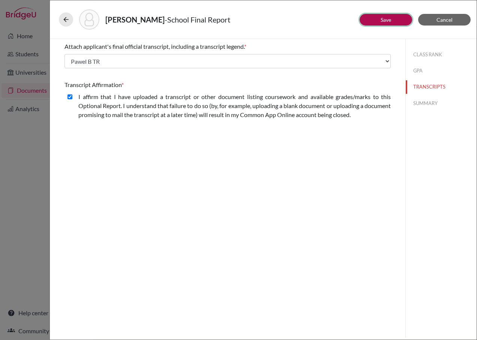
click at [395, 18] on button "Save" at bounding box center [385, 20] width 52 height 12
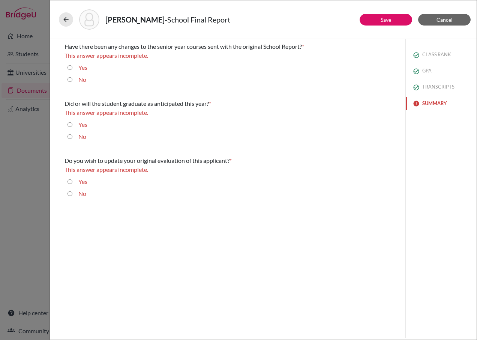
click at [438, 99] on button "SUMMARY" at bounding box center [440, 103] width 71 height 13
click at [80, 82] on label "No" at bounding box center [82, 79] width 8 height 9
click at [72, 82] on input "No" at bounding box center [69, 79] width 5 height 9
radio input "true"
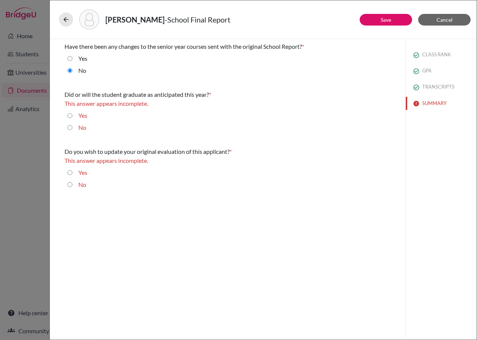
click at [81, 127] on label "No" at bounding box center [82, 127] width 8 height 9
click at [72, 127] on input "No" at bounding box center [69, 127] width 5 height 9
radio input "true"
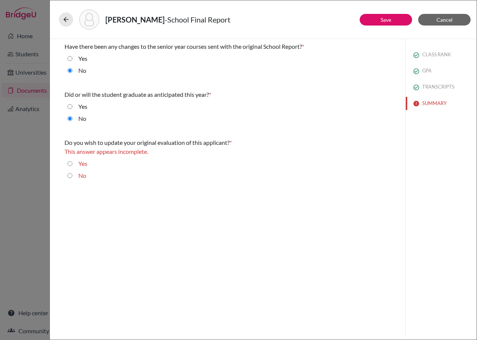
click at [69, 177] on input "No" at bounding box center [69, 175] width 5 height 9
radio input "true"
click at [70, 108] on input "Yes" at bounding box center [69, 106] width 5 height 9
radio input "true"
click at [83, 115] on label "No" at bounding box center [82, 118] width 8 height 9
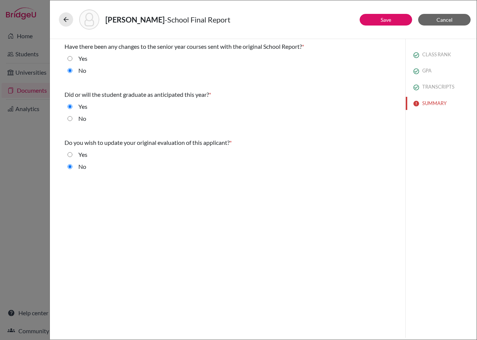
click at [72, 115] on input "No" at bounding box center [69, 118] width 5 height 9
radio input "true"
click at [81, 103] on label "Yes" at bounding box center [82, 106] width 9 height 9
click at [72, 103] on input "Yes" at bounding box center [69, 106] width 5 height 9
radio input "true"
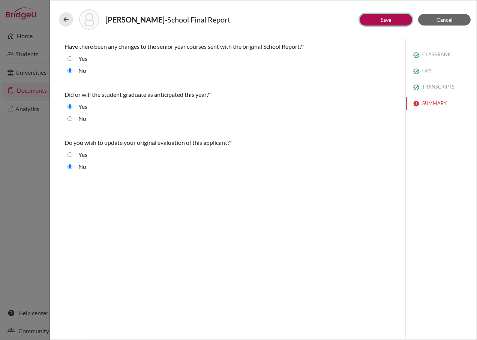
click at [380, 23] on button "Save" at bounding box center [385, 20] width 52 height 12
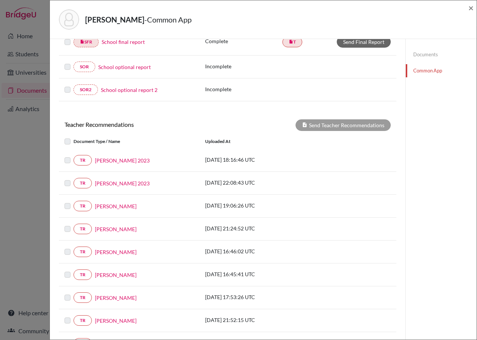
scroll to position [225, 0]
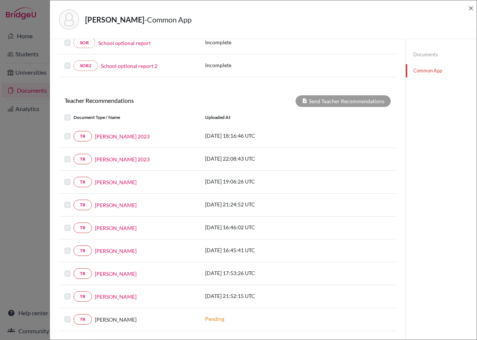
click at [73, 200] on label at bounding box center [73, 200] width 0 height 0
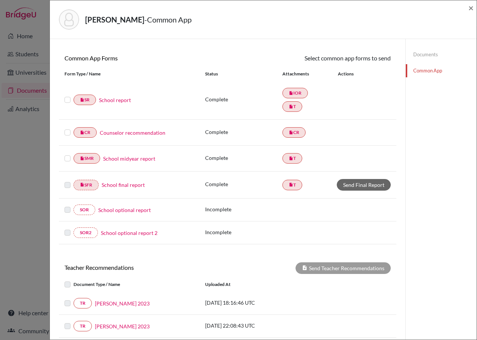
scroll to position [37, 0]
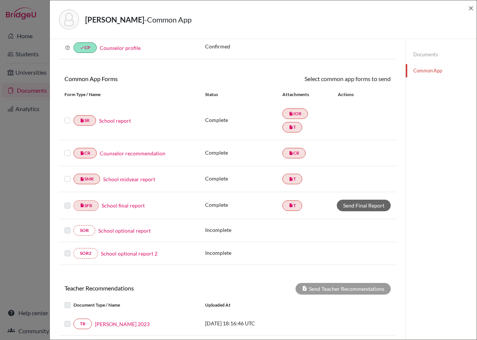
click at [68, 116] on label at bounding box center [67, 116] width 6 height 0
click at [0, 0] on input "checkbox" at bounding box center [0, 0] width 0 height 0
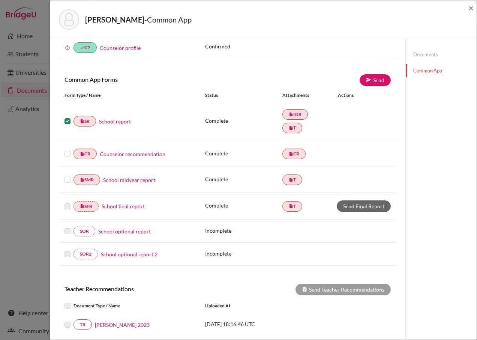
click at [68, 149] on label at bounding box center [67, 149] width 6 height 0
click at [0, 0] on input "checkbox" at bounding box center [0, 0] width 0 height 0
click at [69, 175] on label at bounding box center [67, 175] width 6 height 0
click at [0, 0] on input "checkbox" at bounding box center [0, 0] width 0 height 0
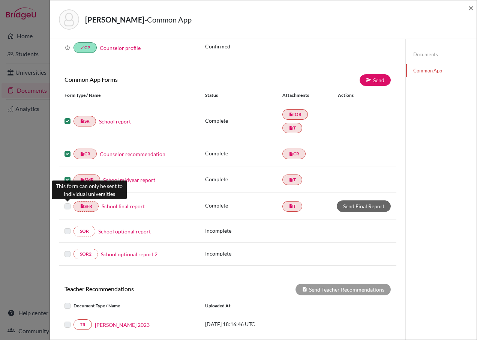
click at [67, 202] on label at bounding box center [67, 202] width 6 height 0
click at [69, 202] on label at bounding box center [67, 202] width 6 height 0
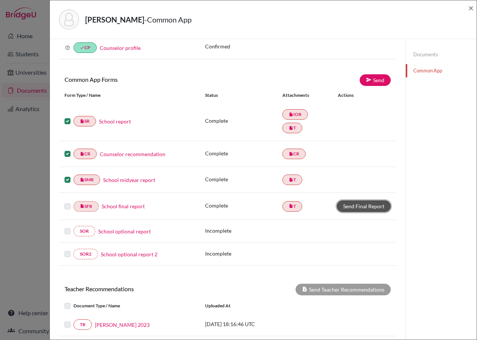
click at [342, 205] on link "Send Final Report" at bounding box center [364, 206] width 54 height 12
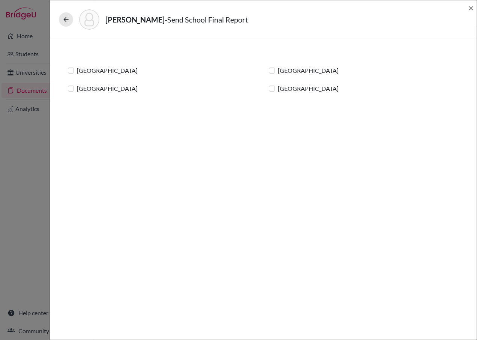
click at [274, 73] on div "[GEOGRAPHIC_DATA]" at bounding box center [304, 70] width 70 height 9
click at [278, 73] on label "[GEOGRAPHIC_DATA]" at bounding box center [308, 70] width 61 height 9
click at [0, 0] on input "[GEOGRAPHIC_DATA]" at bounding box center [0, 0] width 0 height 0
click at [278, 90] on label "[GEOGRAPHIC_DATA]" at bounding box center [308, 88] width 61 height 9
click at [0, 0] on input "[GEOGRAPHIC_DATA]" at bounding box center [0, 0] width 0 height 0
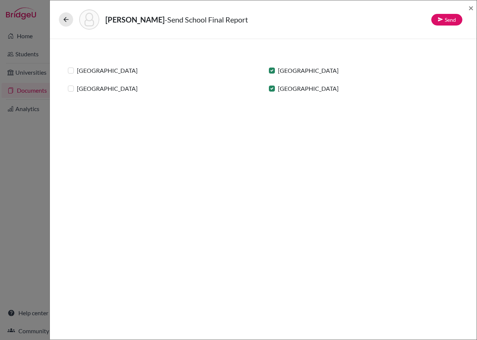
click at [102, 72] on label "[GEOGRAPHIC_DATA]" at bounding box center [107, 70] width 61 height 9
click at [0, 0] on input "[GEOGRAPHIC_DATA]" at bounding box center [0, 0] width 0 height 0
click at [77, 86] on div "[GEOGRAPHIC_DATA]" at bounding box center [103, 88] width 70 height 9
click at [77, 87] on label "[GEOGRAPHIC_DATA]" at bounding box center [107, 88] width 61 height 9
click at [0, 0] on input "[GEOGRAPHIC_DATA]" at bounding box center [0, 0] width 0 height 0
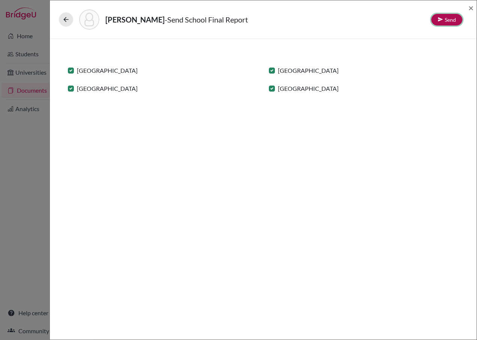
click at [450, 22] on link "Send" at bounding box center [446, 20] width 31 height 12
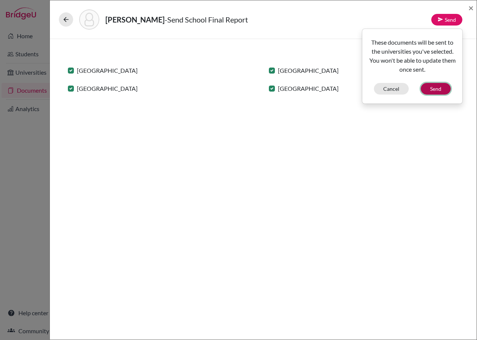
click at [439, 88] on button "Send" at bounding box center [435, 89] width 30 height 12
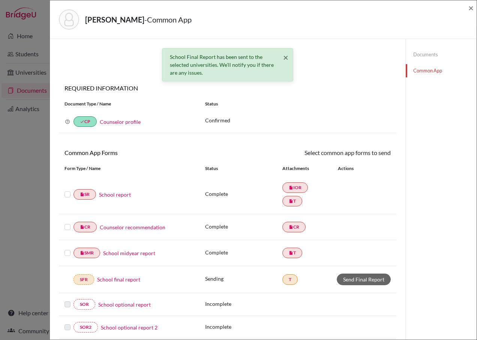
drag, startPoint x: 66, startPoint y: 195, endPoint x: 66, endPoint y: 204, distance: 9.0
click at [66, 190] on label at bounding box center [67, 190] width 6 height 0
click at [0, 0] on input "checkbox" at bounding box center [0, 0] width 0 height 0
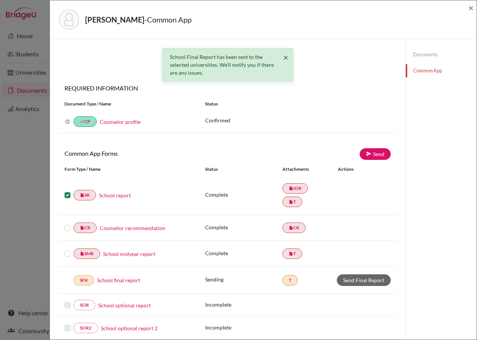
click at [66, 223] on label at bounding box center [67, 223] width 6 height 0
click at [0, 0] on input "checkbox" at bounding box center [0, 0] width 0 height 0
click at [64, 249] on label at bounding box center [67, 249] width 6 height 0
click at [0, 0] on input "checkbox" at bounding box center [0, 0] width 0 height 0
click at [359, 154] on link "Send" at bounding box center [374, 154] width 31 height 12
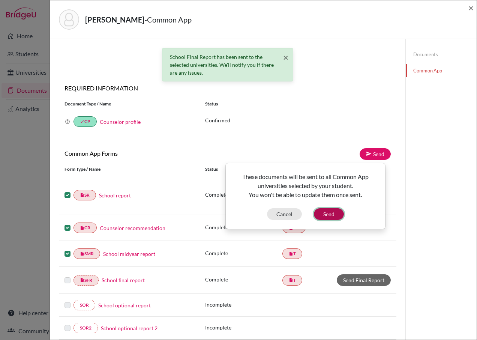
click at [326, 215] on button "Send" at bounding box center [329, 214] width 30 height 12
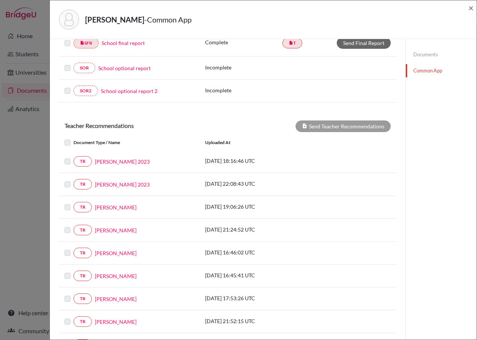
scroll to position [225, 0]
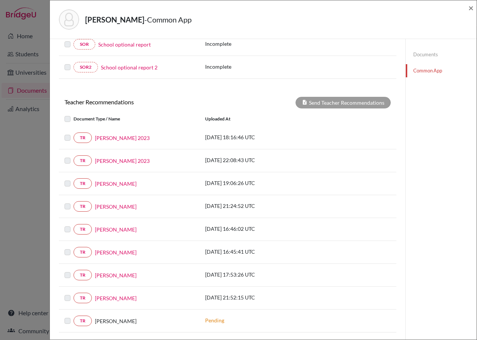
click at [73, 133] on label at bounding box center [73, 133] width 0 height 0
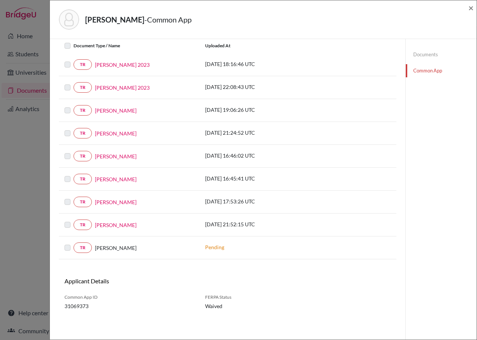
scroll to position [299, 0]
click at [108, 223] on link "Eder Thomas" at bounding box center [116, 224] width 42 height 8
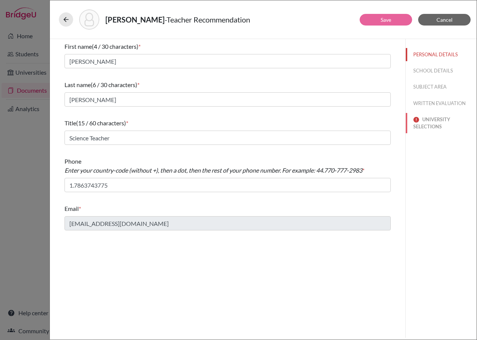
click at [428, 118] on button "UNIVERSITY SELECTIONS" at bounding box center [440, 123] width 71 height 20
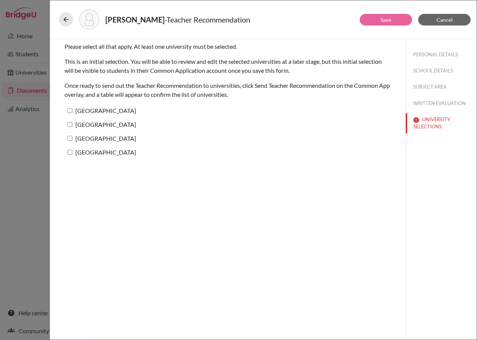
click at [70, 110] on input "[GEOGRAPHIC_DATA]" at bounding box center [69, 110] width 5 height 5
checkbox input "true"
click at [72, 122] on input "[GEOGRAPHIC_DATA]" at bounding box center [69, 124] width 5 height 5
checkbox input "true"
click at [70, 135] on label "[GEOGRAPHIC_DATA]" at bounding box center [100, 138] width 72 height 11
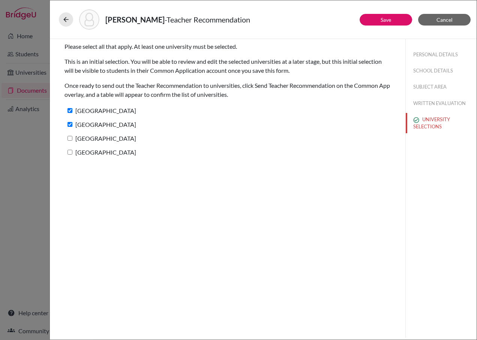
click at [70, 136] on input "[GEOGRAPHIC_DATA]" at bounding box center [69, 138] width 5 height 5
checkbox input "true"
click at [69, 154] on input "[GEOGRAPHIC_DATA]" at bounding box center [69, 152] width 5 height 5
checkbox input "true"
click at [367, 20] on button "Save" at bounding box center [385, 20] width 52 height 12
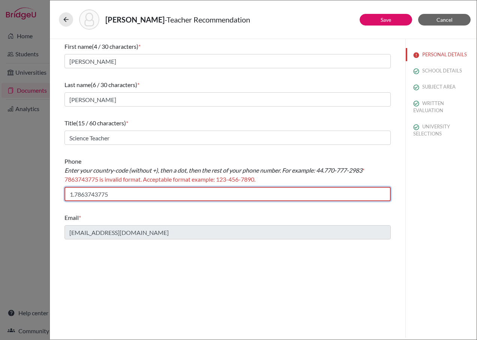
click at [72, 196] on input "1.7863743775" at bounding box center [227, 194] width 326 height 14
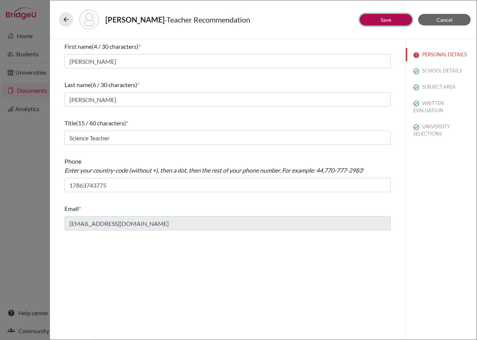
click at [378, 21] on button "Save" at bounding box center [385, 20] width 52 height 12
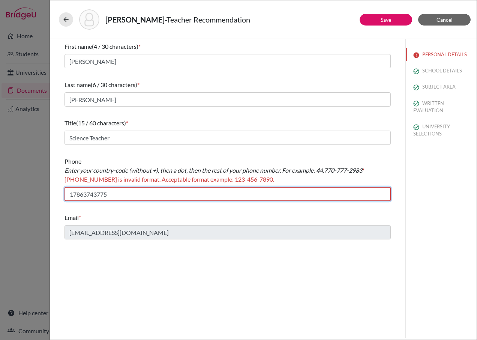
click at [71, 196] on input "17863743775" at bounding box center [227, 194] width 326 height 14
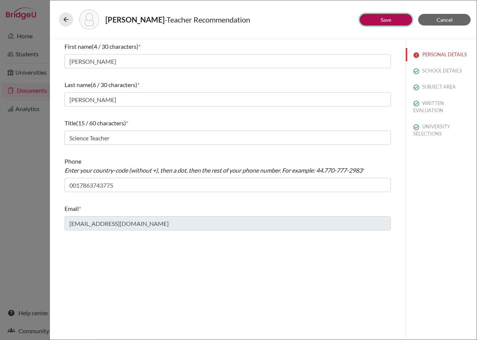
click at [370, 18] on button "Save" at bounding box center [385, 20] width 52 height 12
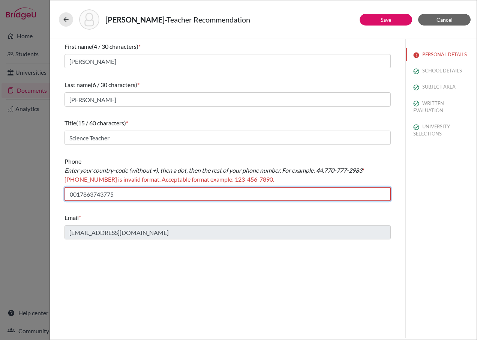
click at [76, 196] on input "0017863743775" at bounding box center [227, 194] width 326 height 14
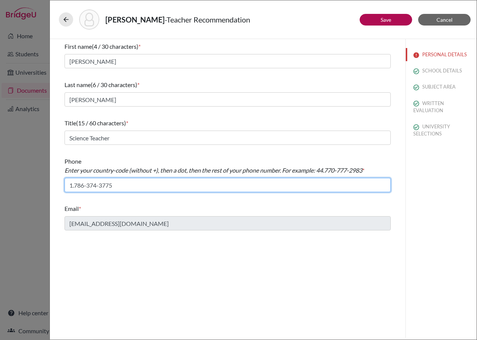
type input "1.786-374-3775"
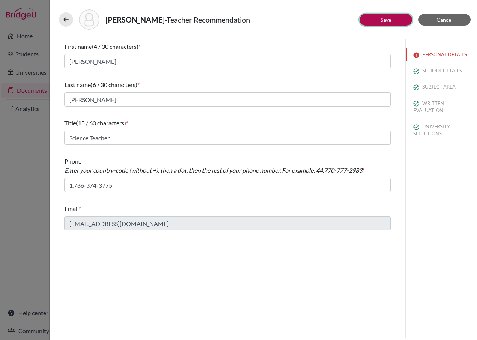
click at [401, 23] on button "Save" at bounding box center [385, 20] width 52 height 12
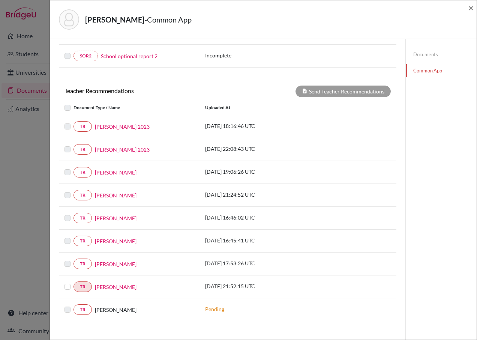
scroll to position [299, 0]
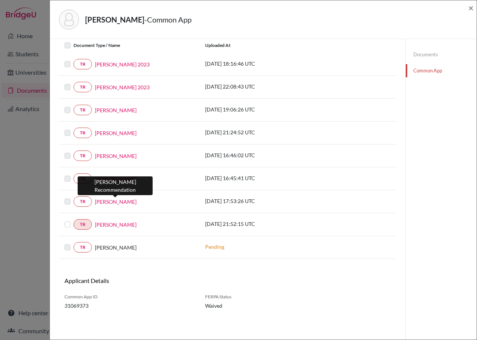
click at [110, 201] on link "Manuel Lamarche" at bounding box center [116, 201] width 42 height 8
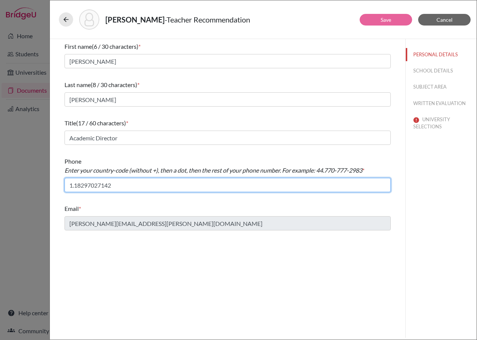
click at [84, 185] on input "1.18297027142" at bounding box center [227, 185] width 326 height 14
type input "1.829-702-7142"
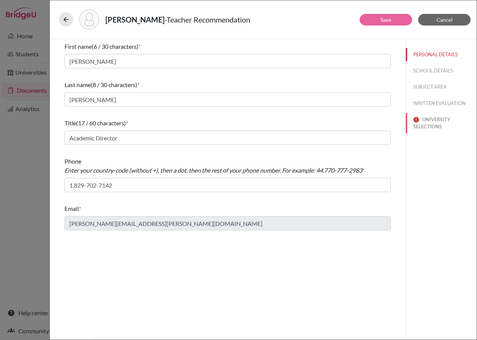
click at [425, 126] on button "UNIVERSITY SELECTIONS" at bounding box center [440, 123] width 71 height 20
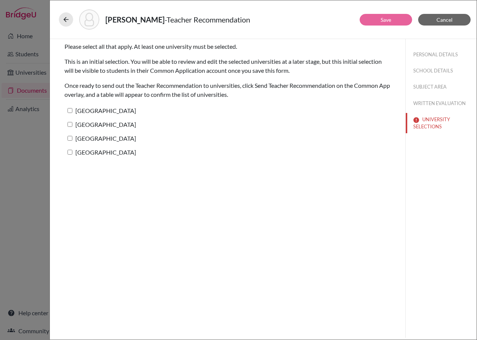
click at [82, 108] on label "[GEOGRAPHIC_DATA]" at bounding box center [100, 110] width 72 height 11
click at [72, 108] on input "[GEOGRAPHIC_DATA]" at bounding box center [69, 110] width 5 height 5
checkbox input "true"
click at [75, 124] on label "[GEOGRAPHIC_DATA]" at bounding box center [100, 124] width 72 height 11
click at [72, 124] on input "[GEOGRAPHIC_DATA]" at bounding box center [69, 124] width 5 height 5
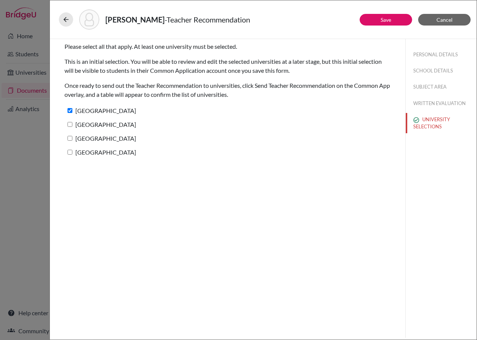
checkbox input "true"
click at [75, 136] on label "[GEOGRAPHIC_DATA]" at bounding box center [100, 138] width 72 height 11
click at [72, 136] on input "[GEOGRAPHIC_DATA]" at bounding box center [69, 138] width 5 height 5
checkbox input "true"
click at [76, 150] on label "[GEOGRAPHIC_DATA]" at bounding box center [100, 152] width 72 height 11
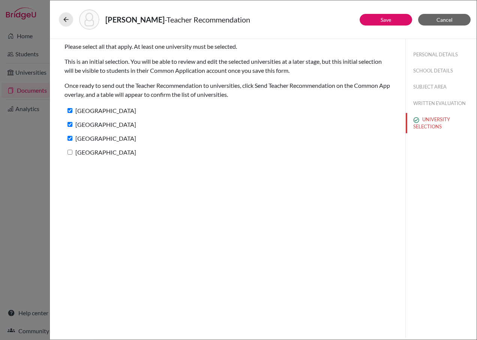
click at [72, 150] on input "[GEOGRAPHIC_DATA]" at bounding box center [69, 152] width 5 height 5
checkbox input "true"
click at [373, 16] on button "Save" at bounding box center [385, 20] width 52 height 12
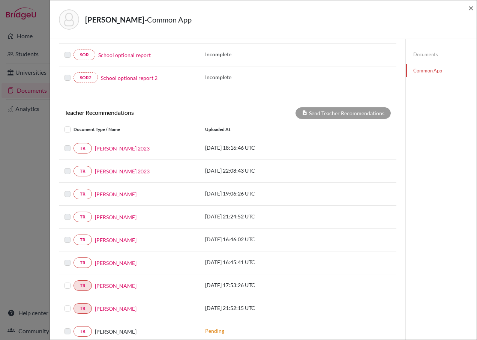
scroll to position [225, 0]
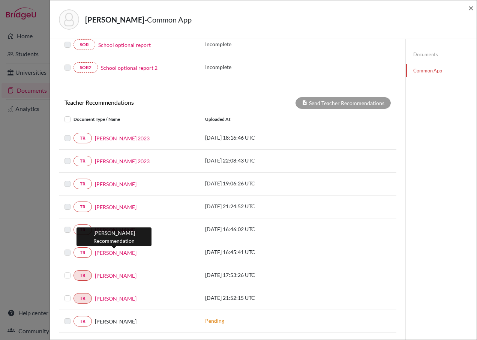
click at [120, 252] on link "Leopoldo Correa" at bounding box center [116, 252] width 42 height 8
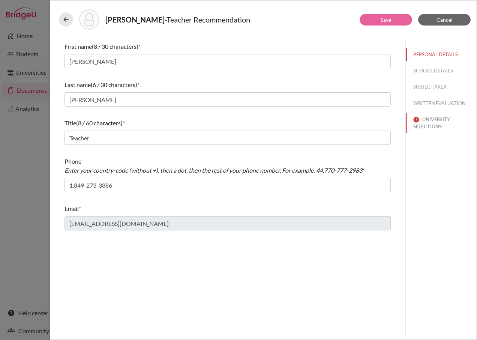
click at [419, 120] on img at bounding box center [416, 120] width 6 height 6
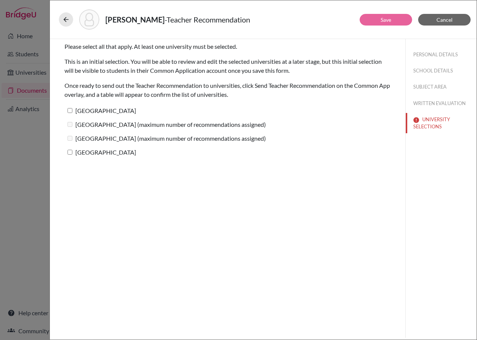
click at [72, 108] on input "[GEOGRAPHIC_DATA]" at bounding box center [69, 110] width 5 height 5
checkbox input "true"
click at [80, 126] on label "Princeton University (maximum number of recommendations assigned)" at bounding box center [164, 124] width 201 height 11
click at [78, 135] on label "Stanford University (maximum number of recommendations assigned)" at bounding box center [164, 138] width 201 height 11
click at [77, 153] on label "[GEOGRAPHIC_DATA]" at bounding box center [100, 152] width 72 height 11
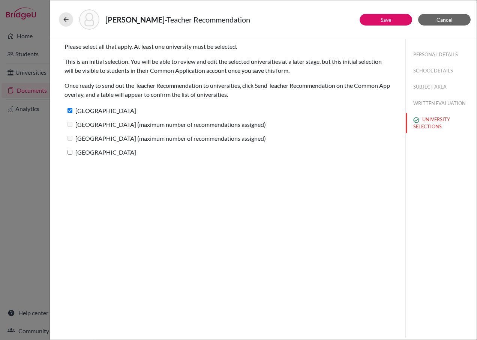
click at [72, 153] on input "[GEOGRAPHIC_DATA]" at bounding box center [69, 152] width 5 height 5
checkbox input "true"
click at [198, 125] on label "Princeton University (maximum number of recommendations assigned)" at bounding box center [164, 124] width 201 height 11
click at [184, 141] on label "Stanford University (maximum number of recommendations assigned)" at bounding box center [164, 138] width 201 height 11
click at [125, 139] on label "Stanford University (maximum number of recommendations assigned)" at bounding box center [164, 138] width 201 height 11
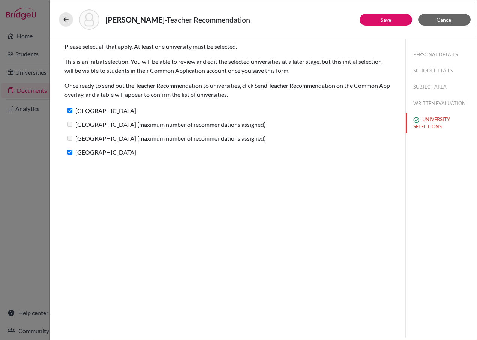
click at [126, 123] on label "Princeton University (maximum number of recommendations assigned)" at bounding box center [164, 124] width 201 height 11
click at [428, 21] on button "Cancel" at bounding box center [444, 20] width 52 height 12
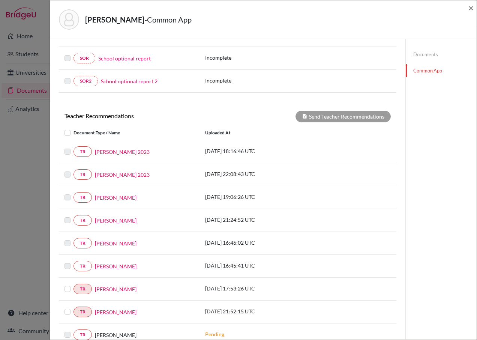
scroll to position [262, 0]
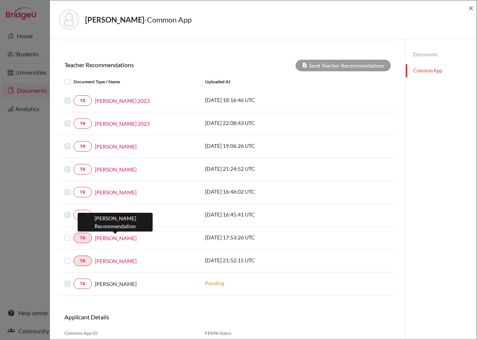
click at [106, 241] on link "Manuel Lamarche" at bounding box center [116, 238] width 42 height 8
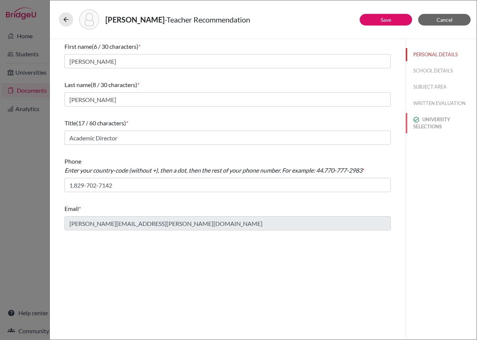
click at [436, 120] on button "UNIVERSITY SELECTIONS" at bounding box center [440, 123] width 71 height 20
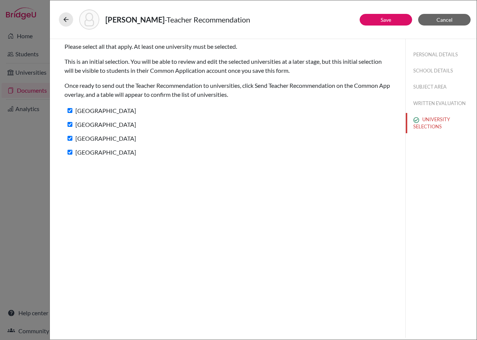
click at [102, 126] on label "[GEOGRAPHIC_DATA]" at bounding box center [100, 124] width 72 height 11
click at [72, 126] on input "[GEOGRAPHIC_DATA]" at bounding box center [69, 124] width 5 height 5
checkbox input "false"
click at [91, 142] on label "[GEOGRAPHIC_DATA]" at bounding box center [100, 138] width 72 height 11
click at [72, 141] on input "[GEOGRAPHIC_DATA]" at bounding box center [69, 138] width 5 height 5
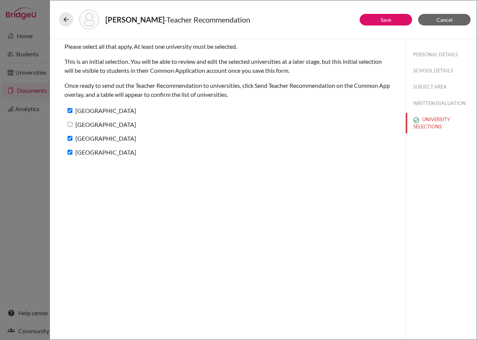
checkbox input "false"
click at [368, 23] on button "Save" at bounding box center [385, 20] width 52 height 12
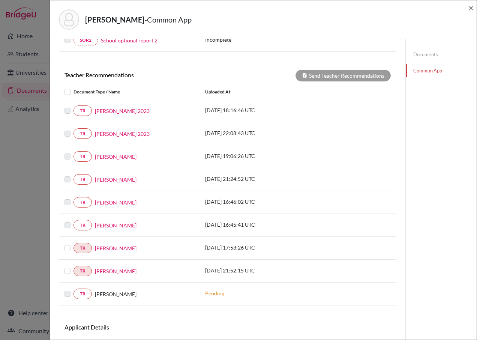
scroll to position [299, 0]
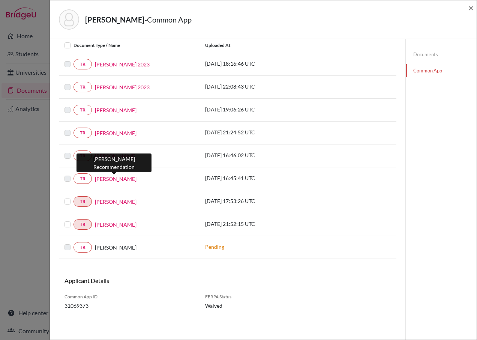
click at [111, 177] on link "Leopoldo Correa" at bounding box center [116, 179] width 42 height 8
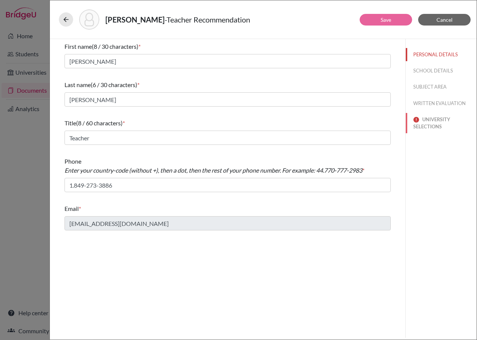
click at [429, 121] on button "UNIVERSITY SELECTIONS" at bounding box center [440, 123] width 71 height 20
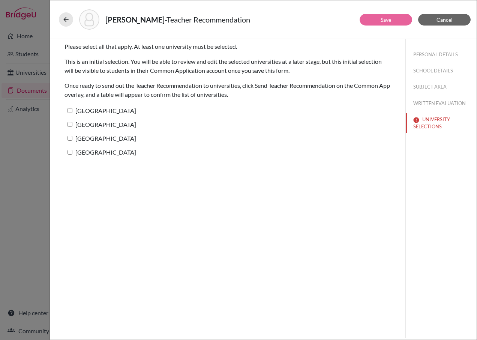
click at [84, 112] on label "[GEOGRAPHIC_DATA]" at bounding box center [100, 110] width 72 height 11
click at [72, 112] on input "[GEOGRAPHIC_DATA]" at bounding box center [69, 110] width 5 height 5
checkbox input "true"
click at [79, 122] on label "[GEOGRAPHIC_DATA]" at bounding box center [100, 124] width 72 height 11
click at [72, 122] on input "[GEOGRAPHIC_DATA]" at bounding box center [69, 124] width 5 height 5
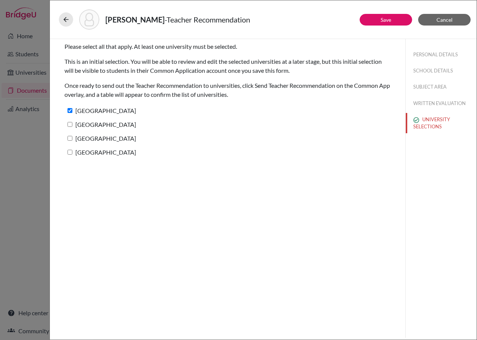
checkbox input "true"
click at [69, 138] on input "[GEOGRAPHIC_DATA]" at bounding box center [69, 138] width 5 height 5
checkbox input "true"
click at [73, 153] on label "[GEOGRAPHIC_DATA]" at bounding box center [100, 152] width 72 height 11
click at [72, 153] on input "[GEOGRAPHIC_DATA]" at bounding box center [69, 152] width 5 height 5
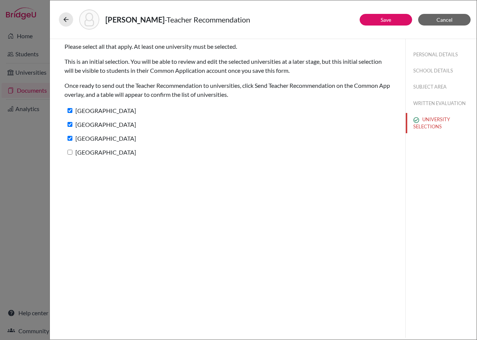
checkbox input "true"
click at [374, 21] on button "Save" at bounding box center [385, 20] width 52 height 12
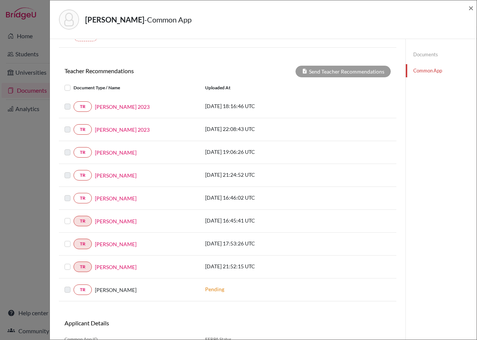
scroll to position [299, 0]
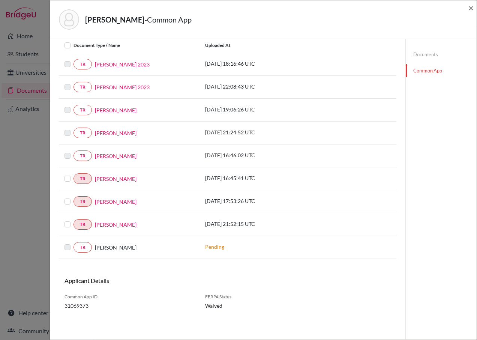
click at [73, 174] on label at bounding box center [73, 174] width 0 height 0
click at [0, 0] on input "checkbox" at bounding box center [0, 0] width 0 height 0
click at [73, 197] on label at bounding box center [73, 197] width 0 height 0
click at [0, 0] on input "checkbox" at bounding box center [0, 0] width 0 height 0
click at [73, 220] on label at bounding box center [73, 220] width 0 height 0
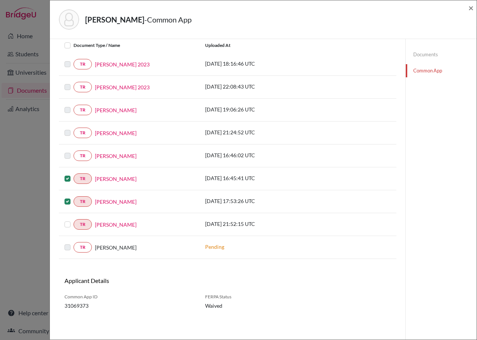
click at [0, 0] on input "checkbox" at bounding box center [0, 0] width 0 height 0
click at [73, 220] on label at bounding box center [73, 220] width 0 height 0
click at [0, 0] on input "checkbox" at bounding box center [0, 0] width 0 height 0
click at [64, 203] on div "TR Manuel Lamarche" at bounding box center [129, 201] width 141 height 10
click at [73, 174] on label at bounding box center [73, 174] width 0 height 0
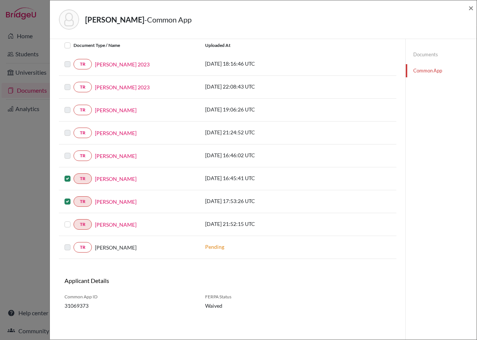
click at [0, 0] on input "checkbox" at bounding box center [0, 0] width 0 height 0
click at [73, 197] on label at bounding box center [73, 197] width 0 height 0
click at [0, 0] on input "checkbox" at bounding box center [0, 0] width 0 height 0
click at [108, 223] on link "Eder Thomas" at bounding box center [116, 224] width 42 height 8
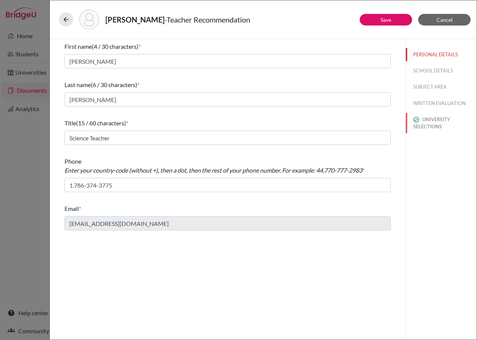
click at [427, 125] on button "UNIVERSITY SELECTIONS" at bounding box center [440, 123] width 71 height 20
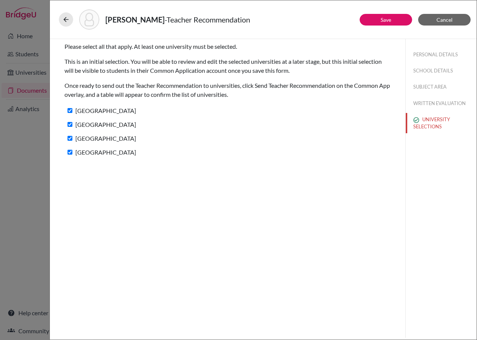
click at [120, 125] on label "[GEOGRAPHIC_DATA]" at bounding box center [100, 124] width 72 height 11
click at [72, 125] on input "[GEOGRAPHIC_DATA]" at bounding box center [69, 124] width 5 height 5
checkbox input "false"
click at [114, 140] on label "[GEOGRAPHIC_DATA]" at bounding box center [100, 138] width 72 height 11
click at [72, 140] on input "[GEOGRAPHIC_DATA]" at bounding box center [69, 138] width 5 height 5
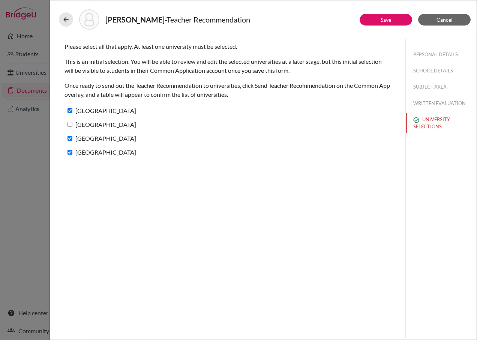
checkbox input "false"
click at [372, 17] on button "Save" at bounding box center [385, 20] width 52 height 12
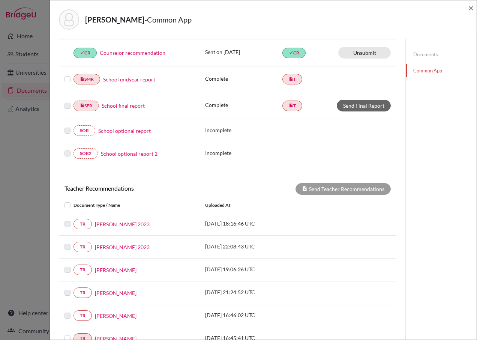
scroll to position [225, 0]
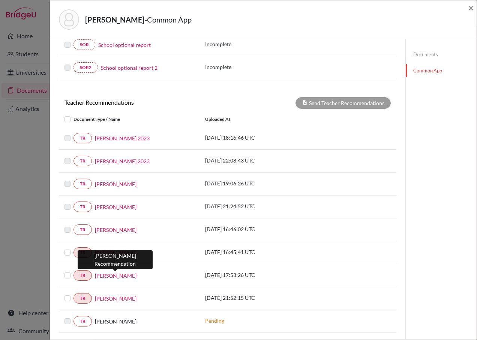
click at [124, 275] on link "Manuel Lamarche" at bounding box center [116, 275] width 42 height 8
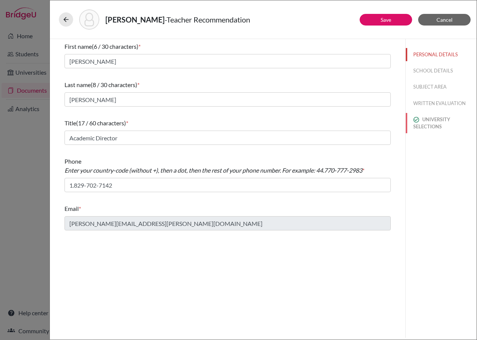
click at [422, 119] on button "UNIVERSITY SELECTIONS" at bounding box center [440, 123] width 71 height 20
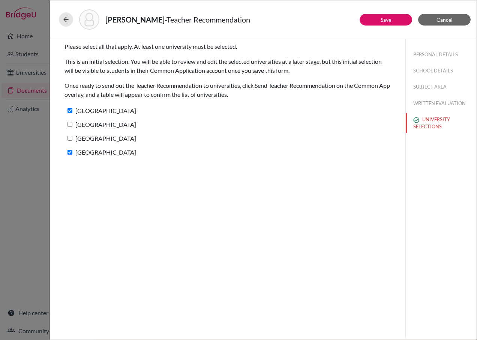
click at [118, 125] on label "[GEOGRAPHIC_DATA]" at bounding box center [100, 124] width 72 height 11
click at [72, 125] on input "[GEOGRAPHIC_DATA]" at bounding box center [69, 124] width 5 height 5
checkbox input "true"
click at [118, 140] on label "[GEOGRAPHIC_DATA]" at bounding box center [100, 138] width 72 height 11
click at [72, 140] on input "[GEOGRAPHIC_DATA]" at bounding box center [69, 138] width 5 height 5
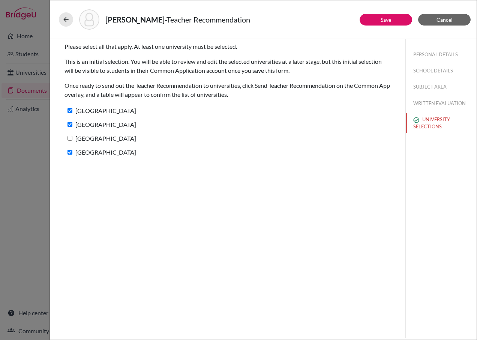
checkbox input "true"
click at [367, 16] on button "Save" at bounding box center [385, 20] width 52 height 12
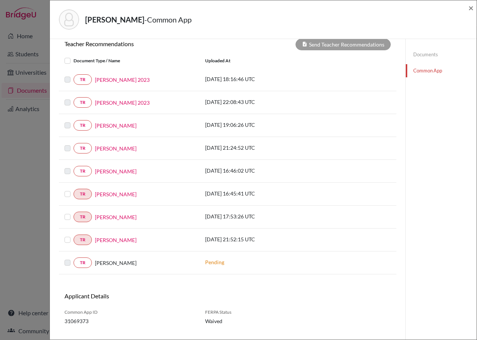
scroll to position [299, 0]
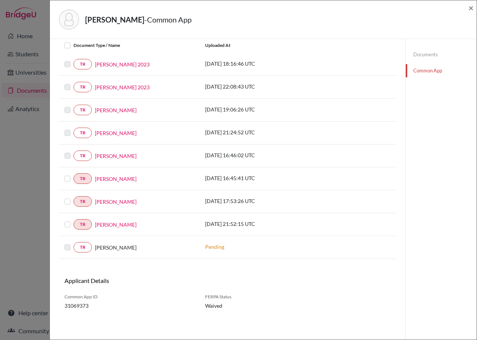
click at [73, 174] on label at bounding box center [73, 174] width 0 height 0
click at [0, 0] on input "checkbox" at bounding box center [0, 0] width 0 height 0
click at [73, 197] on label at bounding box center [73, 197] width 0 height 0
click at [0, 0] on input "checkbox" at bounding box center [0, 0] width 0 height 0
click at [70, 223] on div at bounding box center [68, 224] width 9 height 9
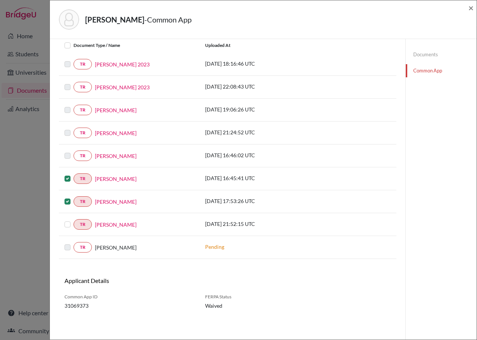
click at [64, 226] on div "TR Eder Thomas" at bounding box center [129, 224] width 141 height 10
click at [73, 220] on label at bounding box center [73, 220] width 0 height 0
click at [0, 0] on input "checkbox" at bounding box center [0, 0] width 0 height 0
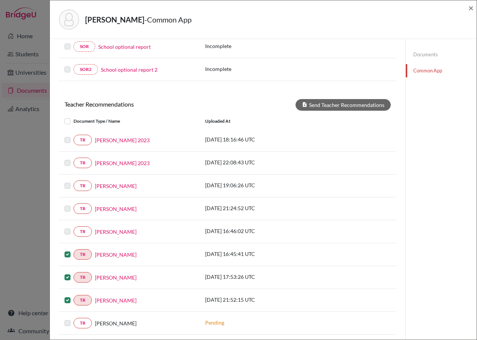
scroll to position [186, 0]
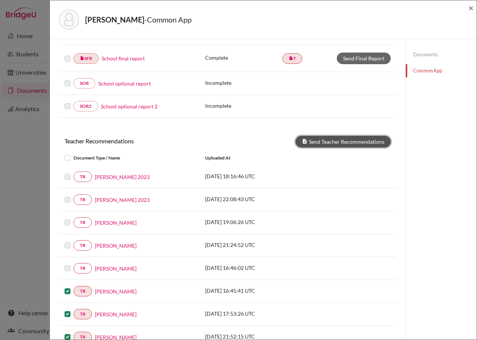
click at [335, 141] on button "Send Teacher Recommendations" at bounding box center [342, 142] width 95 height 12
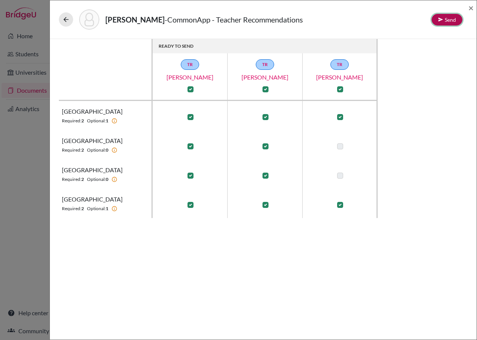
click at [453, 17] on button "Send" at bounding box center [446, 20] width 31 height 12
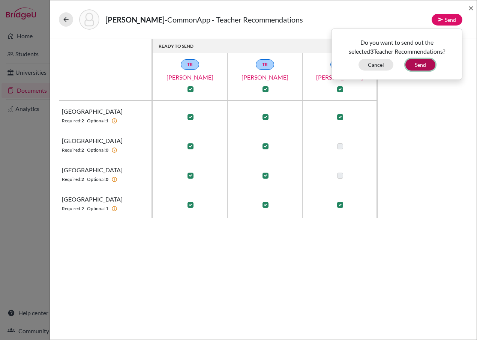
click at [419, 67] on button "Send" at bounding box center [420, 65] width 30 height 12
checkbox input "false"
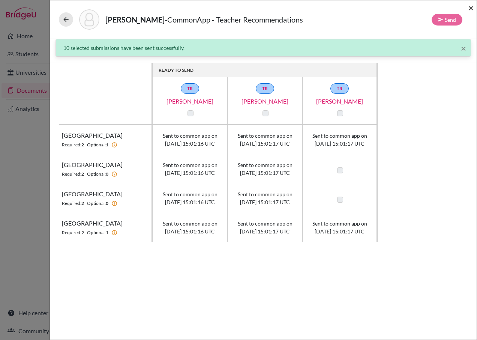
click at [470, 7] on span "×" at bounding box center [470, 7] width 5 height 11
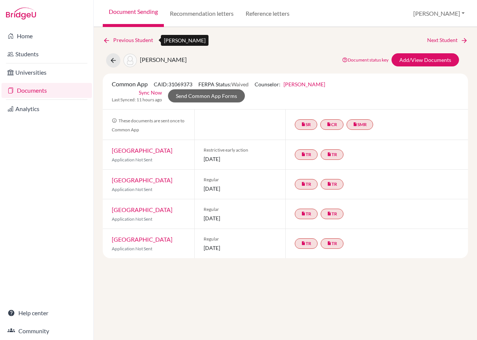
click at [109, 40] on icon at bounding box center [106, 40] width 7 height 7
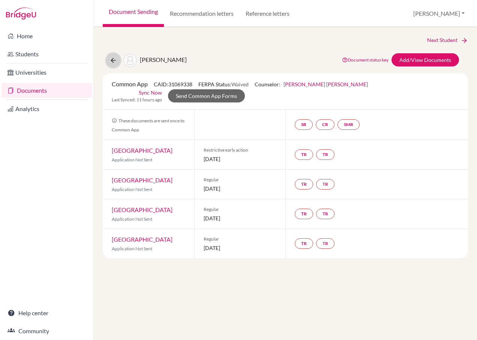
click at [112, 61] on icon at bounding box center [112, 60] width 7 height 7
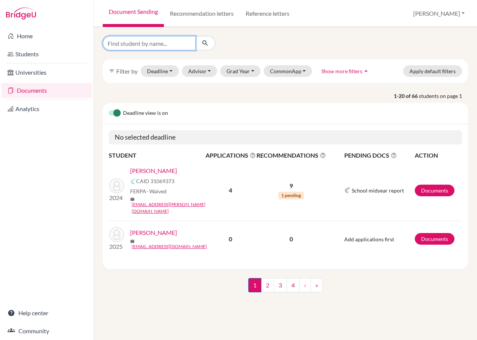
click at [142, 47] on input "Find student by name..." at bounding box center [149, 43] width 93 height 14
type input "[PERSON_NAME]"
click button "submit" at bounding box center [205, 43] width 20 height 14
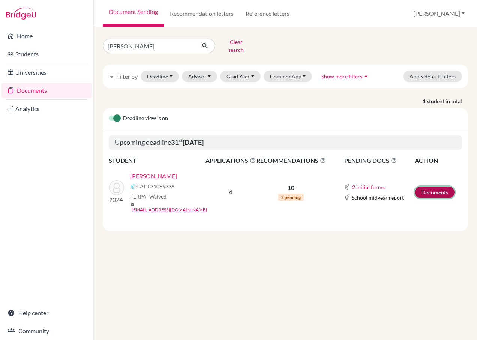
click at [440, 186] on link "Documents" at bounding box center [434, 192] width 40 height 12
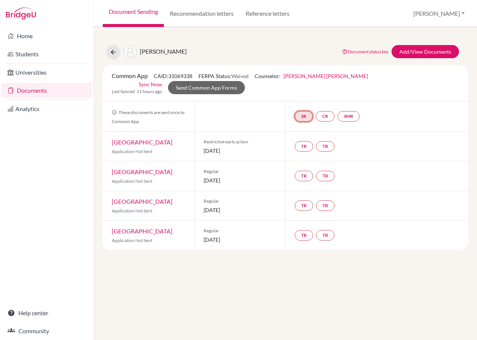
click at [301, 117] on link "SR" at bounding box center [304, 116] width 18 height 10
click at [301, 96] on link "School report" at bounding box center [303, 93] width 32 height 6
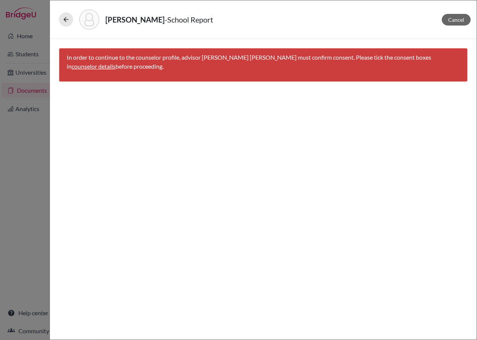
click at [115, 63] on link "counselor details" at bounding box center [94, 66] width 44 height 7
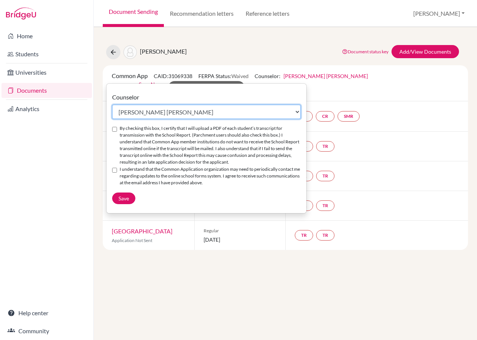
click at [174, 116] on select "Select counselor [PERSON_NAME] [PERSON_NAME] [PERSON_NAME] [PERSON_NAME] [PERSO…" at bounding box center [206, 112] width 188 height 14
select select "311547"
click at [112, 105] on select "Select counselor [PERSON_NAME] [PERSON_NAME] [PERSON_NAME] [PERSON_NAME] [PERSO…" at bounding box center [206, 112] width 188 height 14
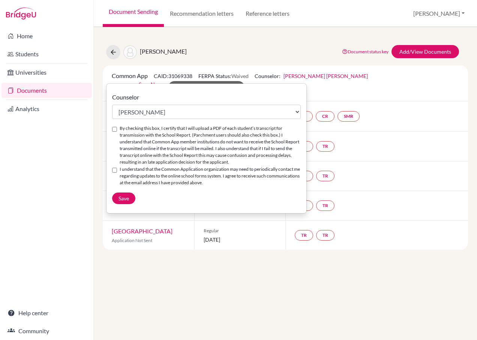
click at [116, 131] on input "By checking this box, I certify that I will upload a PDF of each student’s tran…" at bounding box center [114, 129] width 5 height 5
checkbox input "true"
click at [114, 172] on input "I understand that the Common Application organization may need to periodically …" at bounding box center [114, 170] width 5 height 5
checkbox input "true"
click at [126, 201] on span "Save" at bounding box center [123, 198] width 10 height 6
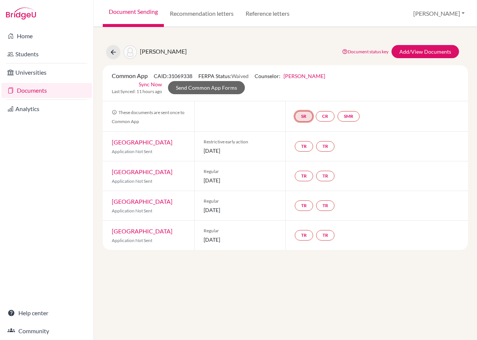
click at [304, 111] on link "SR" at bounding box center [304, 116] width 18 height 10
click at [302, 90] on link "School report" at bounding box center [303, 93] width 32 height 6
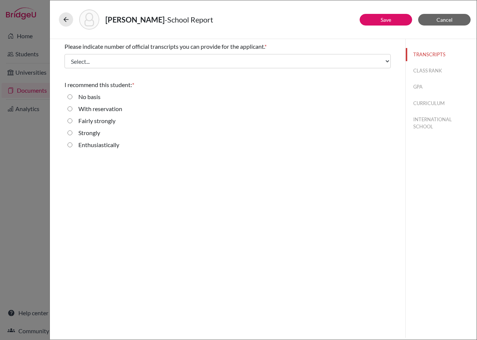
click at [98, 145] on label "Enthusiastically" at bounding box center [98, 144] width 41 height 9
click at [72, 145] on input "Enthusiastically" at bounding box center [69, 144] width 5 height 9
radio input "true"
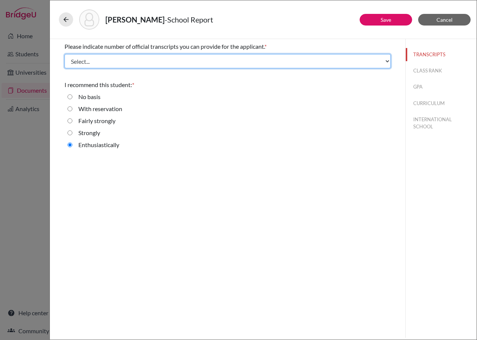
click at [127, 55] on select "Select... 1 2 3 4" at bounding box center [227, 61] width 326 height 14
select select "1"
click at [64, 54] on select "Select... 1 2 3 4" at bounding box center [227, 61] width 326 height 14
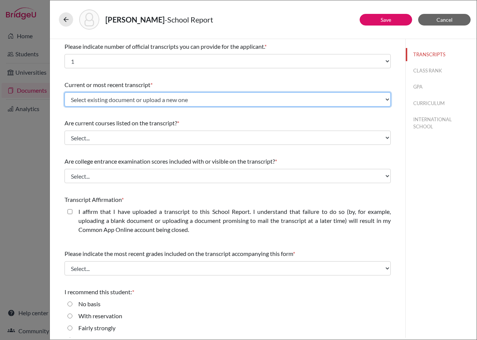
click at [161, 99] on select "Select existing document or upload a new one Trancript Transcript Transcript Ka…" at bounding box center [227, 99] width 326 height 14
select select "Upload New File"
click at [64, 92] on select "Select existing document or upload a new one Trancript Transcript Transcript Ka…" at bounding box center [227, 99] width 326 height 14
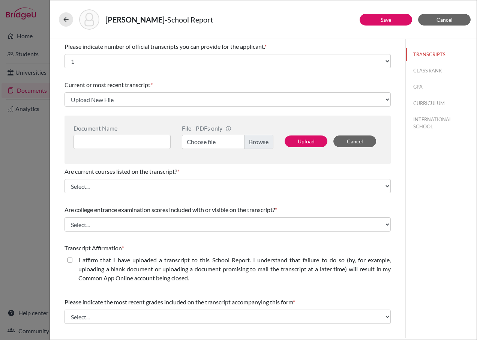
click at [221, 142] on label "Choose file" at bounding box center [227, 142] width 91 height 14
click at [221, 142] on input "Choose file" at bounding box center [227, 142] width 91 height 14
click at [142, 144] on input at bounding box center [121, 142] width 97 height 14
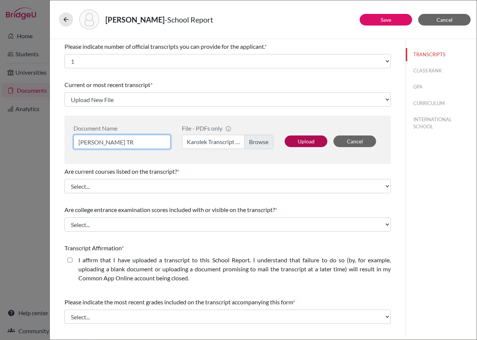
type input "[PERSON_NAME] TR"
click at [302, 141] on button "Upload" at bounding box center [305, 141] width 43 height 12
select select "665694"
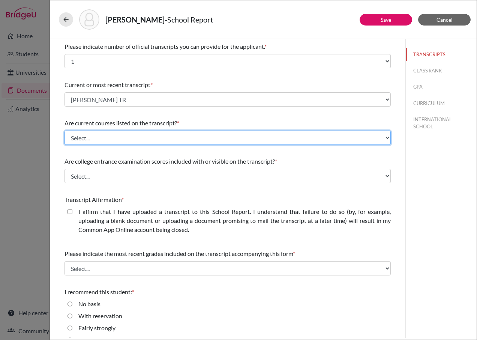
click at [121, 138] on select "Select... Yes No" at bounding box center [227, 137] width 326 height 14
select select "0"
click at [64, 130] on select "Select... Yes No" at bounding box center [227, 137] width 326 height 14
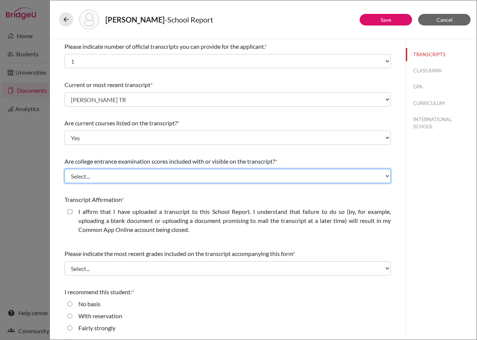
click at [136, 176] on select "Select... Yes No" at bounding box center [227, 176] width 326 height 14
select select "1"
click at [64, 169] on select "Select... Yes No" at bounding box center [227, 176] width 326 height 14
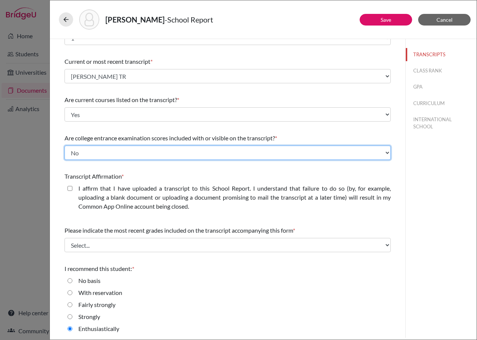
scroll to position [25, 0]
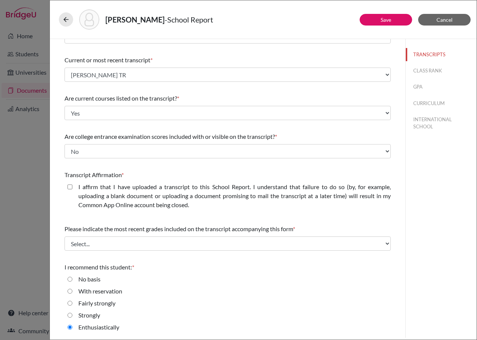
click at [68, 187] on closed\ "I affirm that I have uploaded a transcript to this School Report. I understand …" at bounding box center [69, 186] width 5 height 9
checkbox closed\ "true"
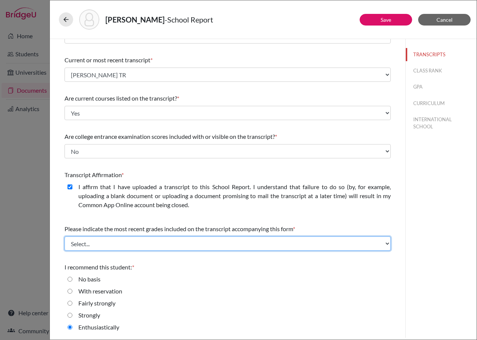
click at [139, 244] on select "Select... Final junior year grades 1st Quarter senior year grades 2nd Quarter/1…" at bounding box center [227, 243] width 326 height 14
select select "6"
click at [64, 236] on select "Select... Final junior year grades 1st Quarter senior year grades 2nd Quarter/1…" at bounding box center [227, 243] width 326 height 14
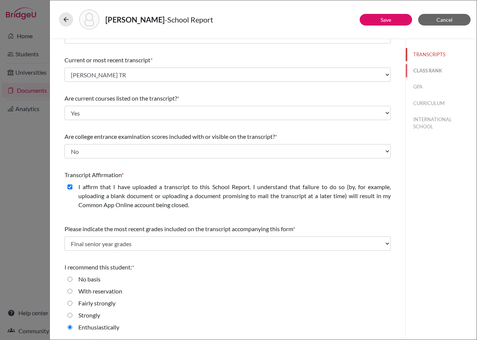
click at [416, 67] on button "CLASS RANK" at bounding box center [440, 70] width 71 height 13
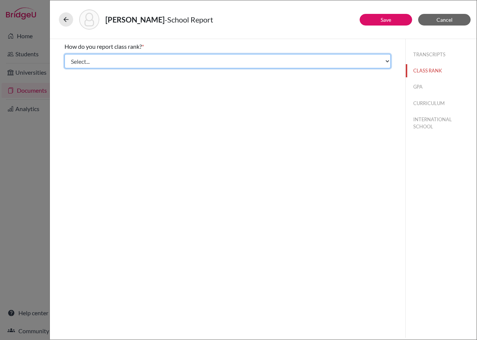
click at [108, 65] on select "Select... Exact Decile Quintile Quartile None" at bounding box center [227, 61] width 326 height 14
select select "1"
click at [64, 54] on select "Select... Exact Decile Quintile Quartile None" at bounding box center [227, 61] width 326 height 14
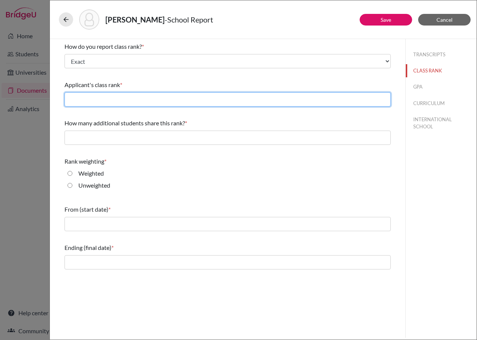
click at [121, 101] on input "text" at bounding box center [227, 99] width 326 height 14
type input "1"
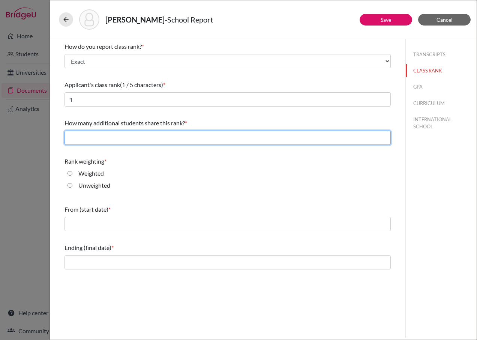
click at [143, 143] on input "text" at bounding box center [227, 137] width 326 height 14
type input "1"
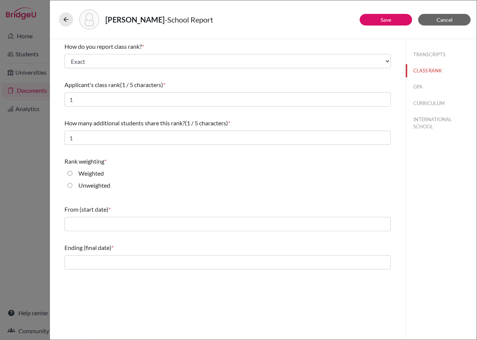
click at [96, 187] on label "Unweighted" at bounding box center [94, 185] width 32 height 9
click at [72, 187] on input "Unweighted" at bounding box center [69, 185] width 5 height 9
radio input "true"
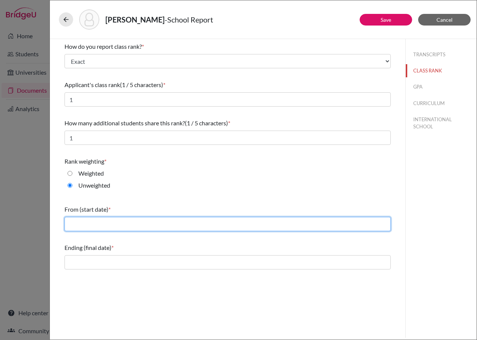
click at [100, 221] on input "text" at bounding box center [227, 224] width 326 height 14
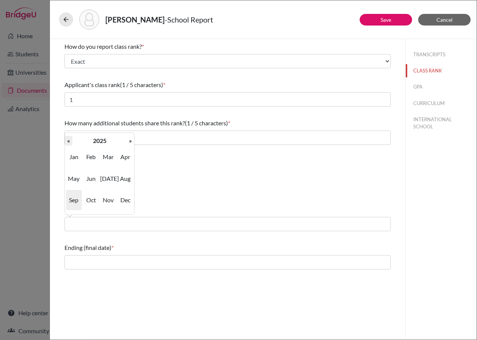
click at [67, 141] on th "«" at bounding box center [68, 141] width 7 height 10
click at [121, 179] on span "Aug" at bounding box center [125, 178] width 16 height 20
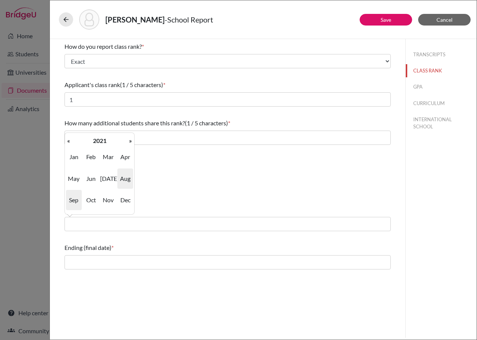
type input "08/2021"
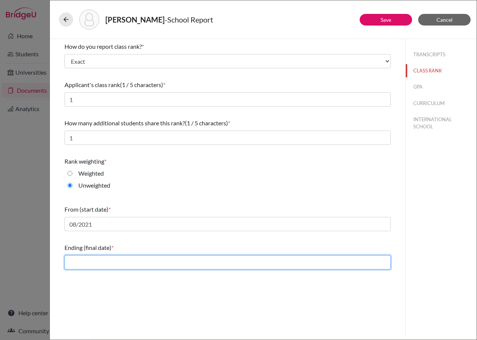
click at [110, 263] on input "text" at bounding box center [227, 262] width 326 height 14
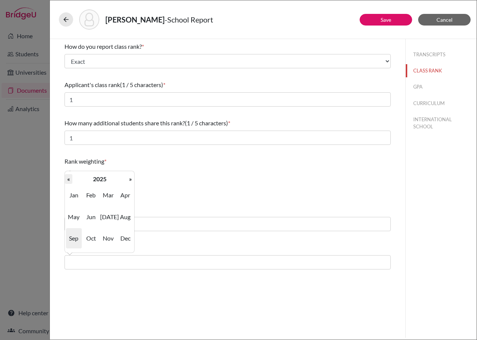
click at [70, 180] on th "«" at bounding box center [68, 179] width 7 height 10
click at [90, 214] on span "Jun" at bounding box center [91, 216] width 16 height 20
type input "06/2024"
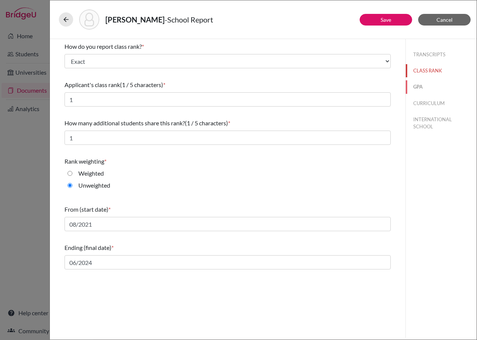
click at [418, 90] on button "GPA" at bounding box center [440, 86] width 71 height 13
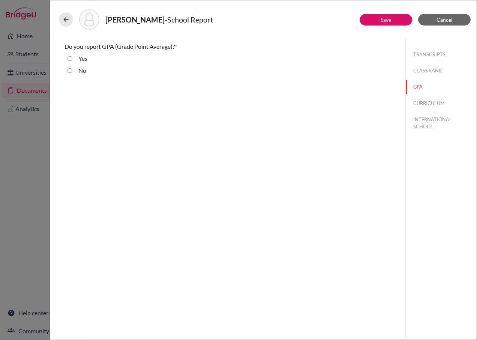
click at [82, 60] on label "Yes" at bounding box center [82, 58] width 9 height 9
click at [72, 60] on input "Yes" at bounding box center [69, 58] width 5 height 9
radio input "true"
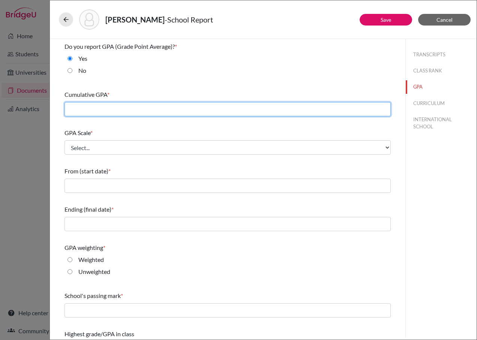
click at [120, 104] on input "text" at bounding box center [227, 109] width 326 height 14
type input "4.0"
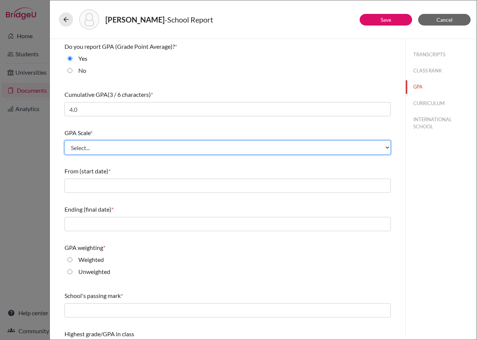
click at [114, 145] on select "Select... 4 5 6 7 8 9 10 11 12 13 14 15 16 17 18 19 20 100" at bounding box center [227, 147] width 326 height 14
select select "4"
click at [64, 140] on select "Select... 4 5 6 7 8 9 10 11 12 13 14 15 16 17 18 19 20 100" at bounding box center [227, 147] width 326 height 14
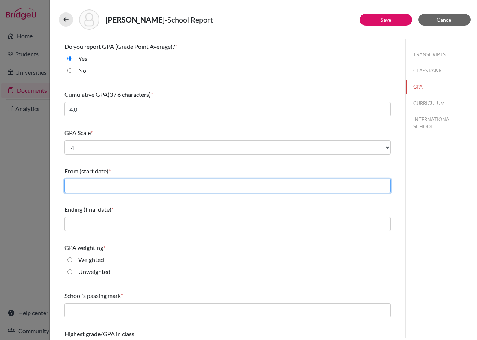
click at [118, 184] on input "text" at bounding box center [227, 185] width 326 height 14
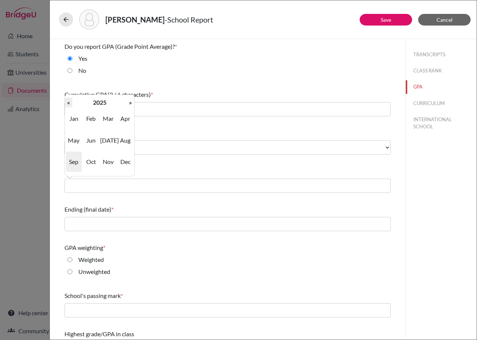
click at [70, 100] on th "«" at bounding box center [68, 102] width 7 height 10
click at [122, 144] on span "Aug" at bounding box center [125, 140] width 16 height 20
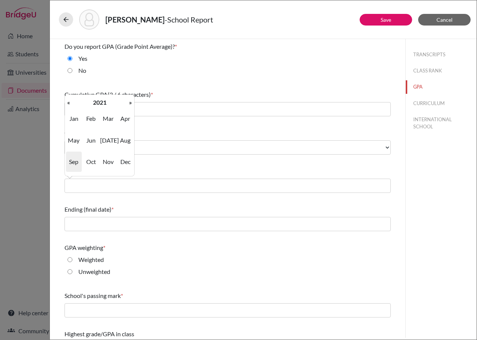
type input "08/2021"
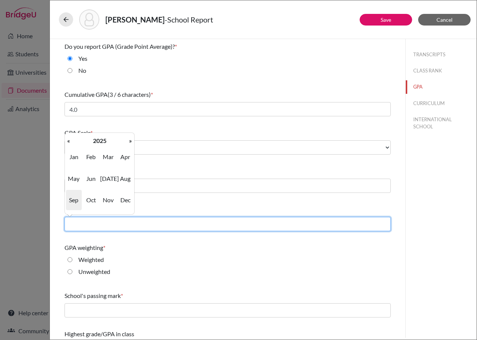
click at [100, 220] on input "text" at bounding box center [227, 224] width 326 height 14
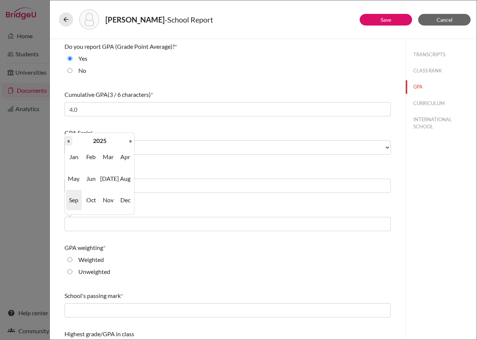
click at [68, 142] on th "«" at bounding box center [68, 141] width 7 height 10
click at [88, 177] on span "Jun" at bounding box center [91, 178] width 16 height 20
type input "06/2024"
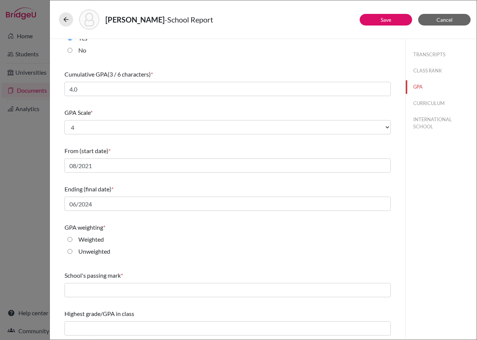
scroll to position [21, 0]
click at [108, 247] on label "Unweighted" at bounding box center [94, 250] width 32 height 9
click at [72, 247] on input "Unweighted" at bounding box center [69, 250] width 5 height 9
radio input "true"
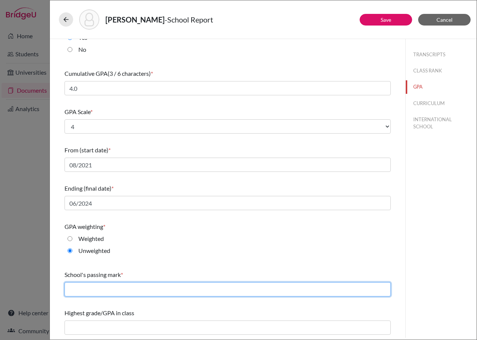
click at [142, 285] on input "text" at bounding box center [227, 289] width 326 height 14
type input "2.0"
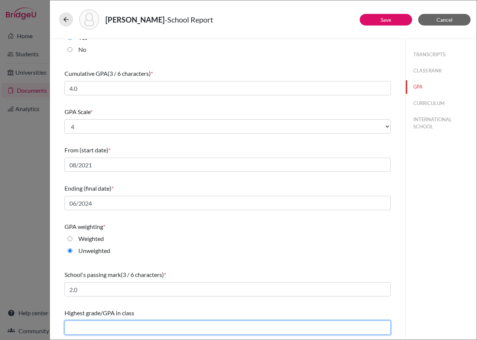
click at [110, 326] on input "text" at bounding box center [227, 327] width 326 height 14
type input "4.0"
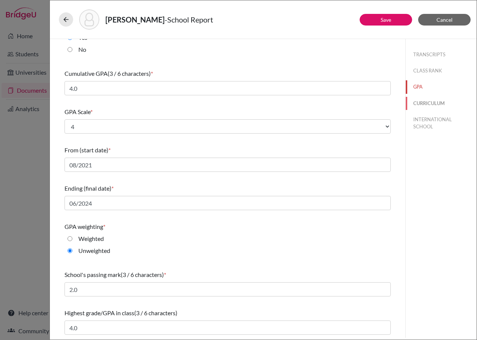
click at [434, 103] on button "CURRICULUM" at bounding box center [440, 103] width 71 height 13
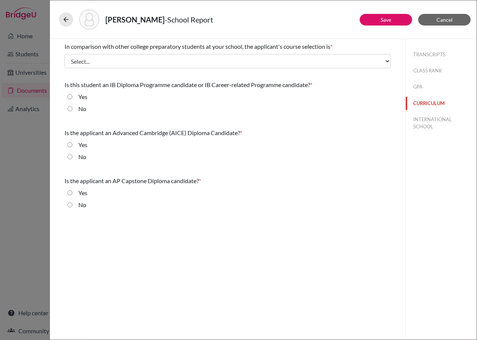
scroll to position [0, 0]
click at [422, 85] on button "GPA" at bounding box center [440, 86] width 71 height 13
select select "4"
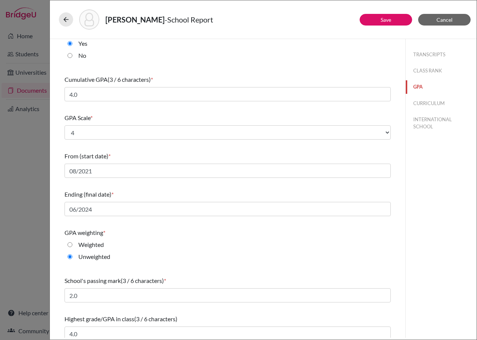
scroll to position [21, 0]
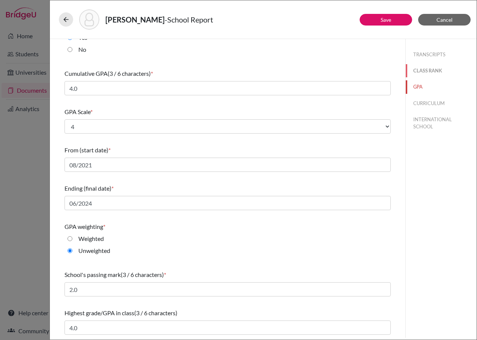
click at [426, 71] on button "CLASS RANK" at bounding box center [440, 70] width 71 height 13
type input "08/2021"
type input "1"
select select "1"
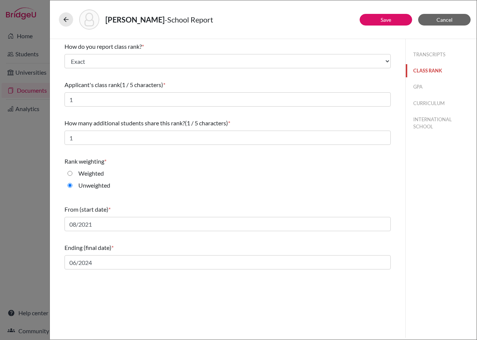
scroll to position [0, 0]
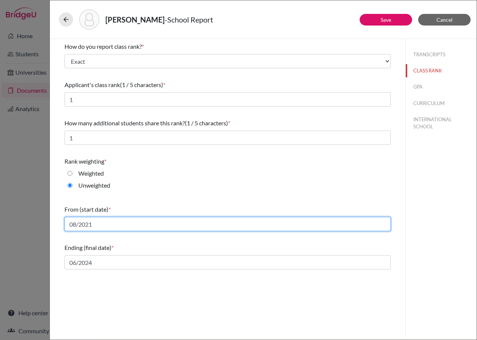
click at [96, 229] on input "08/2021" at bounding box center [227, 224] width 326 height 14
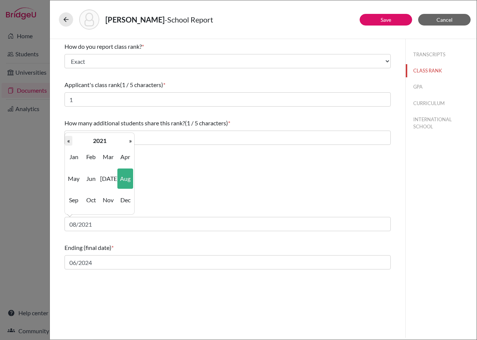
click at [67, 142] on th "«" at bounding box center [68, 141] width 7 height 10
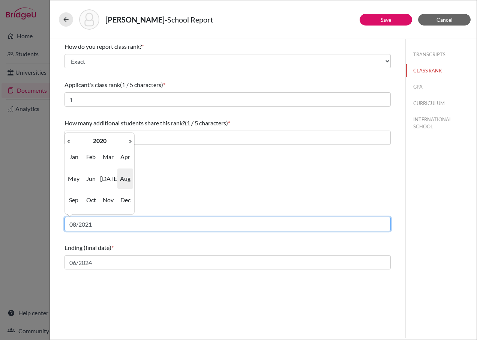
click at [96, 224] on input "08/2021" at bounding box center [227, 224] width 326 height 14
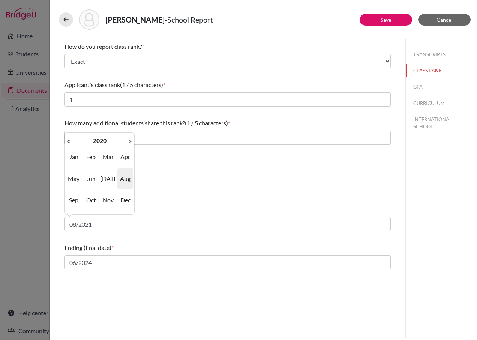
click at [129, 175] on span "Aug" at bounding box center [125, 178] width 16 height 20
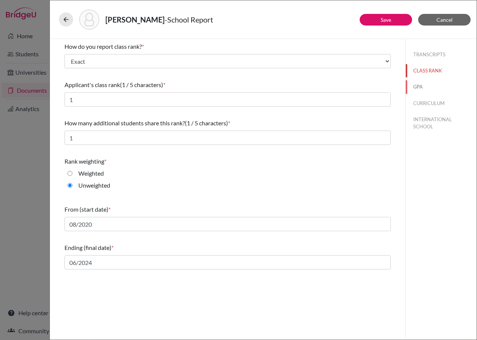
click at [415, 90] on button "GPA" at bounding box center [440, 86] width 71 height 13
type input "4.0"
select select "4"
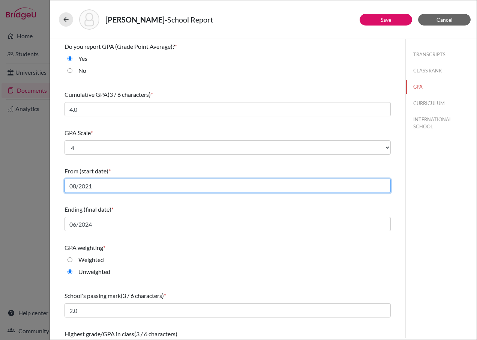
click at [99, 187] on input "08/2021" at bounding box center [227, 185] width 326 height 14
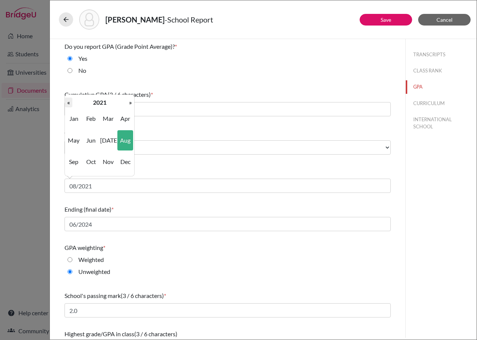
click at [69, 102] on th "«" at bounding box center [68, 102] width 7 height 10
click at [126, 141] on span "Aug" at bounding box center [125, 140] width 16 height 20
type input "08/2020"
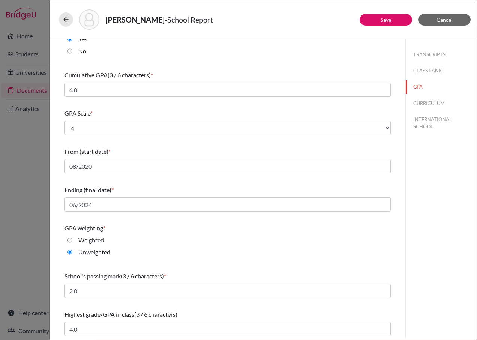
scroll to position [21, 0]
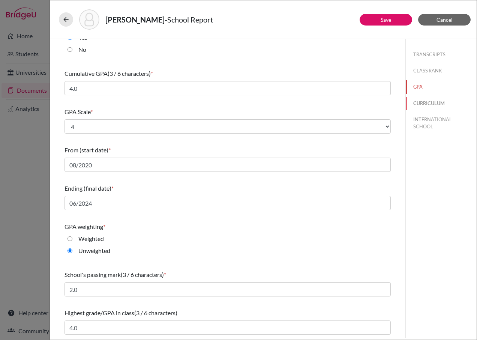
click at [410, 100] on button "CURRICULUM" at bounding box center [440, 103] width 71 height 13
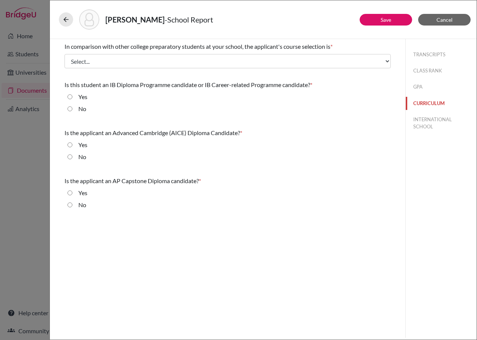
scroll to position [0, 0]
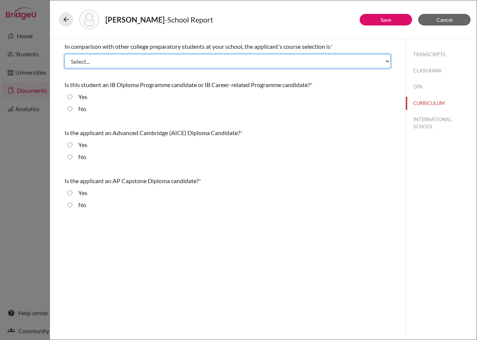
click at [132, 61] on select "Select... Less than demanding Average Demanding Very demanding Most demanding P…" at bounding box center [227, 61] width 326 height 14
select select "4"
click at [64, 54] on select "Select... Less than demanding Average Demanding Very demanding Most demanding P…" at bounding box center [227, 61] width 326 height 14
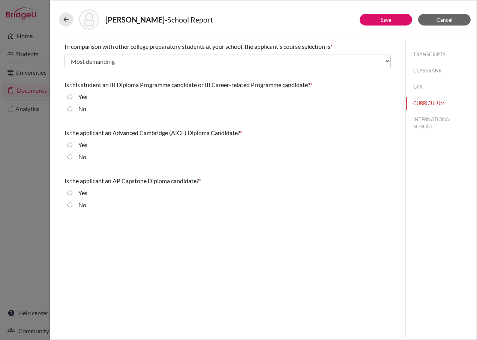
click at [73, 109] on div "No" at bounding box center [79, 110] width 14 height 12
click at [70, 155] on input "No" at bounding box center [69, 156] width 5 height 9
radio input "true"
click at [70, 106] on input "No" at bounding box center [69, 108] width 5 height 9
radio input "true"
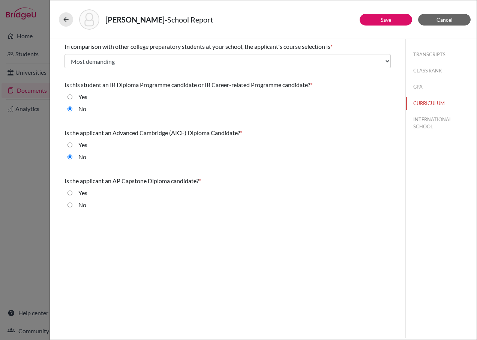
click at [70, 205] on input "No" at bounding box center [69, 204] width 5 height 9
radio input "true"
click at [418, 119] on button "INTERNATIONAL SCHOOL" at bounding box center [440, 123] width 71 height 20
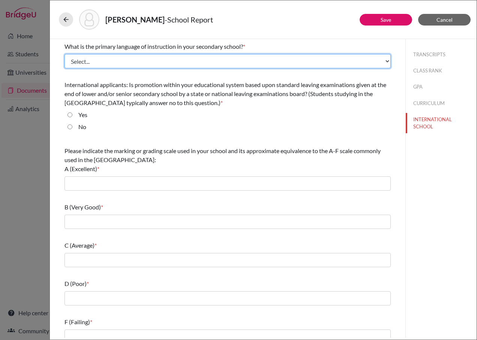
click at [205, 63] on select "Select... Albanian Arabic Armenian Assamese Azerbaijani Belarusian Bengali Bulg…" at bounding box center [227, 61] width 326 height 14
select select "14"
click at [64, 54] on select "Select... Albanian Arabic Armenian Assamese Azerbaijani Belarusian Bengali Bulg…" at bounding box center [227, 61] width 326 height 14
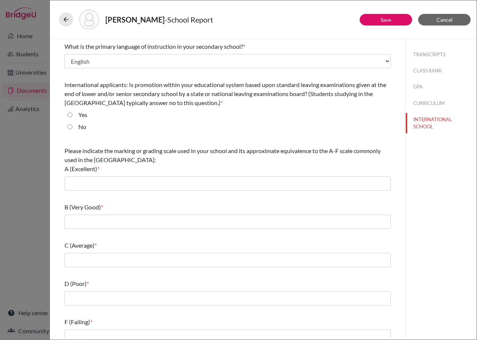
click at [79, 114] on label "Yes" at bounding box center [82, 114] width 9 height 9
click at [72, 114] on input "Yes" at bounding box center [69, 114] width 5 height 9
radio input "true"
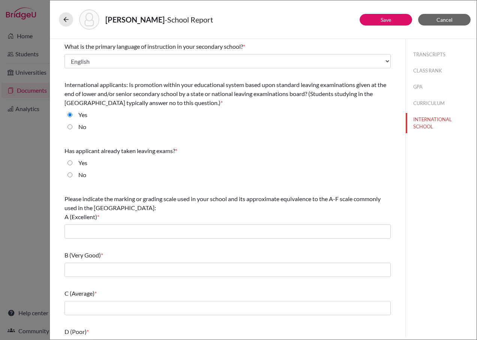
click at [75, 159] on div "Yes" at bounding box center [79, 164] width 15 height 12
click at [71, 163] on input "Yes" at bounding box center [69, 162] width 5 height 9
radio input "true"
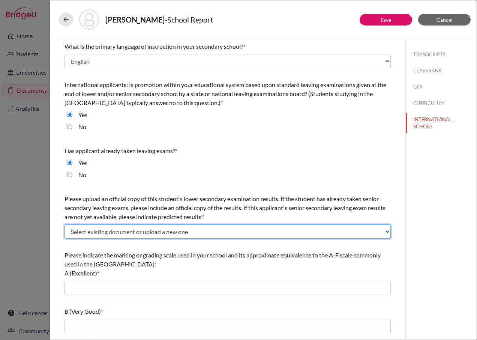
click at [117, 226] on select "Select existing document or upload a new one State Exams Report Upload New File" at bounding box center [227, 231] width 326 height 14
select select "Upload New File"
click at [64, 224] on select "Select existing document or upload a new one State Exams Report Upload New File" at bounding box center [227, 231] width 326 height 14
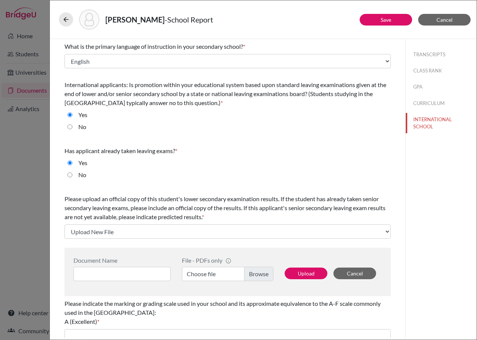
click at [248, 274] on label "Choose file" at bounding box center [227, 273] width 91 height 14
click at [248, 274] on input "Choose file" at bounding box center [227, 273] width 91 height 14
click at [121, 274] on input at bounding box center [121, 273] width 97 height 14
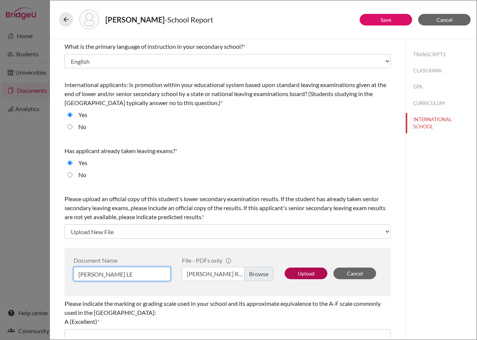
type input "Karol B LE"
click at [303, 274] on button "Upload" at bounding box center [305, 273] width 43 height 12
select select "665695"
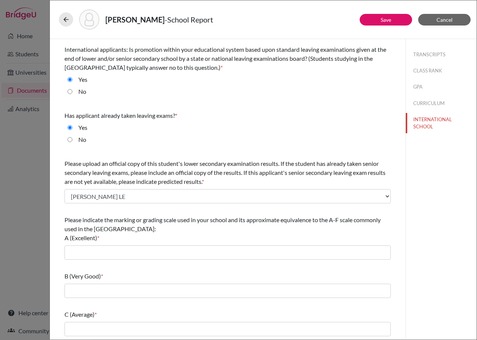
scroll to position [37, 0]
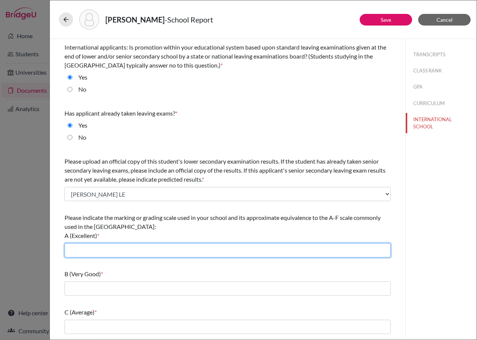
click at [111, 249] on input "text" at bounding box center [227, 250] width 326 height 14
type input "90-100"
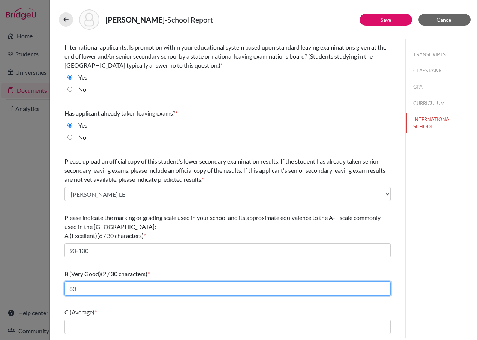
click at [122, 286] on input "80" at bounding box center [227, 288] width 326 height 14
type input "80-89"
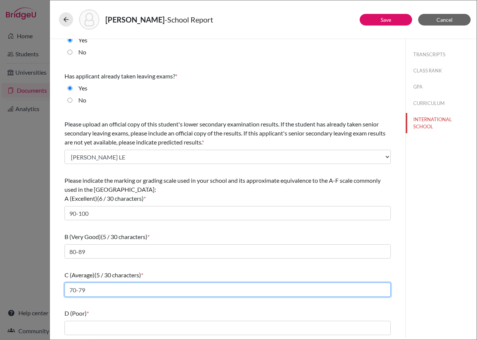
scroll to position [112, 0]
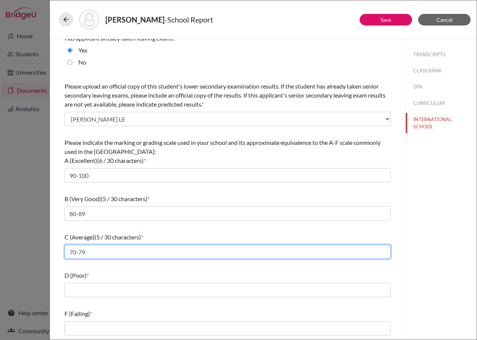
type input "70-79"
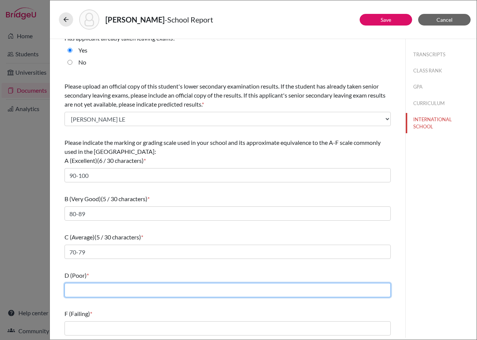
click at [95, 285] on input "text" at bounding box center [227, 290] width 326 height 14
type input "66-69"
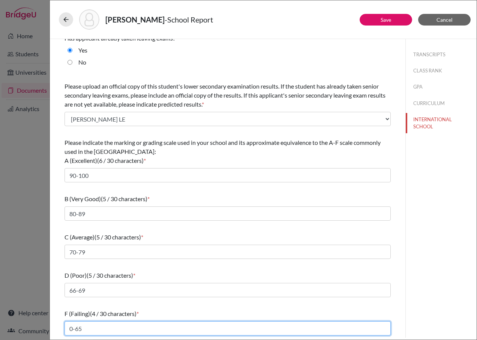
scroll to position [113, 0]
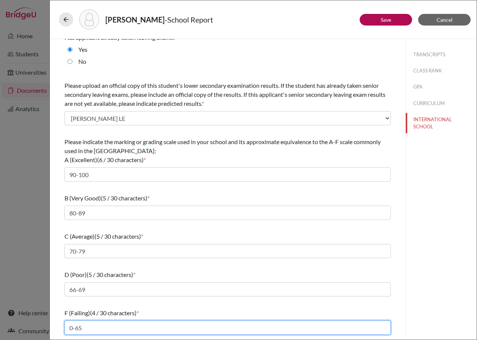
type input "0-65"
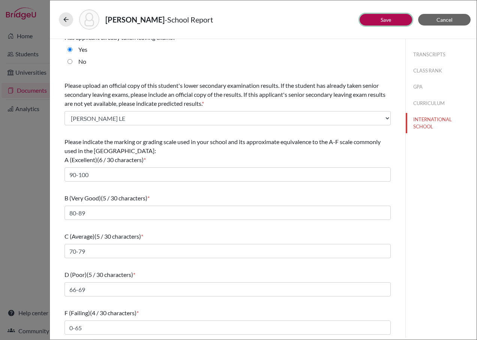
click at [375, 19] on button "Save" at bounding box center [385, 20] width 52 height 12
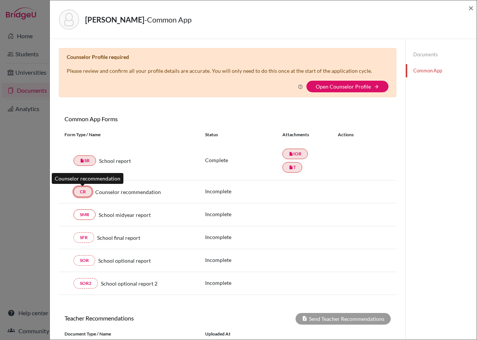
click at [83, 190] on link "CR" at bounding box center [82, 191] width 19 height 10
click at [85, 191] on link "CR" at bounding box center [82, 191] width 19 height 10
click at [84, 190] on link "CR" at bounding box center [82, 191] width 19 height 10
click at [470, 8] on span "×" at bounding box center [470, 7] width 5 height 11
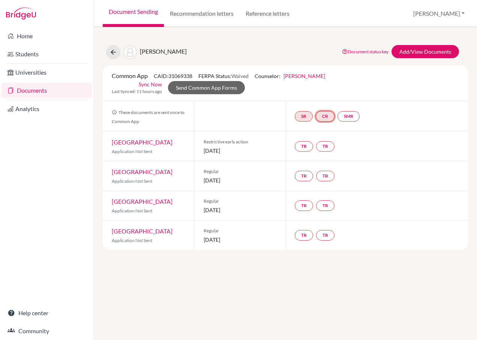
click at [327, 111] on link "CR" at bounding box center [325, 116] width 19 height 10
click at [328, 97] on small "Incomplete" at bounding box center [326, 100] width 72 height 7
click at [326, 90] on link "Counselor recommendation" at bounding box center [326, 93] width 66 height 6
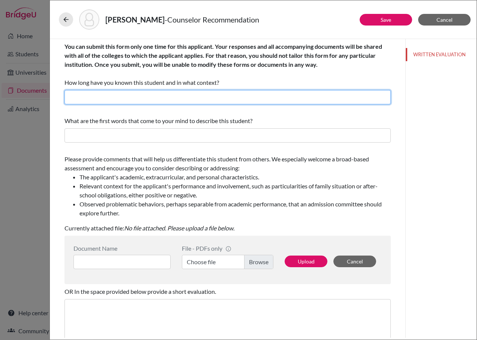
click at [138, 99] on input "text" at bounding box center [227, 97] width 326 height 14
type input "5 years"
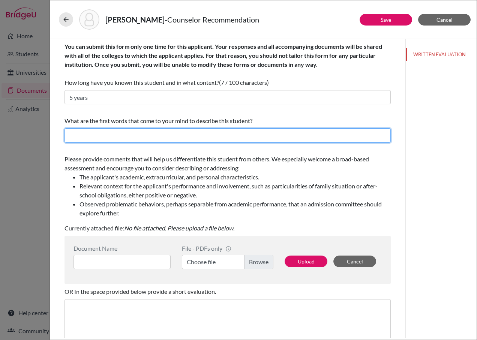
click at [160, 132] on input "text" at bounding box center [227, 135] width 326 height 14
click at [189, 137] on input "Excellence, Persistent, Collaborative, Enthousiastic" at bounding box center [227, 135] width 326 height 14
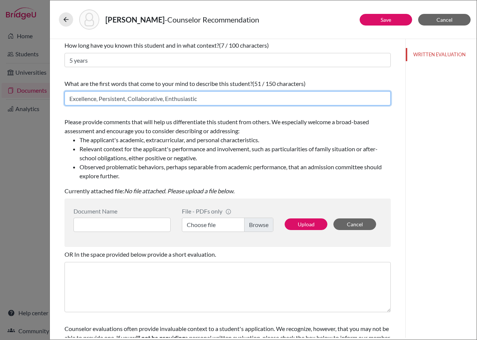
scroll to position [37, 0]
type input "Excellence, Persistent, Collaborative, Enthusiastic"
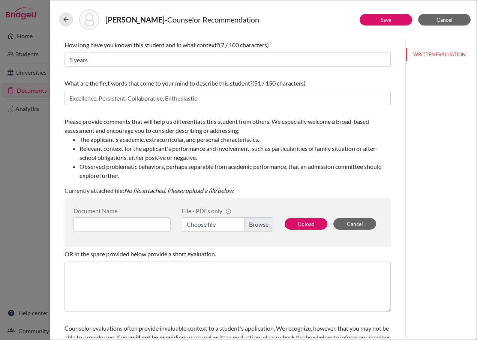
click at [253, 226] on label "Choose file" at bounding box center [227, 224] width 91 height 14
click at [253, 226] on input "Choose file" at bounding box center [227, 224] width 91 height 14
click at [135, 226] on input at bounding box center [121, 224] width 97 height 14
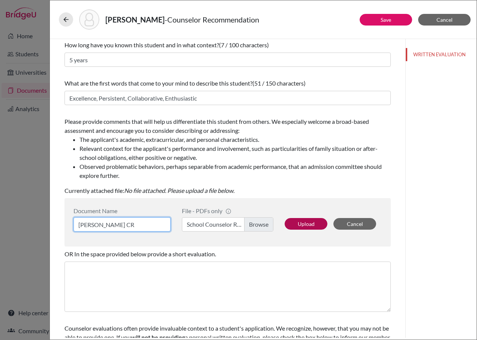
type input "Karol B CR"
click at [301, 220] on button "Upload" at bounding box center [305, 224] width 43 height 12
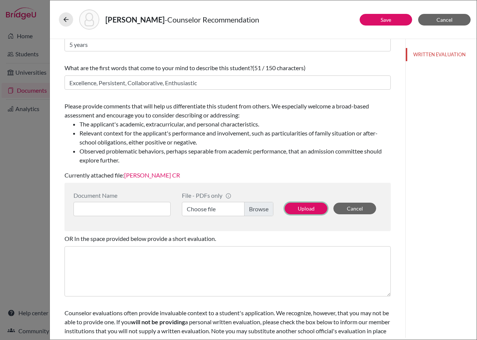
scroll to position [78, 0]
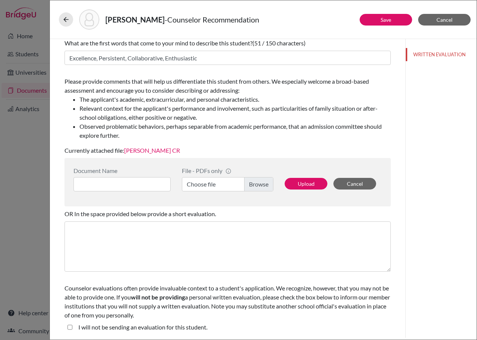
click at [137, 147] on link "Karol B CR" at bounding box center [152, 150] width 56 height 7
click at [371, 22] on button "Save" at bounding box center [385, 20] width 52 height 12
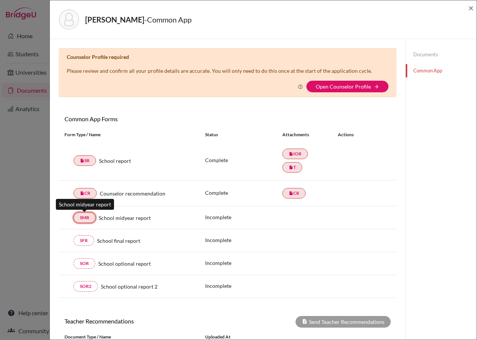
click at [83, 221] on link "SMR" at bounding box center [84, 217] width 22 height 10
click at [469, 8] on span "×" at bounding box center [470, 7] width 5 height 11
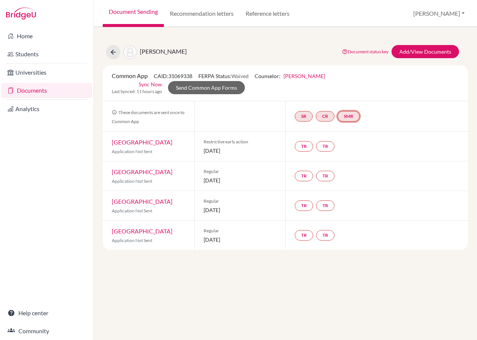
click at [350, 111] on link "SMR" at bounding box center [348, 116] width 22 height 10
click at [339, 90] on link "School midyear report" at bounding box center [350, 93] width 52 height 6
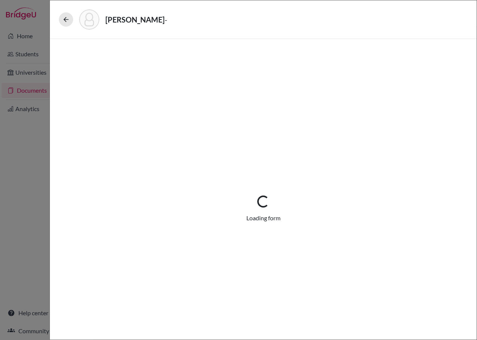
select select "1"
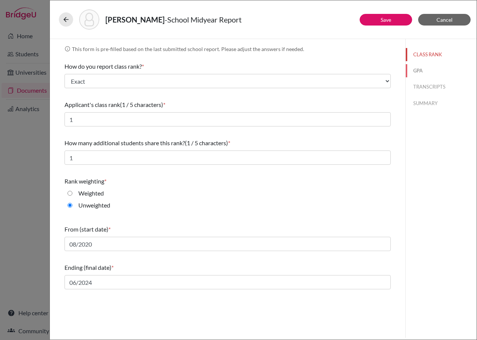
click at [418, 71] on button "GPA" at bounding box center [440, 70] width 71 height 13
type input "4.0"
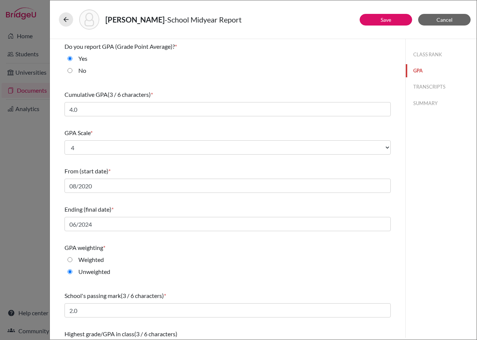
scroll to position [21, 0]
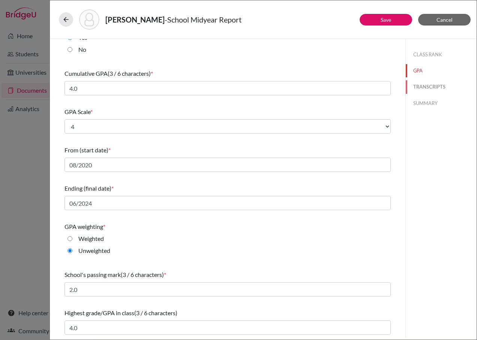
click at [425, 89] on button "TRANSCRIPTS" at bounding box center [440, 86] width 71 height 13
select select "6"
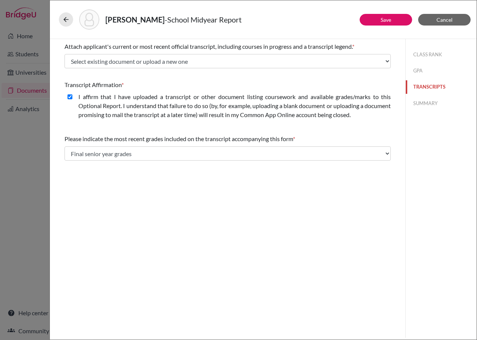
scroll to position [0, 0]
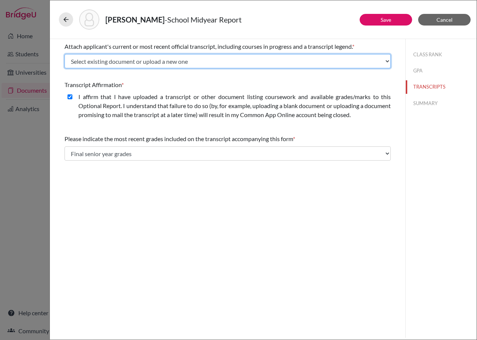
click at [188, 61] on select "Select existing document or upload a new one Trancript Transcript [PERSON_NAME]…" at bounding box center [227, 61] width 326 height 14
select select "665694"
click at [64, 54] on select "Select existing document or upload a new one Trancript Transcript [PERSON_NAME]…" at bounding box center [227, 61] width 326 height 14
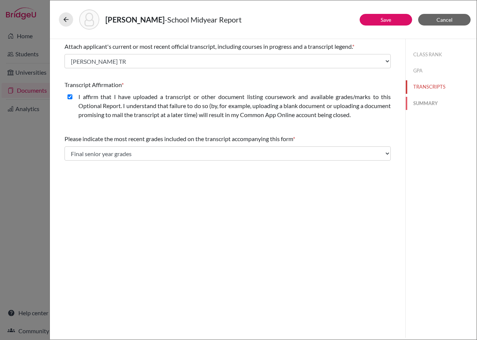
click at [414, 102] on button "SUMMARY" at bounding box center [440, 103] width 71 height 13
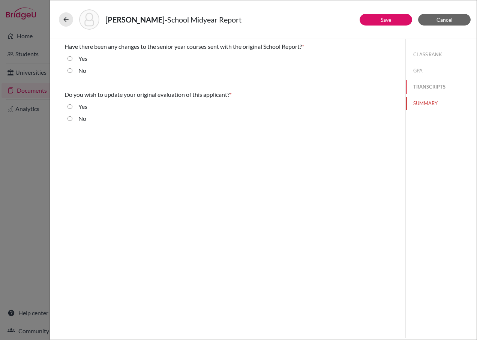
click at [427, 85] on button "TRANSCRIPTS" at bounding box center [440, 86] width 71 height 13
select select "665694"
select select "6"
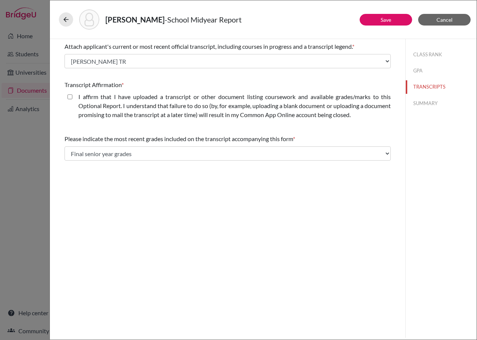
click at [417, 94] on div "CLASS RANK GPA TRANSCRIPTS SUMMARY" at bounding box center [440, 77] width 71 height 77
click at [422, 100] on button "SUMMARY" at bounding box center [440, 103] width 71 height 13
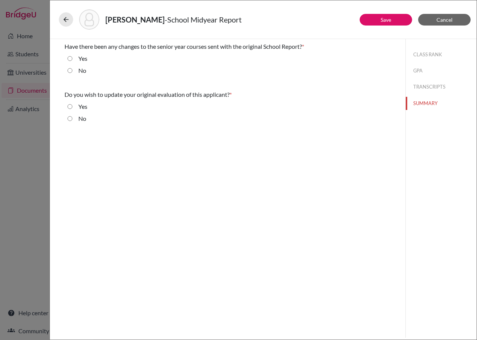
click at [71, 68] on input "No" at bounding box center [69, 70] width 5 height 9
radio input "true"
click at [75, 118] on div "No" at bounding box center [79, 120] width 14 height 12
click at [69, 118] on input "No" at bounding box center [69, 118] width 5 height 9
radio input "true"
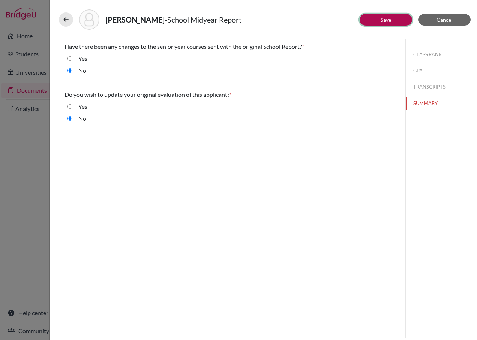
click at [369, 20] on button "Save" at bounding box center [385, 20] width 52 height 12
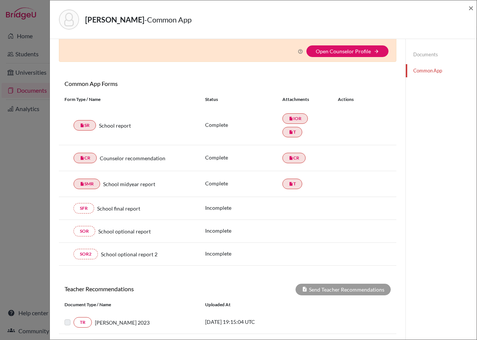
scroll to position [37, 0]
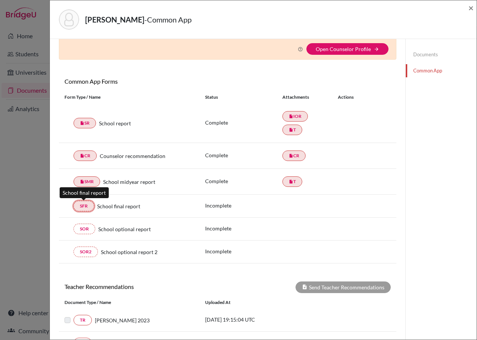
click at [87, 206] on link "SFR" at bounding box center [83, 205] width 21 height 10
click at [81, 206] on link "SFR" at bounding box center [83, 205] width 21 height 10
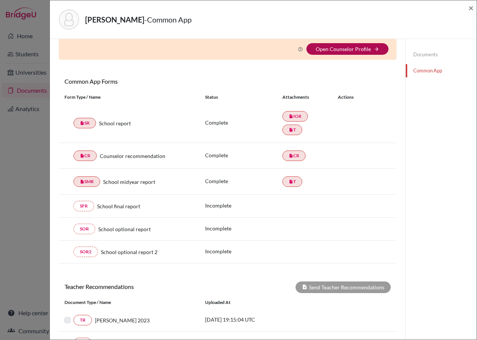
click at [335, 49] on link "Open Counselor Profile" at bounding box center [343, 49] width 55 height 6
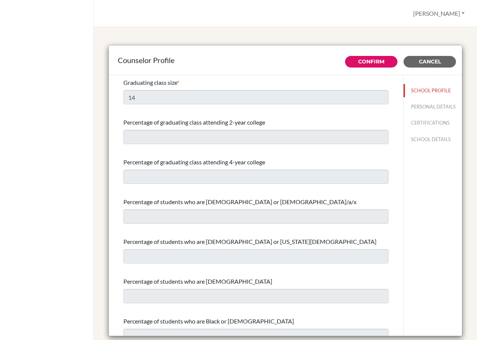
select select "0"
click at [358, 64] on link "Confirm" at bounding box center [371, 61] width 26 height 7
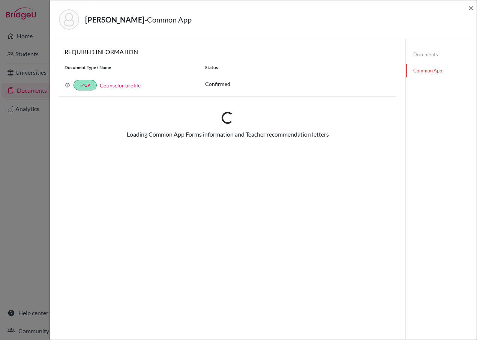
select select "311547"
checkbox input "true"
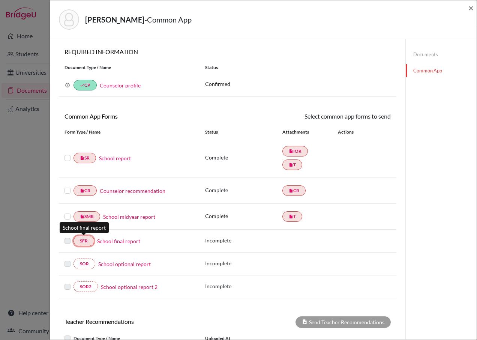
click at [81, 241] on link "SFR" at bounding box center [83, 240] width 21 height 10
click at [117, 242] on link "School final report" at bounding box center [118, 241] width 43 height 8
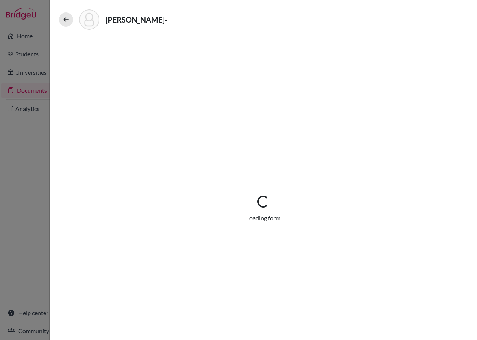
select select "1"
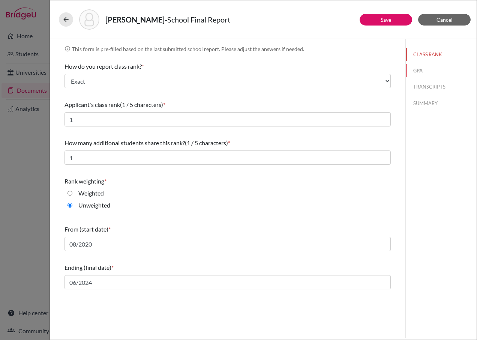
click at [422, 68] on button "GPA" at bounding box center [440, 70] width 71 height 13
type input "4.0"
select select "4"
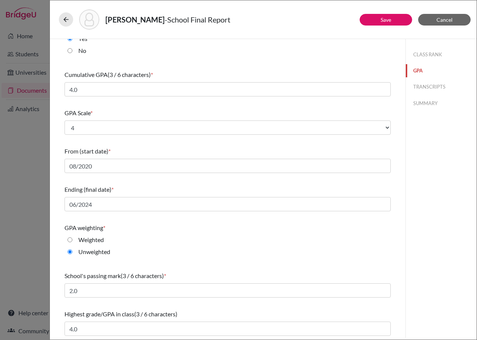
scroll to position [21, 0]
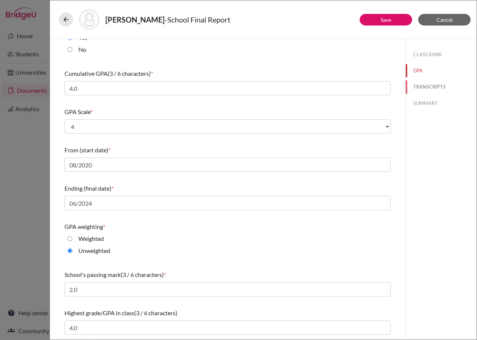
click at [414, 86] on button "TRANSCRIPTS" at bounding box center [440, 86] width 71 height 13
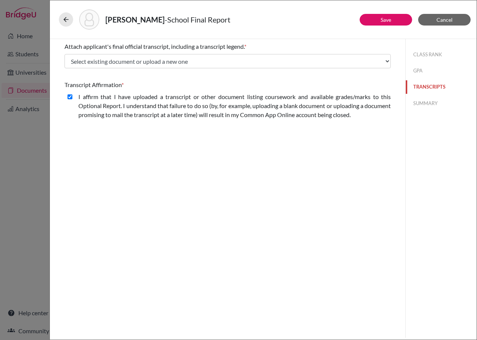
scroll to position [0, 0]
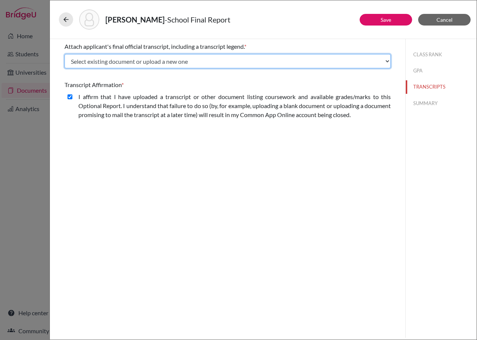
click at [141, 61] on select "Select existing document or upload a new one Trancript Transcript [PERSON_NAME]…" at bounding box center [227, 61] width 326 height 14
select select "665694"
click at [64, 54] on select "Select existing document or upload a new one Trancript Transcript [PERSON_NAME]…" at bounding box center [227, 61] width 326 height 14
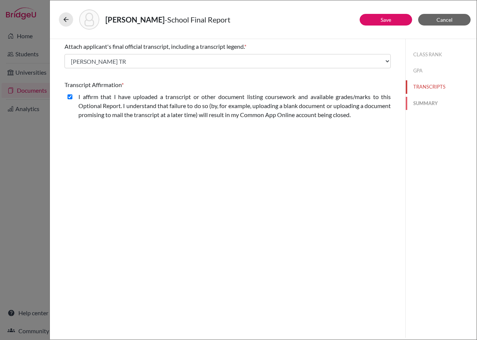
click at [426, 103] on button "SUMMARY" at bounding box center [440, 103] width 71 height 13
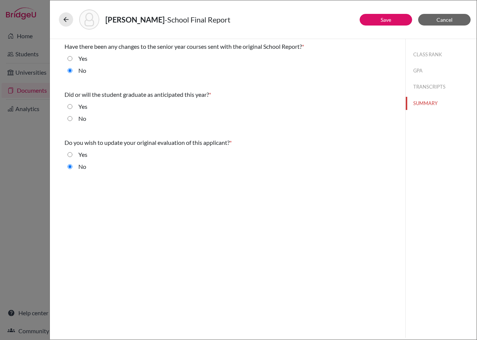
click at [76, 108] on div "Yes" at bounding box center [79, 108] width 15 height 12
click at [73, 106] on div "Yes" at bounding box center [79, 108] width 15 height 12
click at [72, 105] on input "Yes" at bounding box center [69, 106] width 5 height 9
radio input "true"
click at [382, 20] on link "Save" at bounding box center [385, 19] width 10 height 6
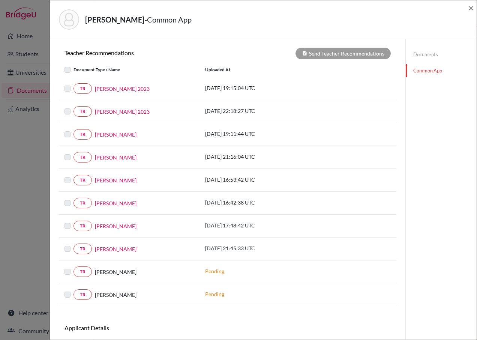
scroll to position [300, 0]
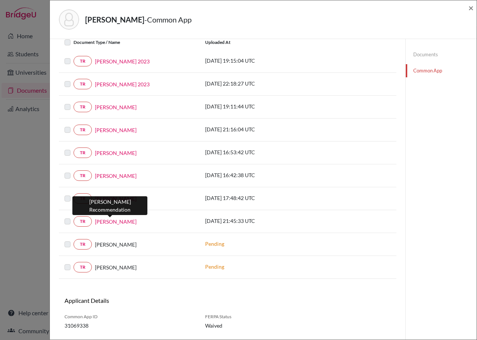
click at [111, 221] on link "[PERSON_NAME]" at bounding box center [116, 221] width 42 height 8
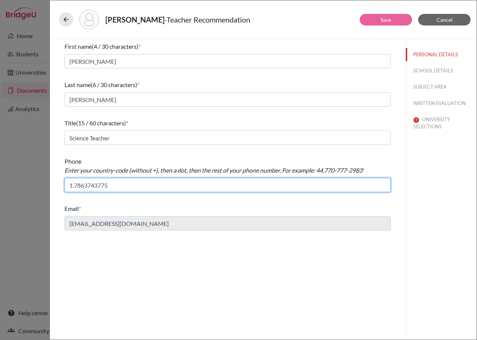
click at [84, 185] on input "1.7863743775" at bounding box center [227, 185] width 326 height 14
type input "1.786-374-3775"
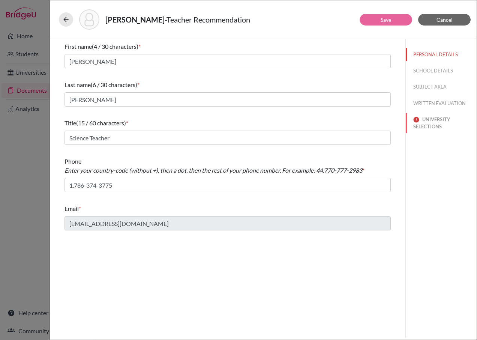
click at [431, 124] on button "UNIVERSITY SELECTIONS" at bounding box center [440, 123] width 71 height 20
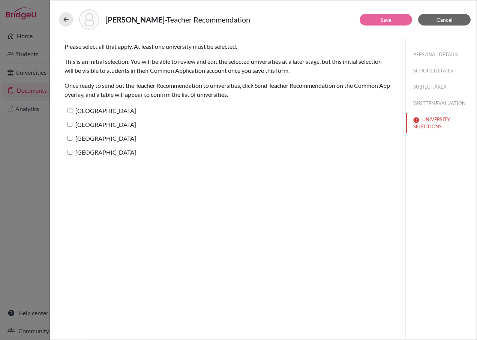
click at [106, 107] on label "[GEOGRAPHIC_DATA]" at bounding box center [100, 110] width 72 height 11
click at [72, 108] on input "[GEOGRAPHIC_DATA]" at bounding box center [69, 110] width 5 height 5
checkbox input "true"
click at [106, 154] on label "[GEOGRAPHIC_DATA]" at bounding box center [100, 152] width 72 height 11
click at [72, 154] on input "[GEOGRAPHIC_DATA]" at bounding box center [69, 152] width 5 height 5
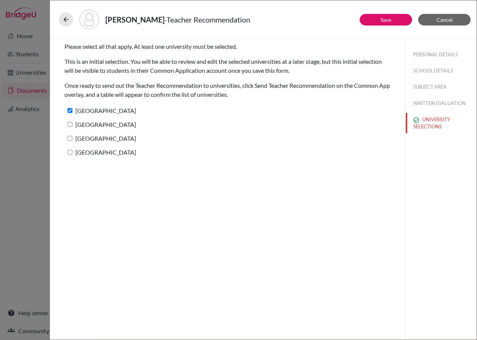
checkbox input "true"
click at [387, 19] on link "Save" at bounding box center [385, 19] width 10 height 6
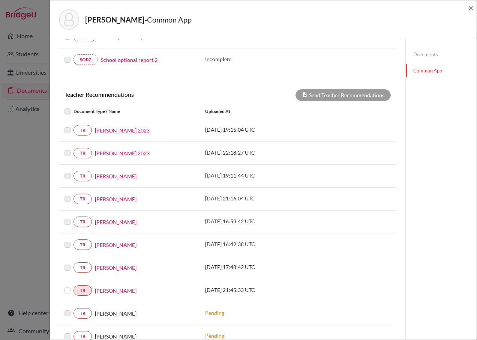
scroll to position [262, 0]
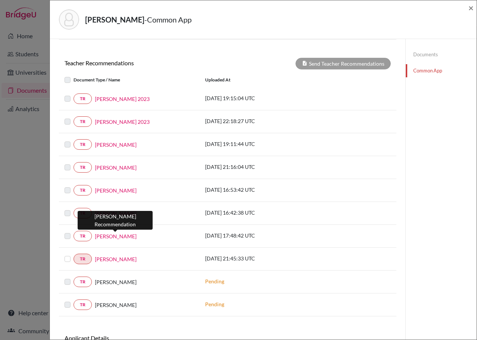
click at [107, 238] on link "[PERSON_NAME]" at bounding box center [116, 236] width 42 height 8
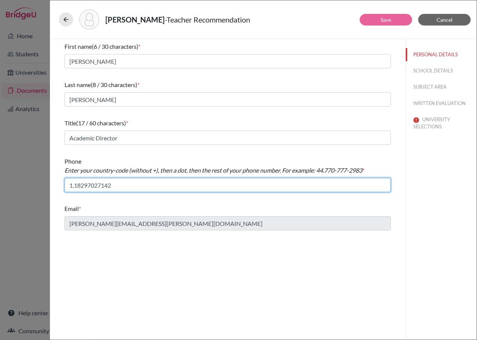
click at [75, 184] on input "1.18297027142" at bounding box center [227, 185] width 326 height 14
type input "1.829-702-7142"
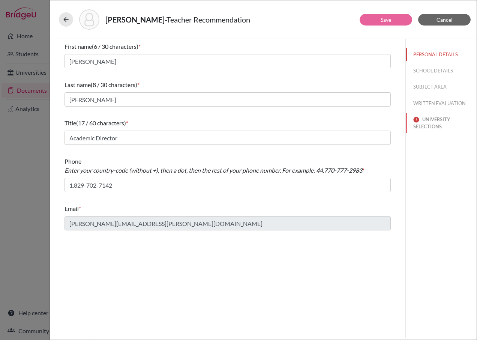
click at [437, 123] on button "UNIVERSITY SELECTIONS" at bounding box center [440, 123] width 71 height 20
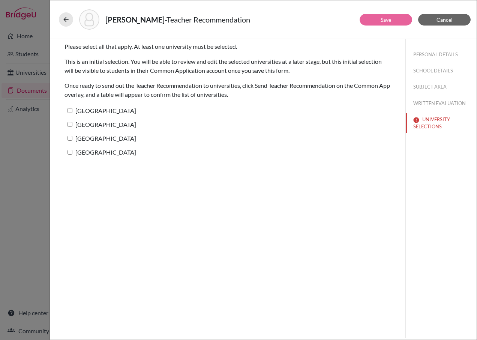
click at [113, 113] on label "[GEOGRAPHIC_DATA]" at bounding box center [100, 110] width 72 height 11
click at [72, 113] on input "[GEOGRAPHIC_DATA]" at bounding box center [69, 110] width 5 height 5
checkbox input "true"
click at [112, 121] on label "[GEOGRAPHIC_DATA]" at bounding box center [100, 124] width 72 height 11
click at [72, 122] on input "[GEOGRAPHIC_DATA]" at bounding box center [69, 124] width 5 height 5
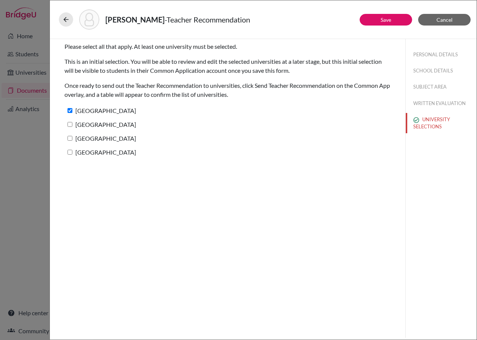
checkbox input "true"
click at [105, 136] on label "[GEOGRAPHIC_DATA]" at bounding box center [100, 138] width 72 height 11
click at [72, 136] on input "[GEOGRAPHIC_DATA]" at bounding box center [69, 138] width 5 height 5
checkbox input "true"
click at [103, 151] on label "[GEOGRAPHIC_DATA]" at bounding box center [100, 152] width 72 height 11
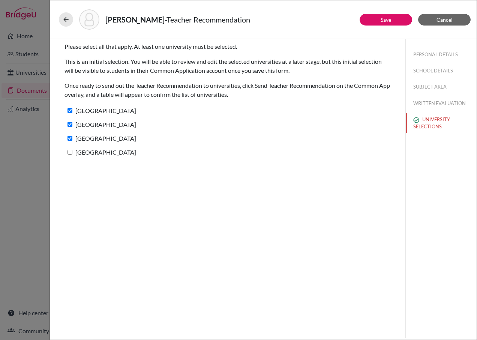
click at [72, 151] on input "[GEOGRAPHIC_DATA]" at bounding box center [69, 152] width 5 height 5
checkbox input "true"
click at [365, 18] on button "Save" at bounding box center [385, 20] width 52 height 12
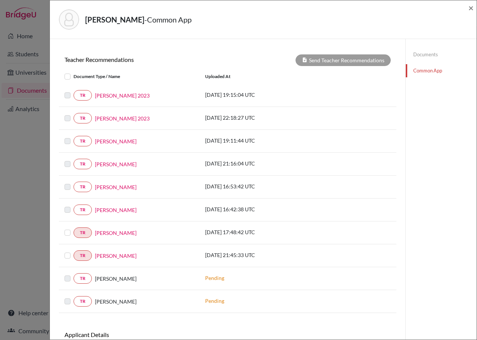
scroll to position [300, 0]
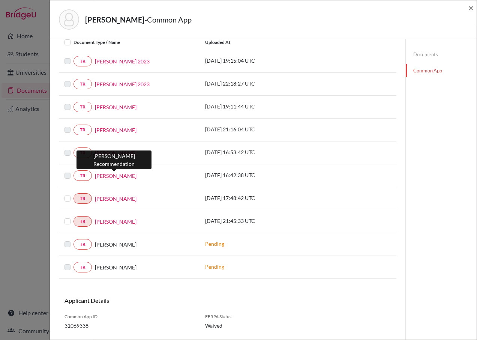
click at [95, 175] on link "[PERSON_NAME]" at bounding box center [116, 176] width 42 height 8
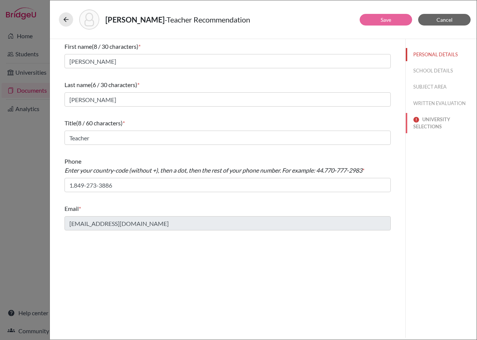
click at [426, 125] on button "UNIVERSITY SELECTIONS" at bounding box center [440, 123] width 71 height 20
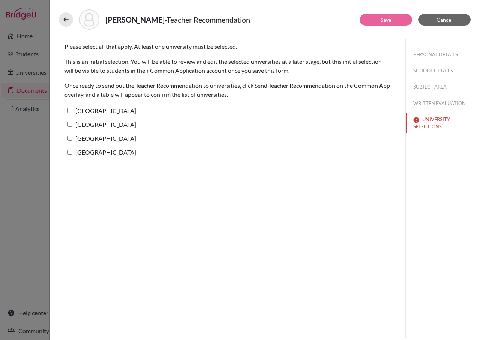
click at [85, 104] on div "Please select all that apply. At least one university must be selected. This is…" at bounding box center [227, 101] width 326 height 124
click at [84, 118] on div "[GEOGRAPHIC_DATA]" at bounding box center [227, 112] width 326 height 14
click at [85, 108] on label "[GEOGRAPHIC_DATA]" at bounding box center [100, 110] width 72 height 11
click at [72, 108] on input "[GEOGRAPHIC_DATA]" at bounding box center [69, 110] width 5 height 5
checkbox input "true"
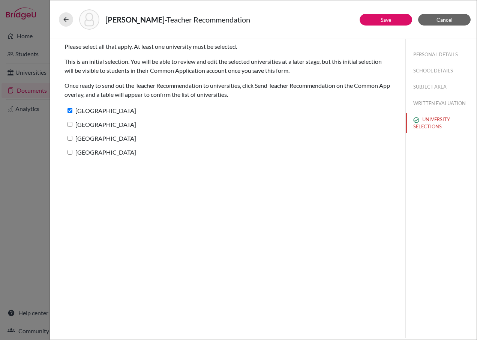
click at [84, 120] on label "[GEOGRAPHIC_DATA]" at bounding box center [100, 124] width 72 height 11
click at [72, 122] on input "[GEOGRAPHIC_DATA]" at bounding box center [69, 124] width 5 height 5
checkbox input "true"
click at [72, 143] on label "[GEOGRAPHIC_DATA]" at bounding box center [100, 138] width 72 height 11
click at [72, 141] on input "[GEOGRAPHIC_DATA]" at bounding box center [69, 138] width 5 height 5
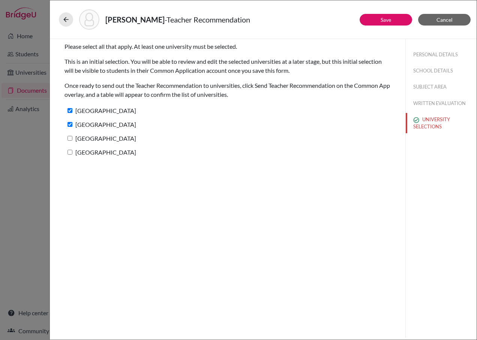
checkbox input "true"
click at [78, 151] on label "[GEOGRAPHIC_DATA]" at bounding box center [100, 152] width 72 height 11
click at [72, 151] on input "[GEOGRAPHIC_DATA]" at bounding box center [69, 152] width 5 height 5
checkbox input "true"
click at [379, 24] on button "Save" at bounding box center [385, 20] width 52 height 12
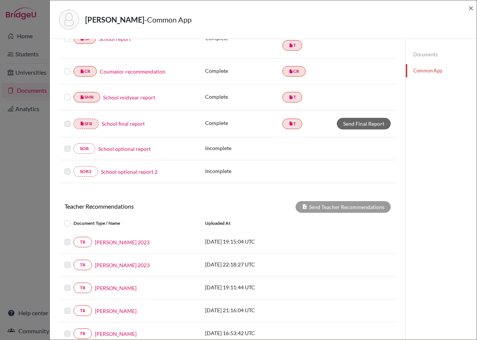
scroll to position [75, 0]
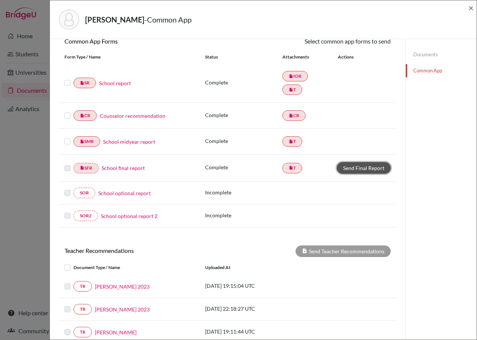
click at [348, 167] on link "Send Final Report" at bounding box center [364, 168] width 54 height 12
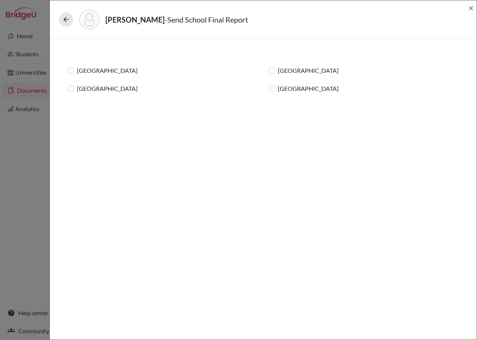
click at [273, 71] on div "[GEOGRAPHIC_DATA]" at bounding box center [304, 70] width 70 height 9
click at [278, 86] on label "[GEOGRAPHIC_DATA]" at bounding box center [308, 88] width 61 height 9
click at [0, 0] on input "[GEOGRAPHIC_DATA]" at bounding box center [0, 0] width 0 height 0
click at [278, 69] on label "[GEOGRAPHIC_DATA]" at bounding box center [308, 70] width 61 height 9
click at [0, 0] on input "[GEOGRAPHIC_DATA]" at bounding box center [0, 0] width 0 height 0
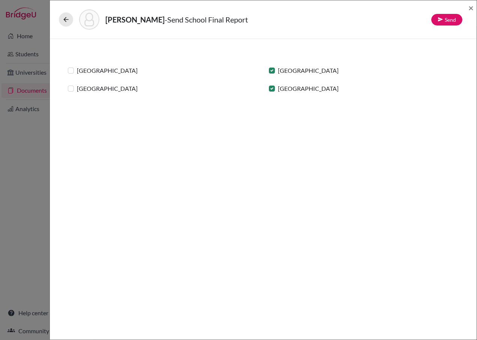
click at [77, 70] on label "[GEOGRAPHIC_DATA]" at bounding box center [107, 70] width 61 height 9
click at [0, 0] on input "[GEOGRAPHIC_DATA]" at bounding box center [0, 0] width 0 height 0
click at [77, 88] on label "[GEOGRAPHIC_DATA]" at bounding box center [107, 88] width 61 height 9
click at [0, 0] on input "[GEOGRAPHIC_DATA]" at bounding box center [0, 0] width 0 height 0
click at [456, 20] on link "Send" at bounding box center [446, 20] width 31 height 12
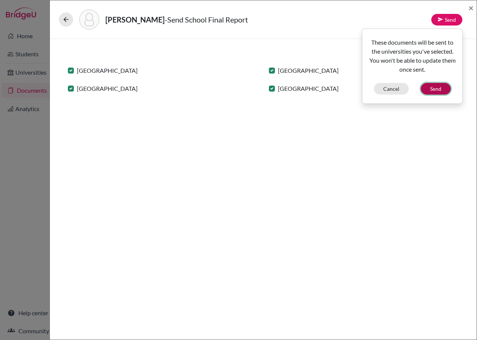
click at [438, 84] on button "Send" at bounding box center [435, 89] width 30 height 12
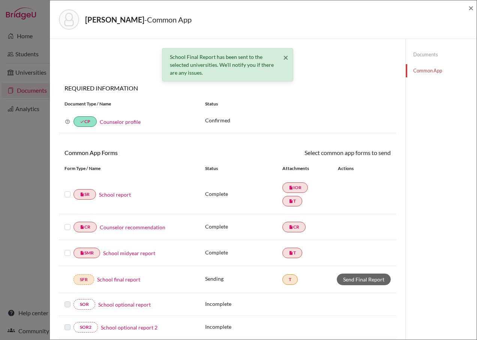
click at [67, 190] on label at bounding box center [67, 190] width 6 height 0
click at [0, 0] on input "checkbox" at bounding box center [0, 0] width 0 height 0
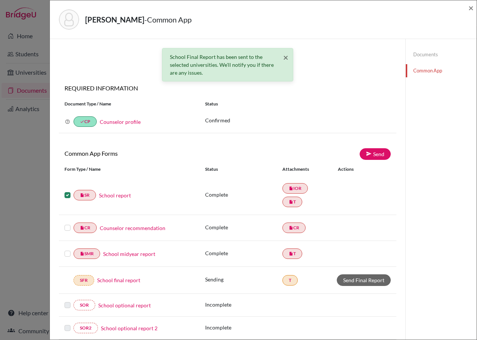
click at [66, 223] on label at bounding box center [67, 223] width 6 height 0
click at [0, 0] on input "checkbox" at bounding box center [0, 0] width 0 height 0
click at [65, 249] on label at bounding box center [67, 249] width 6 height 0
click at [0, 0] on input "checkbox" at bounding box center [0, 0] width 0 height 0
click at [374, 153] on link "Send" at bounding box center [374, 154] width 31 height 12
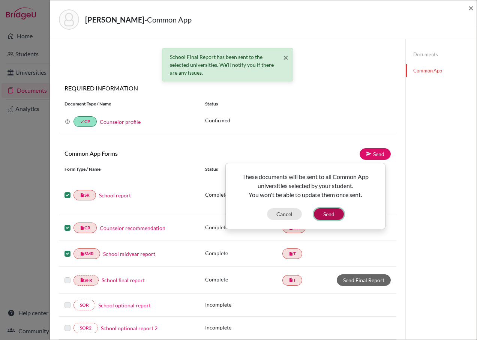
click at [329, 212] on button "Send" at bounding box center [329, 214] width 30 height 12
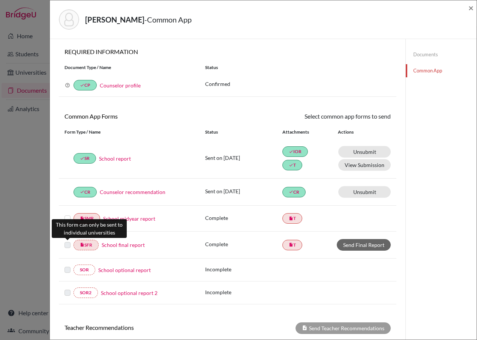
click at [66, 240] on label at bounding box center [67, 240] width 6 height 0
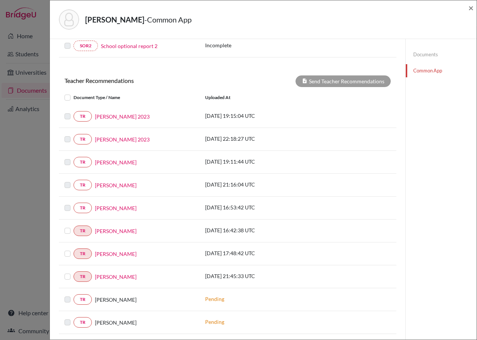
scroll to position [262, 0]
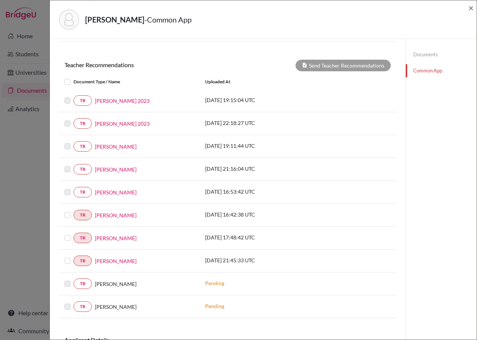
click at [73, 210] on label at bounding box center [73, 210] width 0 height 0
click at [0, 0] on input "checkbox" at bounding box center [0, 0] width 0 height 0
click at [73, 233] on label at bounding box center [73, 233] width 0 height 0
click at [0, 0] on input "checkbox" at bounding box center [0, 0] width 0 height 0
click at [73, 256] on label at bounding box center [73, 256] width 0 height 0
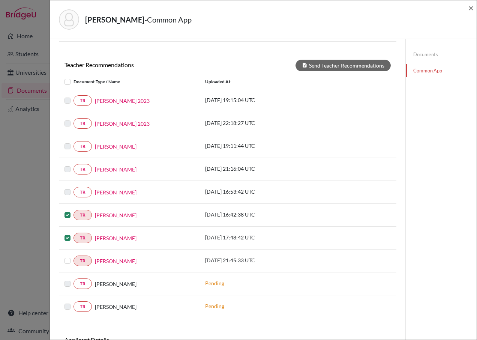
click at [0, 0] on input "checkbox" at bounding box center [0, 0] width 0 height 0
click at [311, 67] on button "Send Teacher Recommendations" at bounding box center [342, 66] width 95 height 12
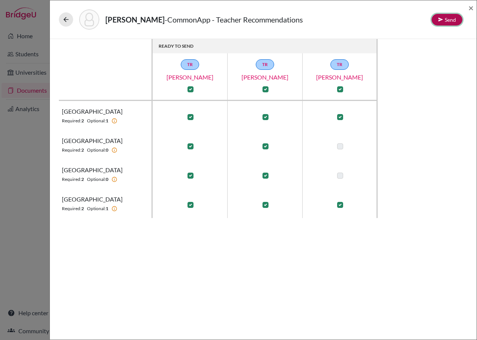
click at [452, 18] on button "Send" at bounding box center [446, 20] width 31 height 12
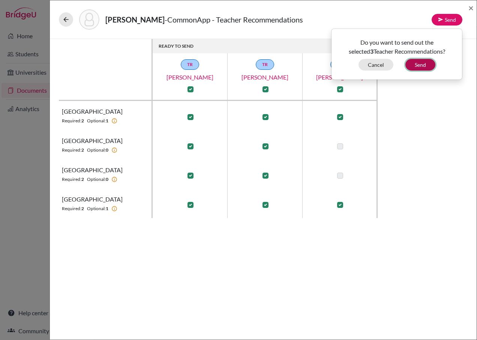
click at [414, 66] on button "Send" at bounding box center [420, 65] width 30 height 12
checkbox input "false"
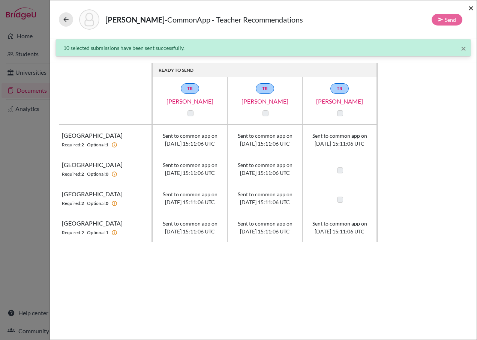
click at [471, 7] on span "×" at bounding box center [470, 7] width 5 height 11
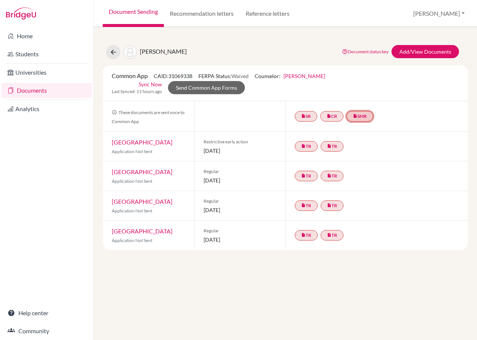
click at [368, 111] on link "insert_drive_file SMR" at bounding box center [359, 116] width 27 height 10
click at [359, 97] on small "Complete. Ready to send." at bounding box center [361, 100] width 57 height 7
click at [361, 90] on link "School midyear report" at bounding box center [361, 93] width 52 height 6
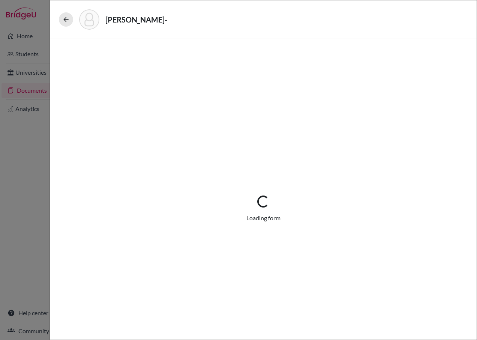
select select "1"
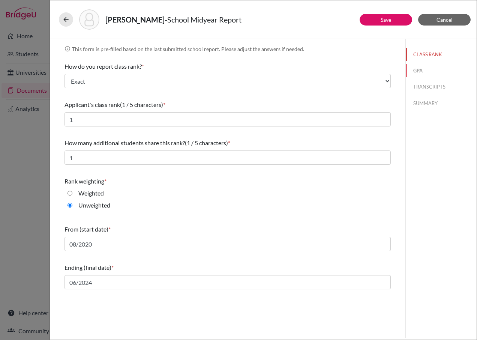
click at [414, 68] on button "GPA" at bounding box center [440, 70] width 71 height 13
type input "4.0"
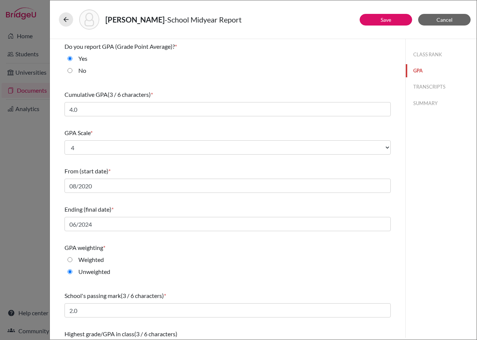
scroll to position [21, 0]
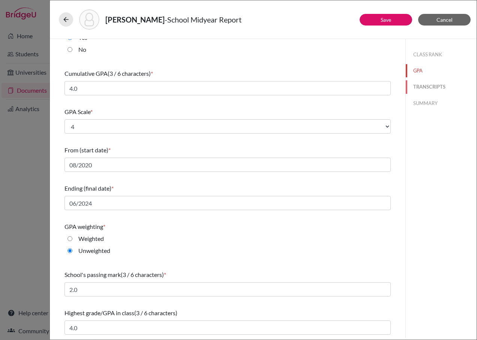
click at [416, 84] on button "TRANSCRIPTS" at bounding box center [440, 86] width 71 height 13
select select "6"
select select "665694"
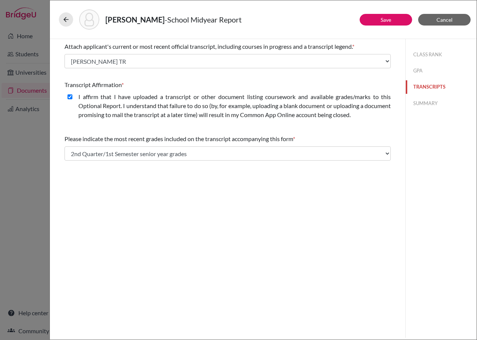
scroll to position [0, 0]
click at [414, 99] on button "SUMMARY" at bounding box center [440, 103] width 71 height 13
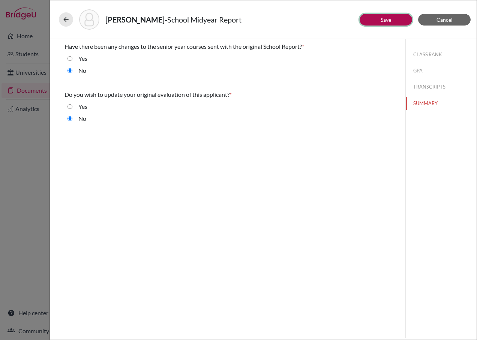
click at [380, 16] on button "Save" at bounding box center [385, 20] width 52 height 12
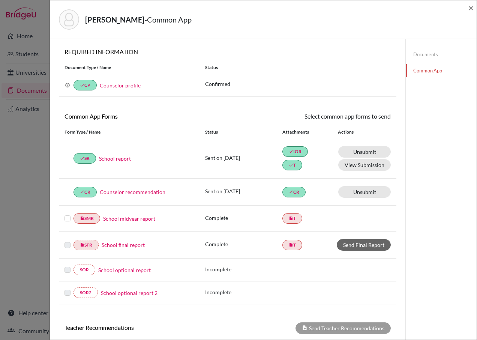
click at [67, 214] on label at bounding box center [67, 214] width 6 height 0
click at [0, 0] on input "checkbox" at bounding box center [0, 0] width 0 height 0
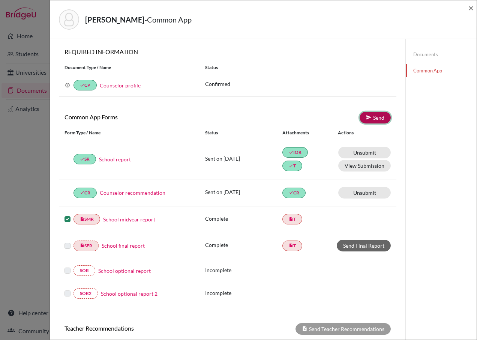
click at [376, 114] on link "Send" at bounding box center [374, 118] width 31 height 12
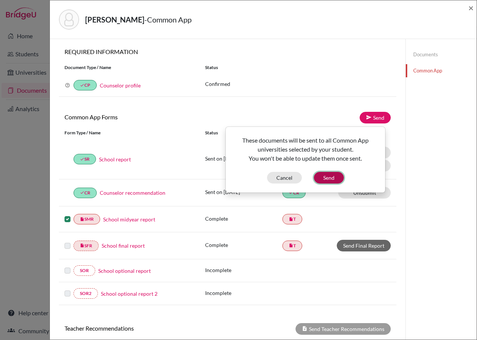
click at [329, 178] on button "Send" at bounding box center [329, 178] width 30 height 12
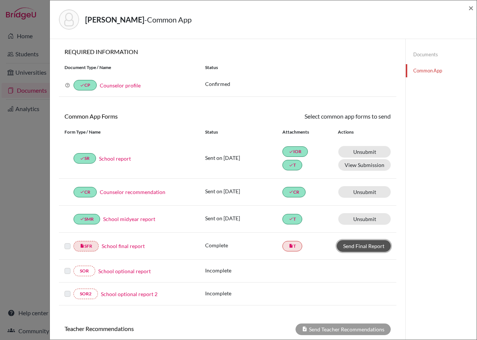
click at [356, 247] on link "Send Final Report" at bounding box center [364, 246] width 54 height 12
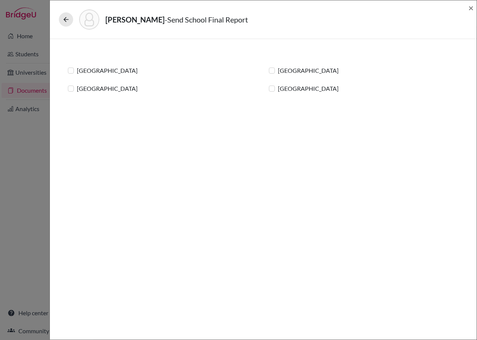
click at [77, 68] on label "[GEOGRAPHIC_DATA]" at bounding box center [107, 70] width 61 height 9
click at [0, 0] on input "[GEOGRAPHIC_DATA]" at bounding box center [0, 0] width 0 height 0
click at [71, 85] on div "[GEOGRAPHIC_DATA]" at bounding box center [103, 88] width 70 height 9
click at [77, 89] on label "[GEOGRAPHIC_DATA]" at bounding box center [107, 88] width 61 height 9
click at [0, 0] on input "[GEOGRAPHIC_DATA]" at bounding box center [0, 0] width 0 height 0
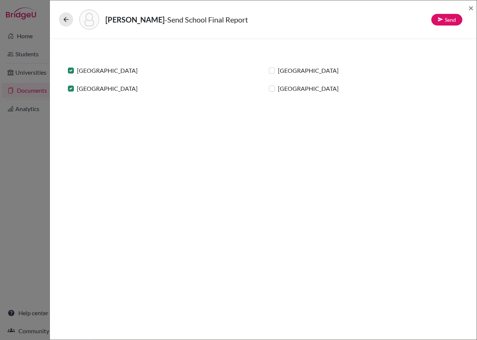
click at [278, 71] on label "[GEOGRAPHIC_DATA]" at bounding box center [308, 70] width 61 height 9
click at [0, 0] on input "[GEOGRAPHIC_DATA]" at bounding box center [0, 0] width 0 height 0
click at [278, 88] on label "[GEOGRAPHIC_DATA]" at bounding box center [308, 88] width 61 height 9
click at [0, 0] on input "[GEOGRAPHIC_DATA]" at bounding box center [0, 0] width 0 height 0
click at [455, 18] on link "Send" at bounding box center [446, 20] width 31 height 12
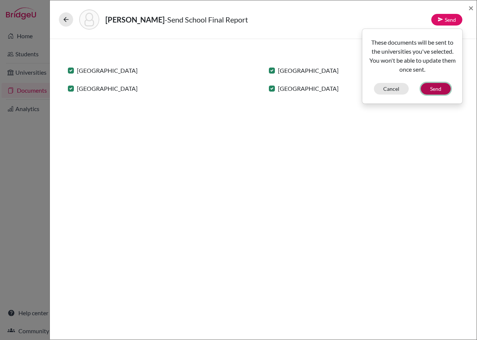
click at [437, 87] on button "Send" at bounding box center [435, 89] width 30 height 12
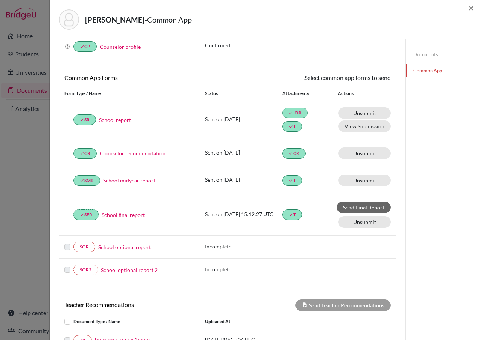
scroll to position [39, 0]
click at [471, 9] on span "×" at bounding box center [470, 7] width 5 height 11
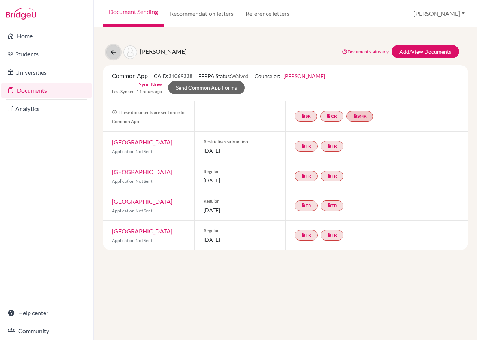
click at [112, 53] on icon at bounding box center [112, 51] width 7 height 7
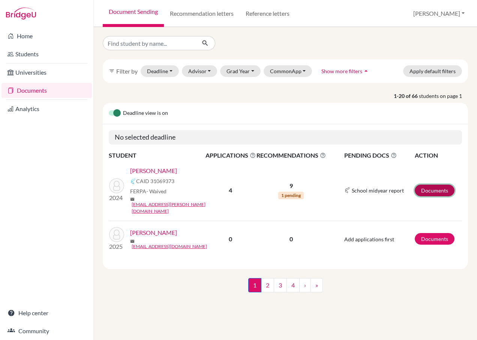
click at [437, 184] on link "Documents" at bounding box center [434, 190] width 40 height 12
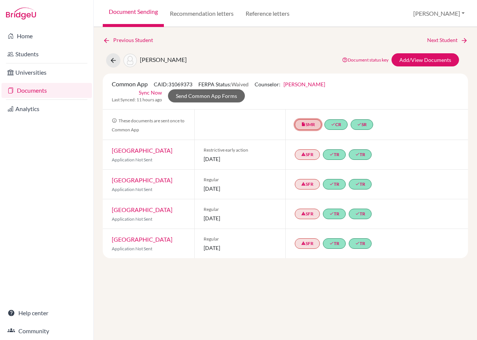
click at [305, 122] on icon "insert_drive_file" at bounding box center [303, 124] width 4 height 4
click at [307, 99] on link "School midyear report" at bounding box center [308, 102] width 52 height 6
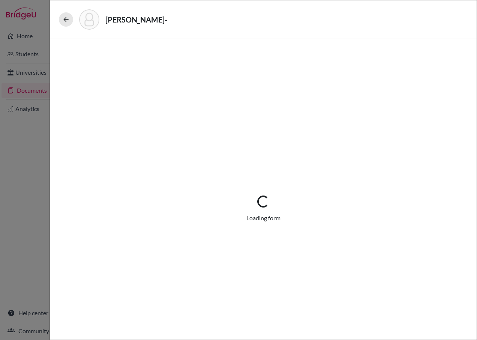
select select "1"
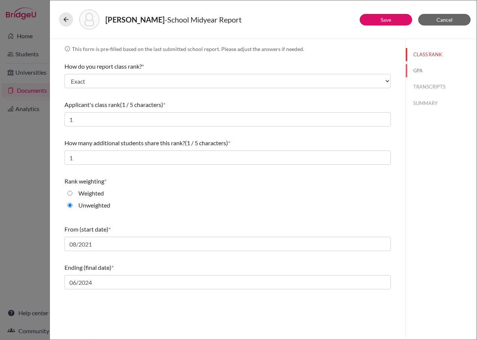
click at [420, 72] on button "GPA" at bounding box center [440, 70] width 71 height 13
type input "4.0"
select select "4"
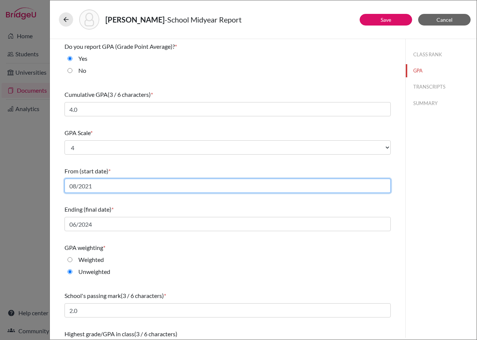
click at [73, 184] on input "08/2021" at bounding box center [227, 185] width 326 height 14
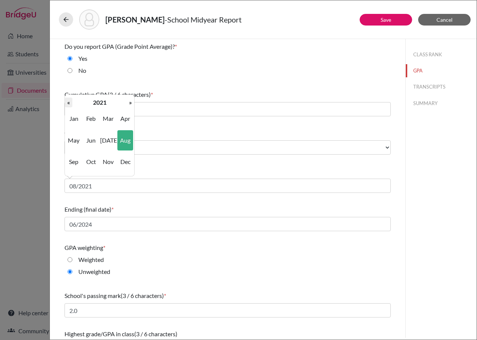
click at [70, 105] on th "«" at bounding box center [68, 102] width 7 height 10
click at [410, 53] on button "CLASS RANK" at bounding box center [440, 54] width 71 height 13
type input "1"
type input "08/2021"
select select "1"
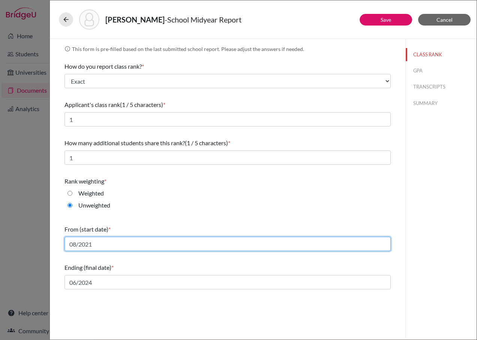
click at [100, 245] on input "08/2021" at bounding box center [227, 243] width 326 height 14
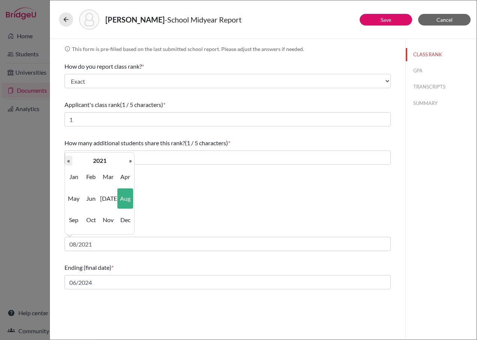
click at [67, 158] on th "«" at bounding box center [68, 161] width 7 height 10
click at [171, 214] on div "Rank weighting * Weighted Unweighted" at bounding box center [227, 195] width 326 height 42
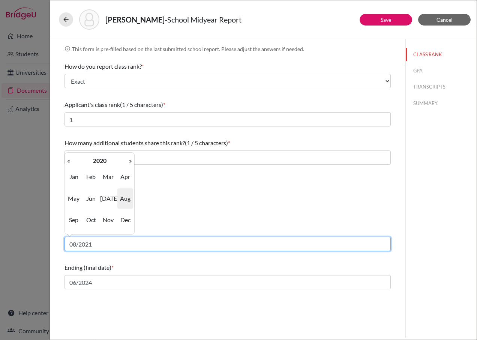
click at [96, 245] on input "08/2021" at bounding box center [227, 243] width 326 height 14
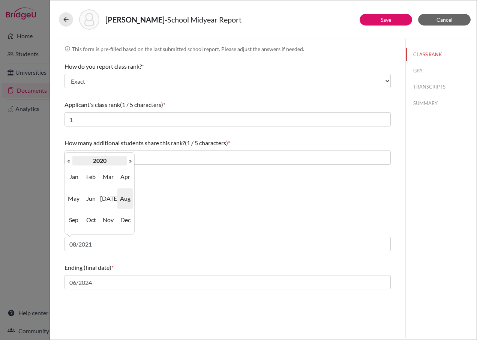
click at [91, 157] on th "2020" at bounding box center [99, 161] width 54 height 10
click at [89, 178] on span "2020" at bounding box center [91, 176] width 16 height 20
click at [127, 196] on span "Aug" at bounding box center [125, 198] width 16 height 20
type input "08/2020"
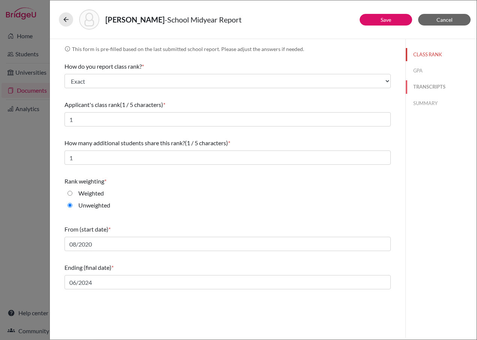
click at [425, 85] on button "TRANSCRIPTS" at bounding box center [440, 86] width 71 height 13
select select "665688"
select select "6"
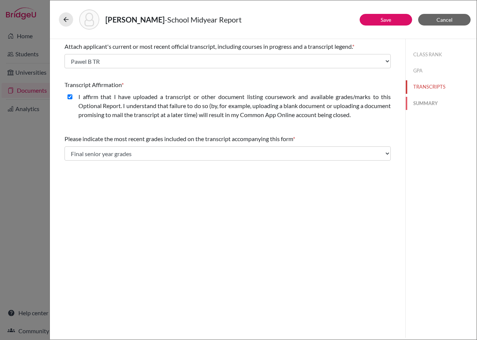
click at [431, 97] on button "SUMMARY" at bounding box center [440, 103] width 71 height 13
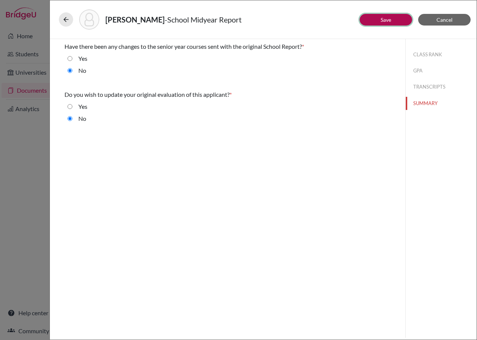
click at [391, 22] on button "Save" at bounding box center [385, 20] width 52 height 12
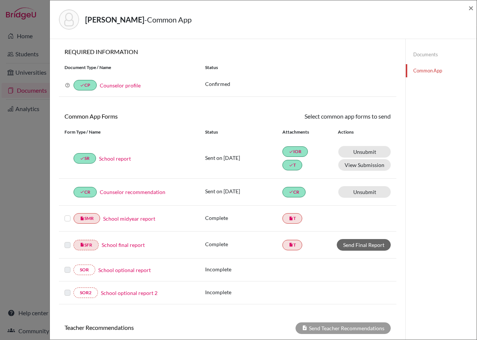
click at [67, 214] on label at bounding box center [67, 214] width 6 height 0
click at [0, 0] on input "checkbox" at bounding box center [0, 0] width 0 height 0
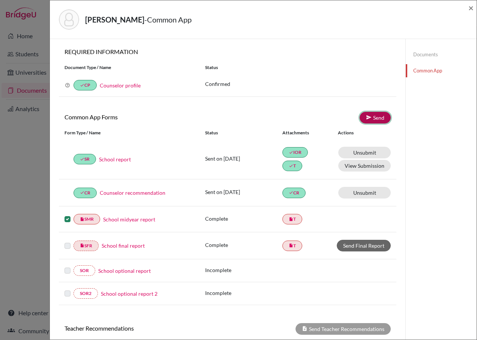
click at [366, 117] on icon at bounding box center [369, 117] width 6 height 6
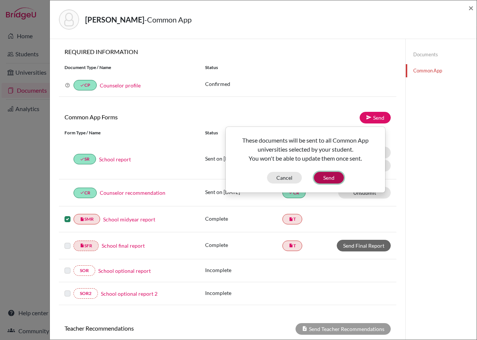
click at [319, 178] on button "Send" at bounding box center [329, 178] width 30 height 12
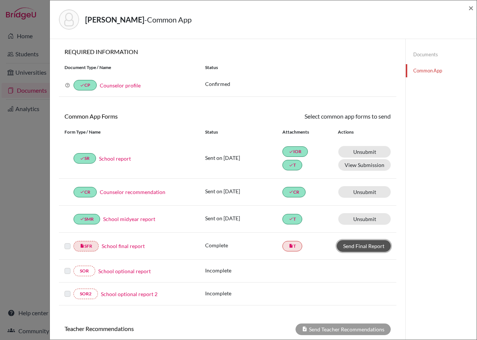
click at [355, 244] on link "Send Final Report" at bounding box center [364, 246] width 54 height 12
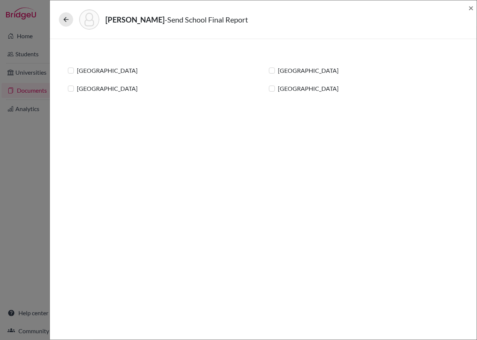
click at [77, 70] on label "[GEOGRAPHIC_DATA]" at bounding box center [107, 70] width 61 height 9
click at [0, 0] on input "[GEOGRAPHIC_DATA]" at bounding box center [0, 0] width 0 height 0
click at [77, 88] on label "[GEOGRAPHIC_DATA]" at bounding box center [107, 88] width 61 height 9
click at [0, 0] on input "[GEOGRAPHIC_DATA]" at bounding box center [0, 0] width 0 height 0
click at [278, 72] on label "[GEOGRAPHIC_DATA]" at bounding box center [308, 70] width 61 height 9
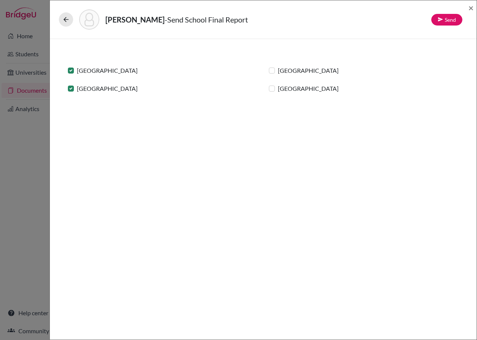
click at [0, 0] on input "[GEOGRAPHIC_DATA]" at bounding box center [0, 0] width 0 height 0
click at [278, 86] on label "[GEOGRAPHIC_DATA]" at bounding box center [308, 88] width 61 height 9
click at [0, 0] on input "[GEOGRAPHIC_DATA]" at bounding box center [0, 0] width 0 height 0
click at [438, 19] on icon at bounding box center [440, 19] width 6 height 6
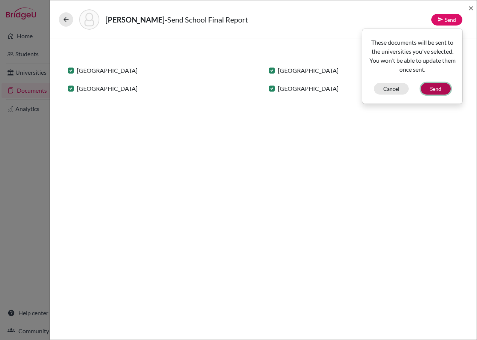
click at [446, 84] on button "Send" at bounding box center [435, 89] width 30 height 12
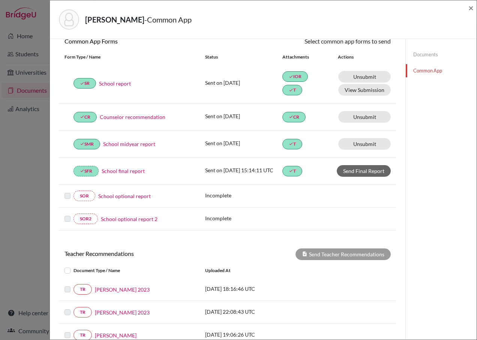
scroll to position [39, 0]
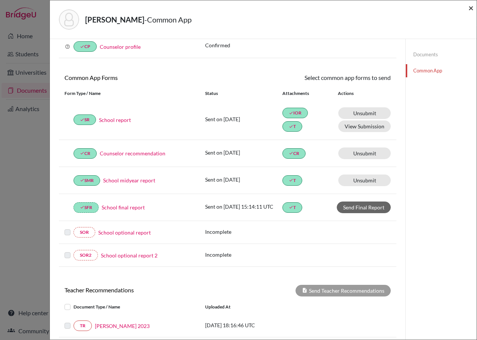
click at [470, 8] on span "×" at bounding box center [470, 7] width 5 height 11
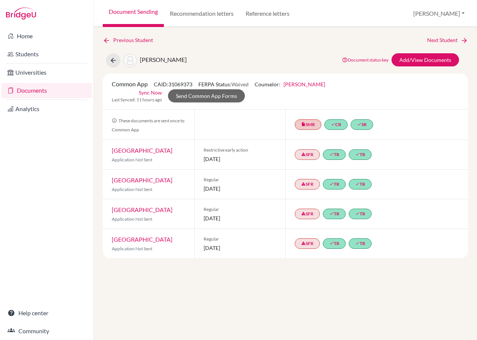
click at [299, 280] on div "Previous Student Next Student Banek, Pawel Zbigniew Document status key TR Requ…" at bounding box center [285, 183] width 383 height 313
click at [305, 241] on icon "warning" at bounding box center [303, 243] width 4 height 4
click at [302, 252] on div "Previous Student Next Student Banek, Pawel Zbigniew Document status key TR Requ…" at bounding box center [285, 183] width 383 height 313
click at [313, 119] on link "insert_drive_file SMR" at bounding box center [308, 124] width 27 height 10
click at [330, 273] on div "Previous Student Next Student Banek, Pawel Zbigniew Document status key TR Requ…" at bounding box center [285, 183] width 383 height 313
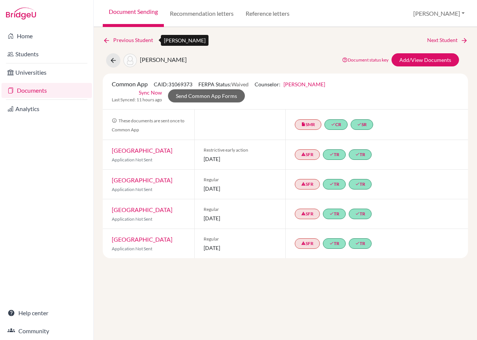
click at [107, 37] on icon at bounding box center [106, 40] width 7 height 7
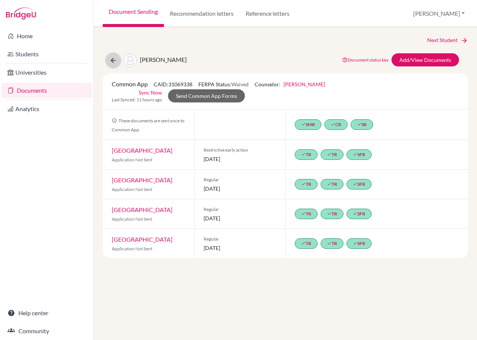
click at [117, 59] on icon at bounding box center [112, 60] width 7 height 7
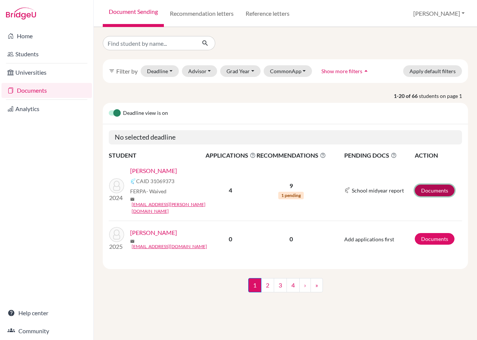
click at [433, 184] on link "Documents" at bounding box center [434, 190] width 40 height 12
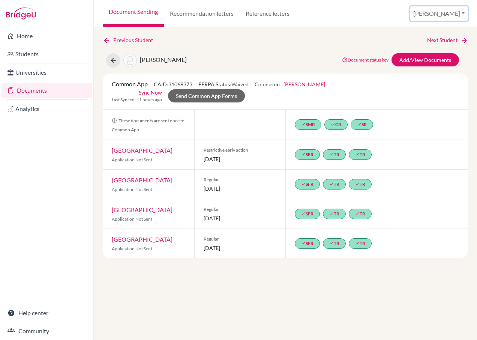
click at [456, 14] on button "[PERSON_NAME]" at bounding box center [439, 13] width 58 height 14
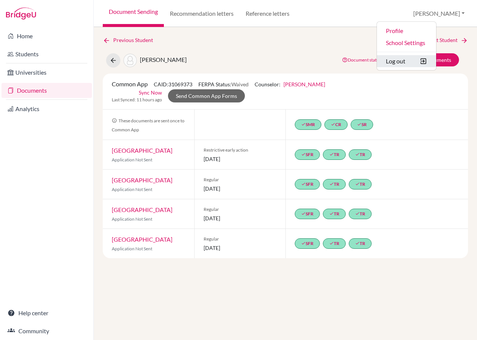
click at [426, 60] on button "Log out" at bounding box center [406, 61] width 59 height 12
